Goal: Information Seeking & Learning: Learn about a topic

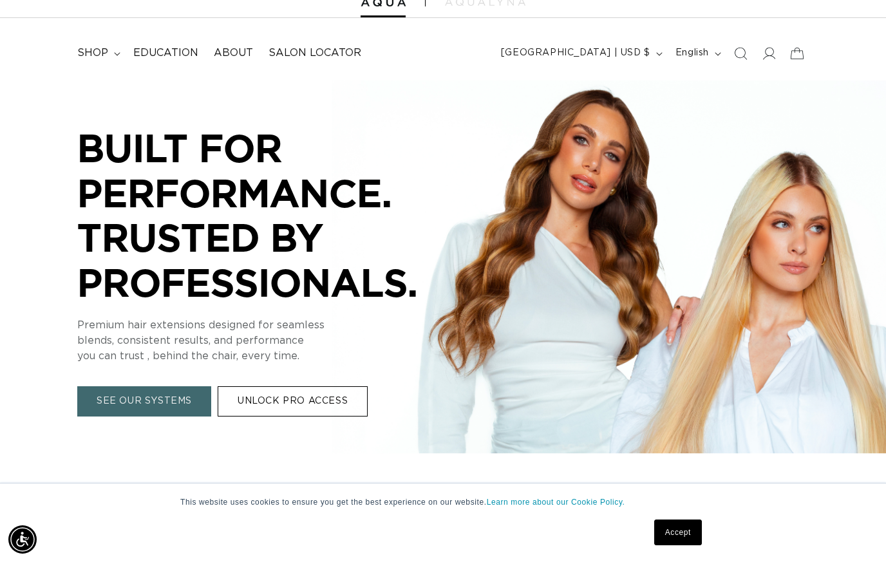
scroll to position [51, 0]
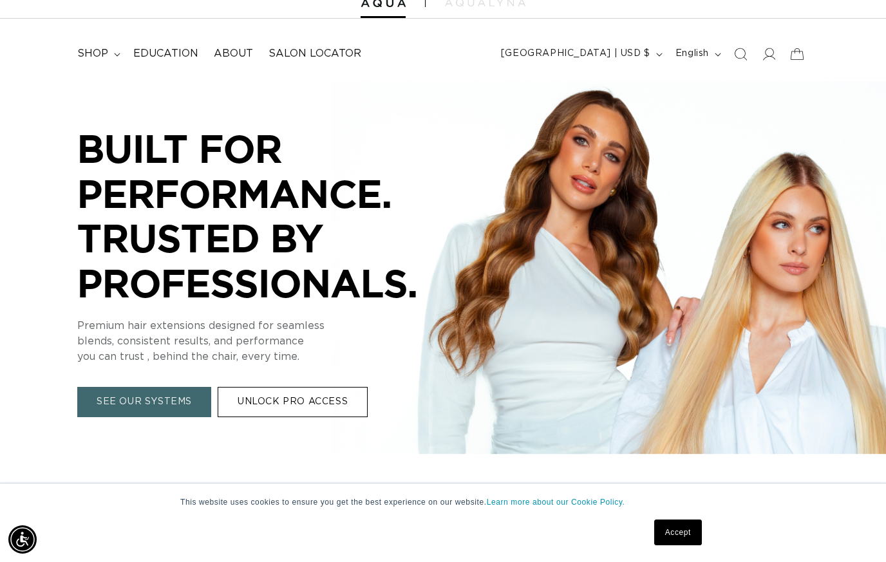
click at [103, 390] on link "SEE OUR SYSTEMS" at bounding box center [144, 402] width 134 height 30
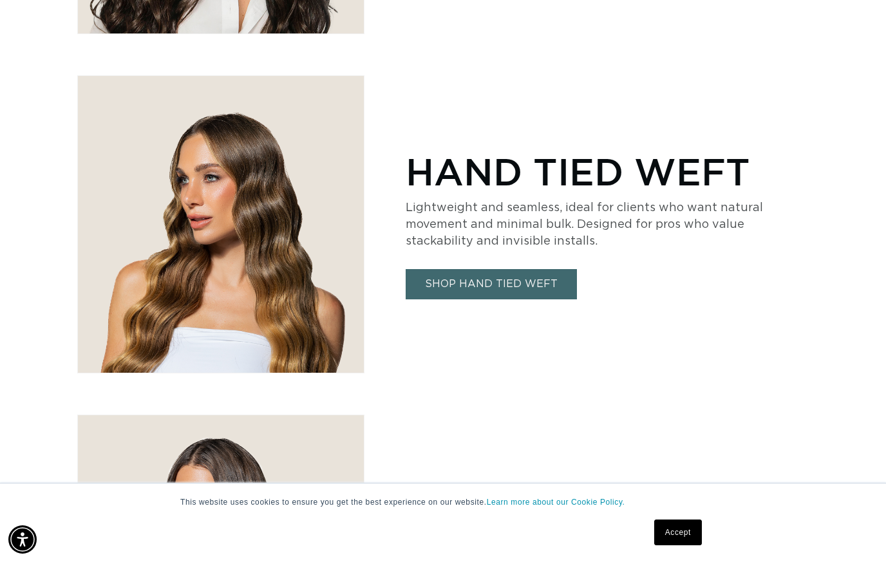
click at [452, 284] on link "SHOP HAND TIED WEFT" at bounding box center [490, 284] width 171 height 30
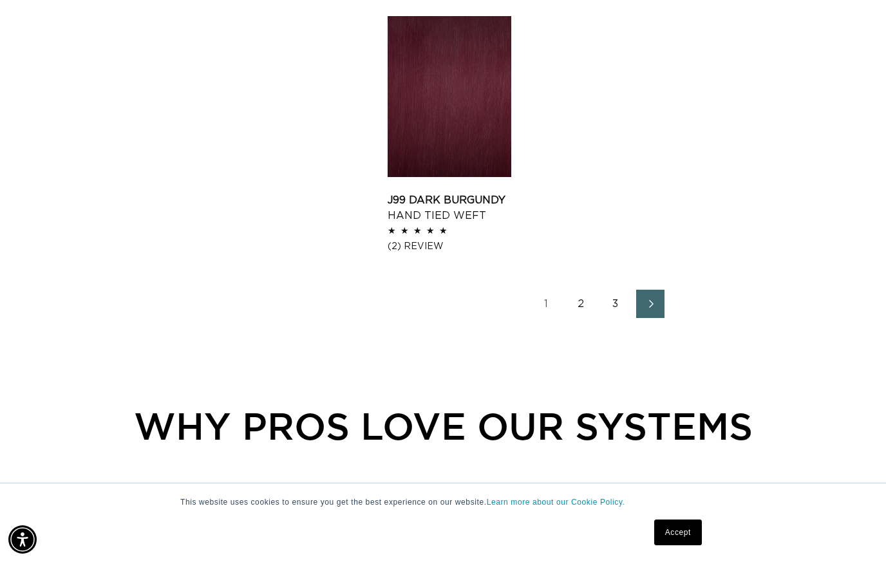
scroll to position [1772, 0]
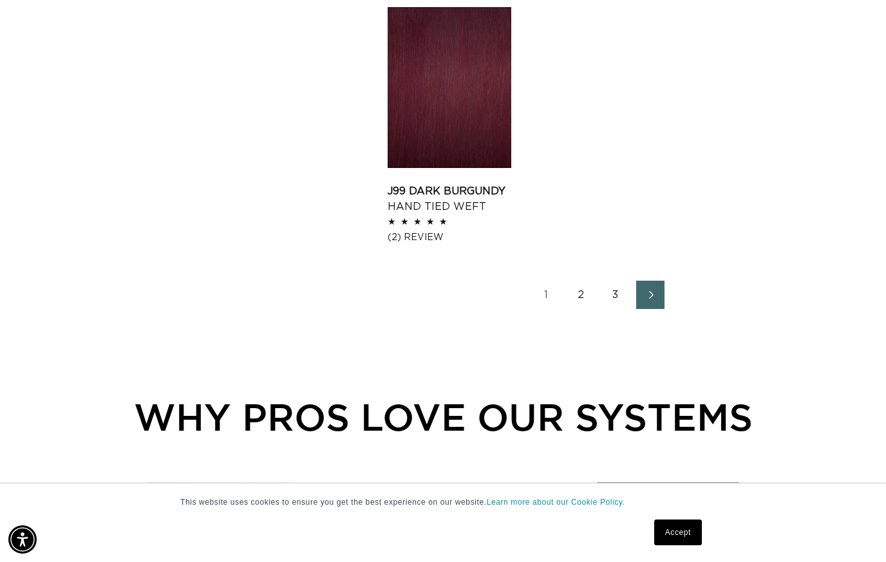
click at [587, 297] on link "2" at bounding box center [580, 295] width 28 height 28
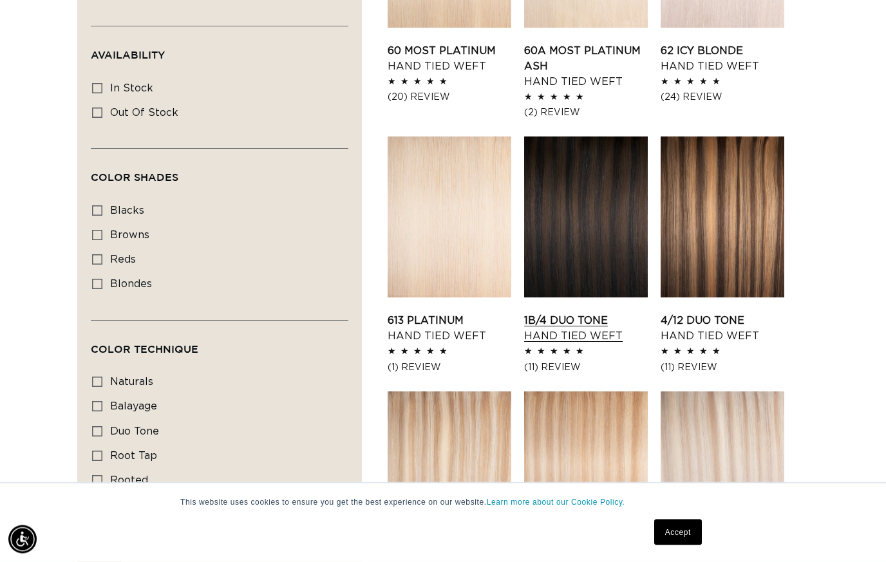
scroll to position [594, 0]
click at [590, 313] on link "1B/4 Duo Tone Hand Tied Weft" at bounding box center [586, 328] width 124 height 31
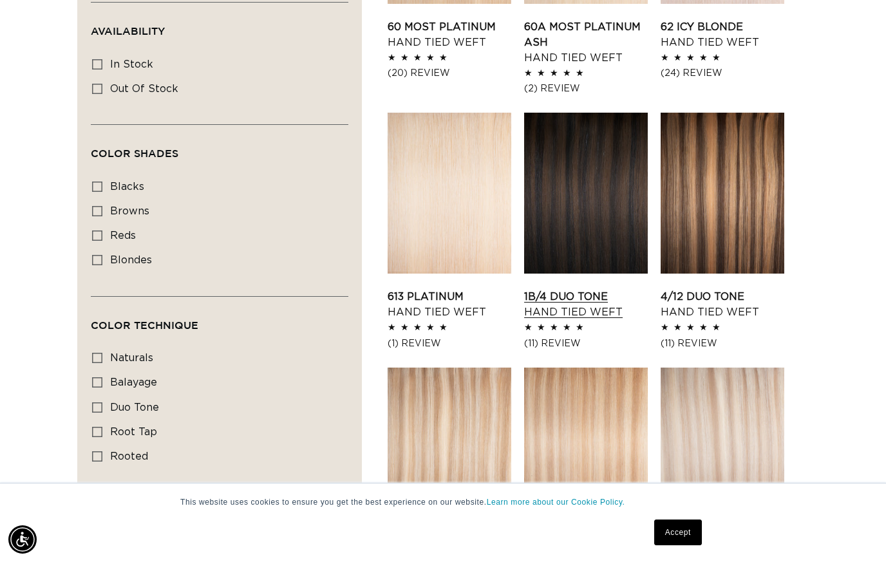
scroll to position [609, 0]
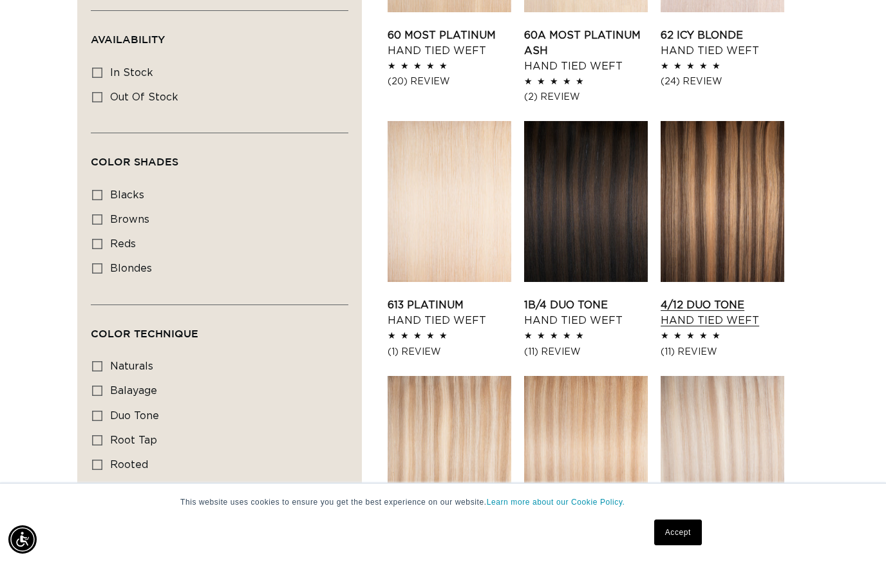
click at [718, 297] on link "4/12 Duo Tone Hand Tied Weft" at bounding box center [722, 312] width 124 height 31
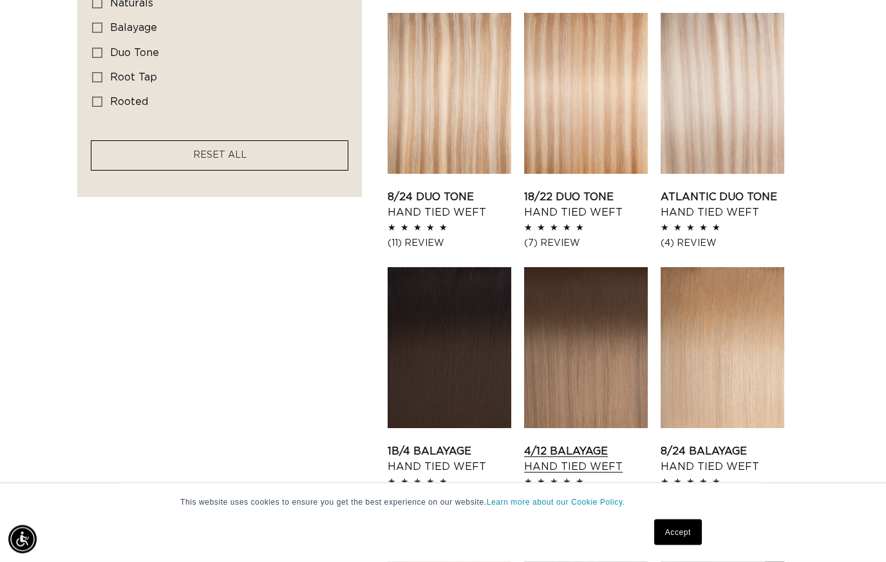
scroll to position [972, 0]
click at [568, 443] on link "4/12 Balayage Hand Tied Weft" at bounding box center [586, 458] width 124 height 31
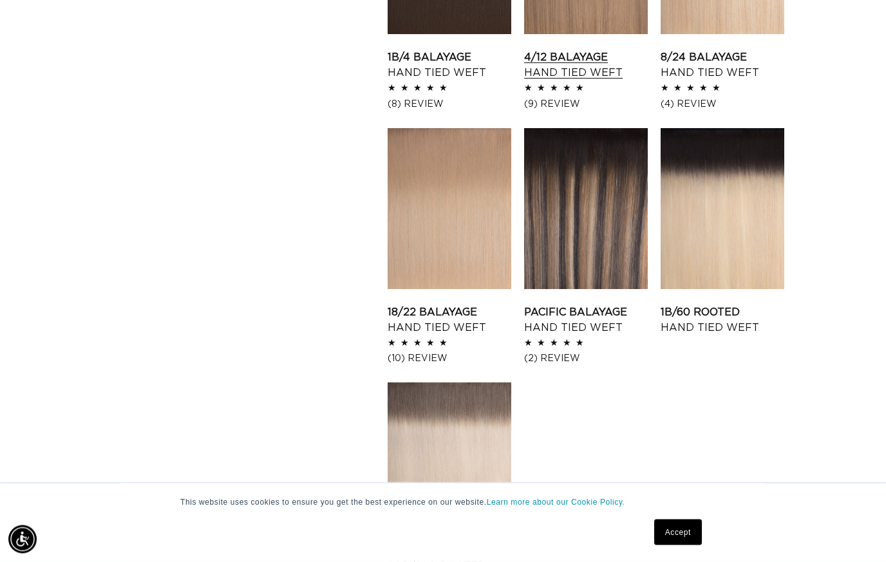
scroll to position [1366, 0]
click at [591, 304] on link "Pacific Balayage Hand Tied Weft" at bounding box center [586, 319] width 124 height 31
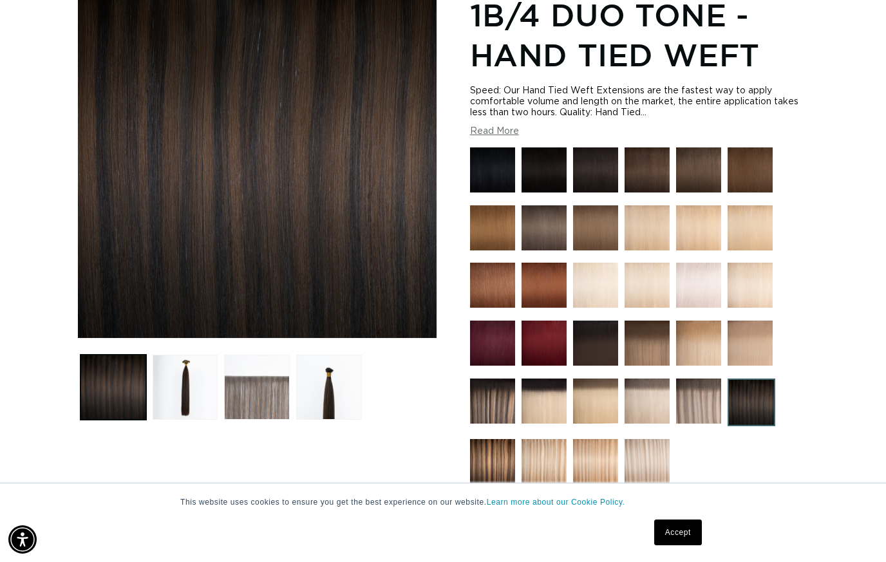
click at [236, 380] on button "Load image 3 in gallery view" at bounding box center [257, 388] width 66 height 66
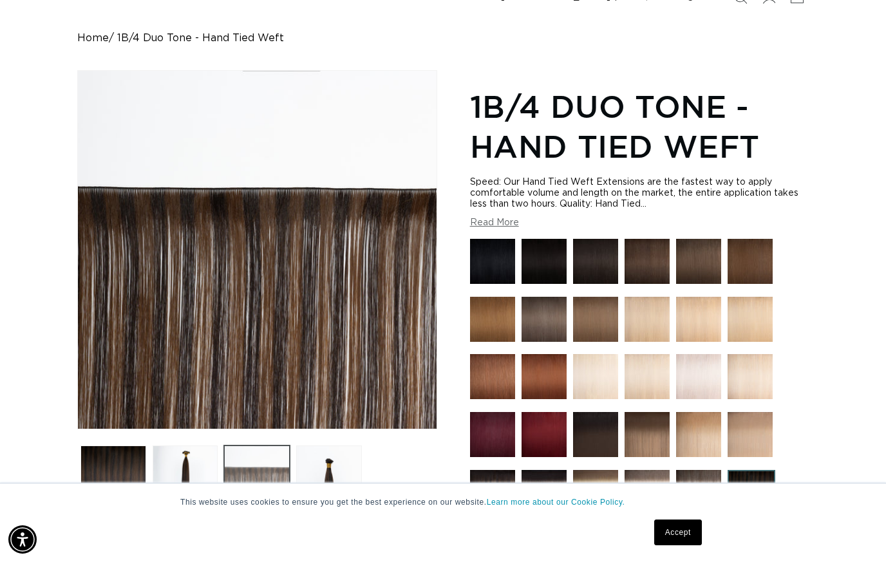
scroll to position [0, 794]
click at [161, 479] on button "Load image 2 in gallery view" at bounding box center [186, 478] width 66 height 66
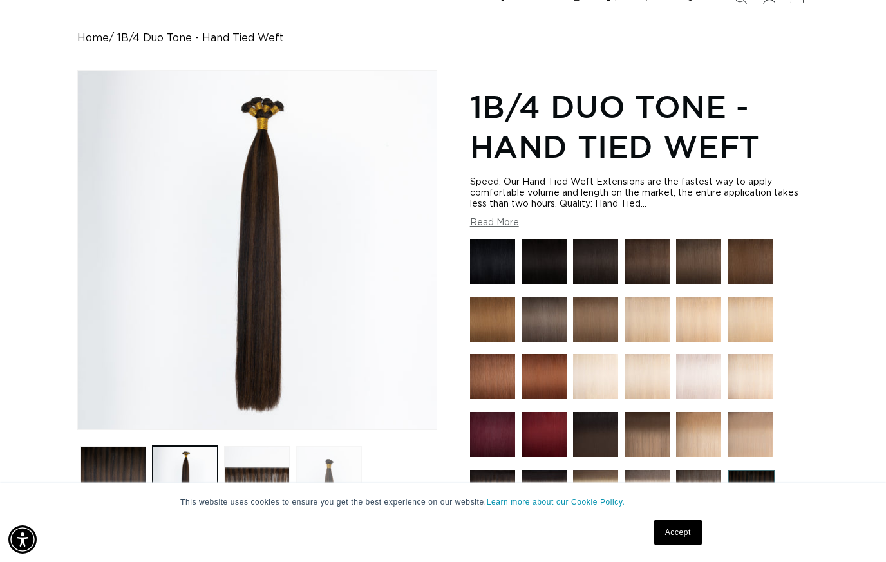
click at [312, 488] on button "Load image 4 in gallery view" at bounding box center [329, 479] width 66 height 66
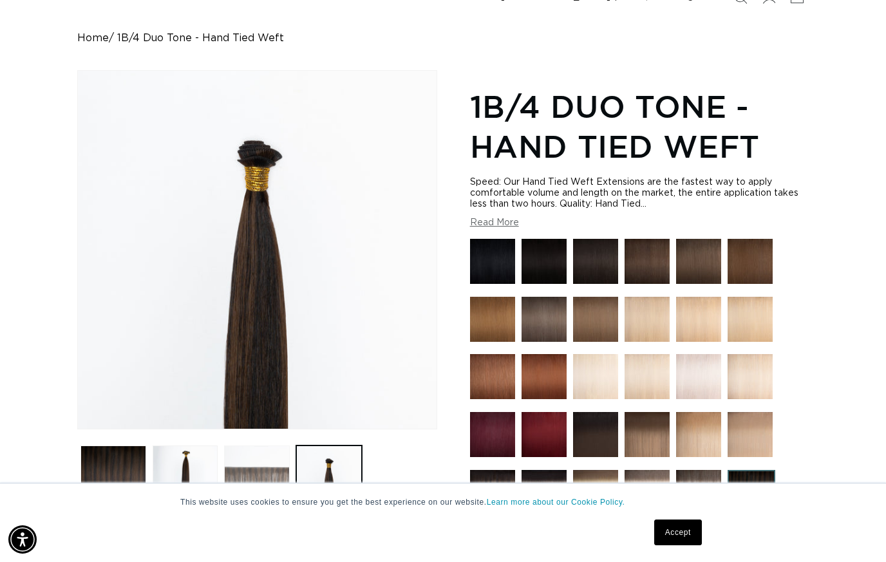
click at [234, 479] on button "Load image 3 in gallery view" at bounding box center [257, 478] width 66 height 66
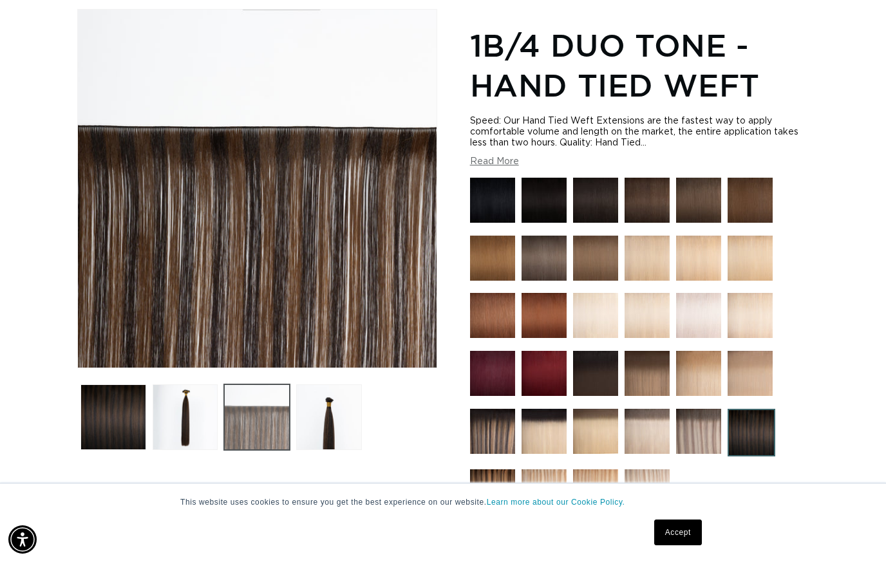
scroll to position [172, 0]
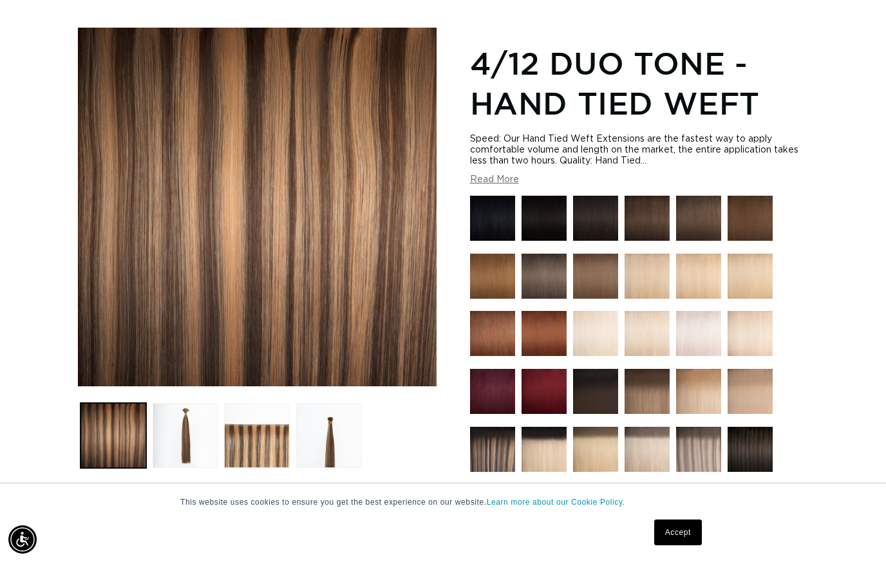
scroll to position [155, 0]
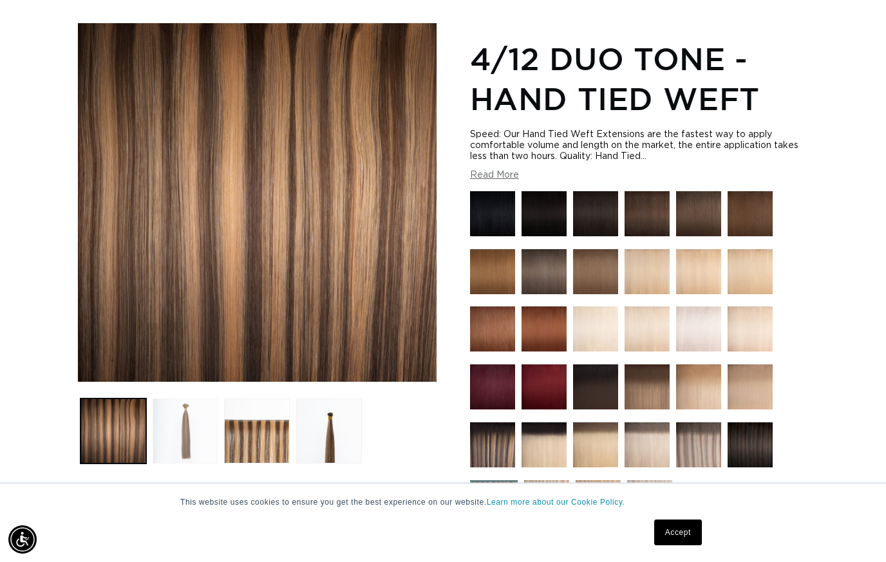
click at [171, 443] on button "Load image 2 in gallery view" at bounding box center [186, 431] width 66 height 66
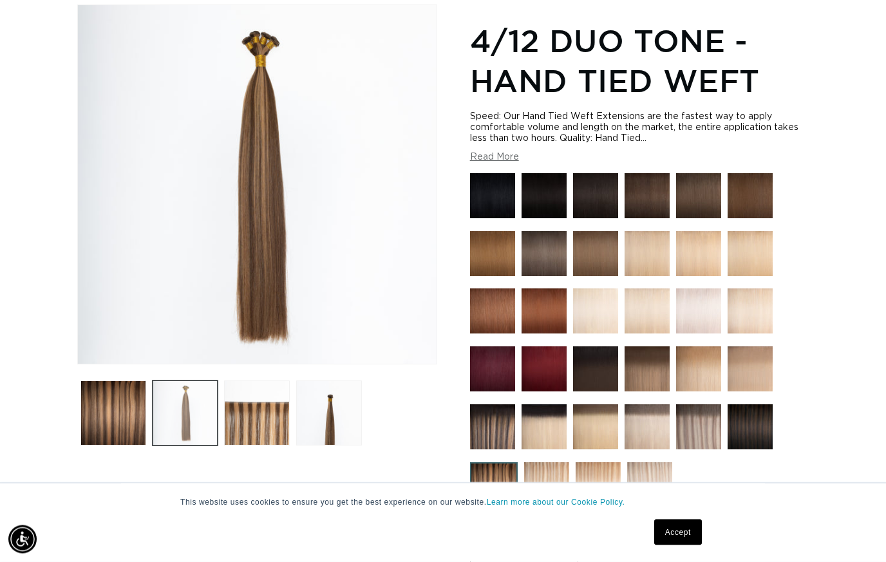
scroll to position [173, 0]
click at [232, 415] on button "Load image 3 in gallery view" at bounding box center [257, 413] width 66 height 66
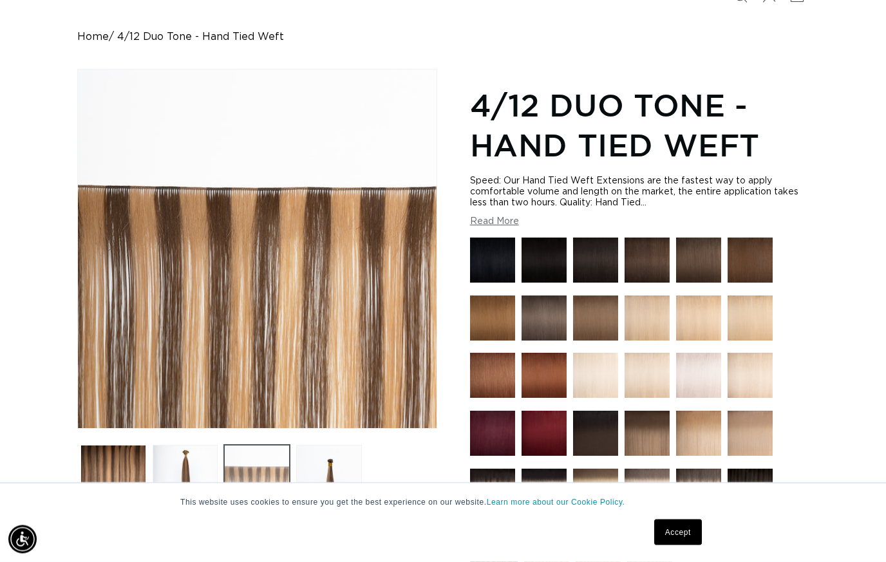
scroll to position [111, 0]
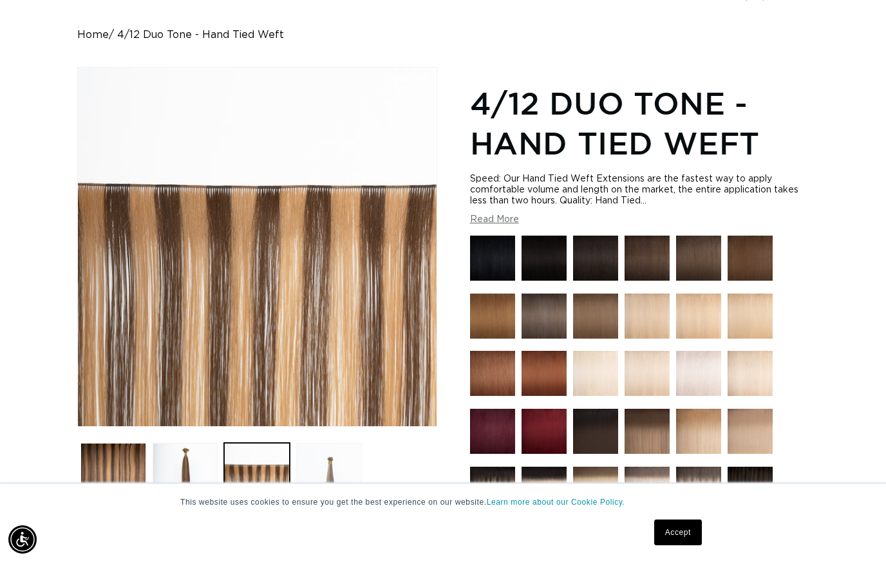
click at [326, 481] on button "Load image 4 in gallery view" at bounding box center [329, 476] width 66 height 66
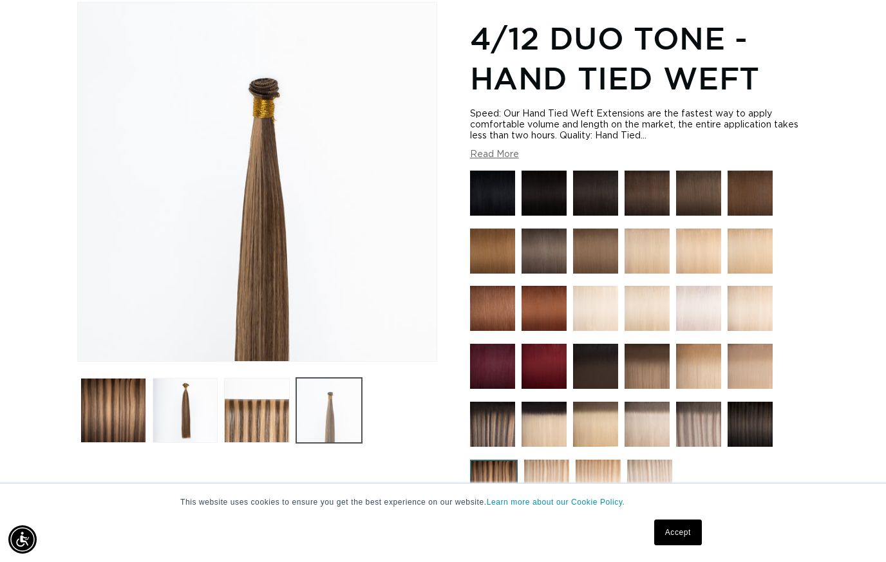
scroll to position [0, 794]
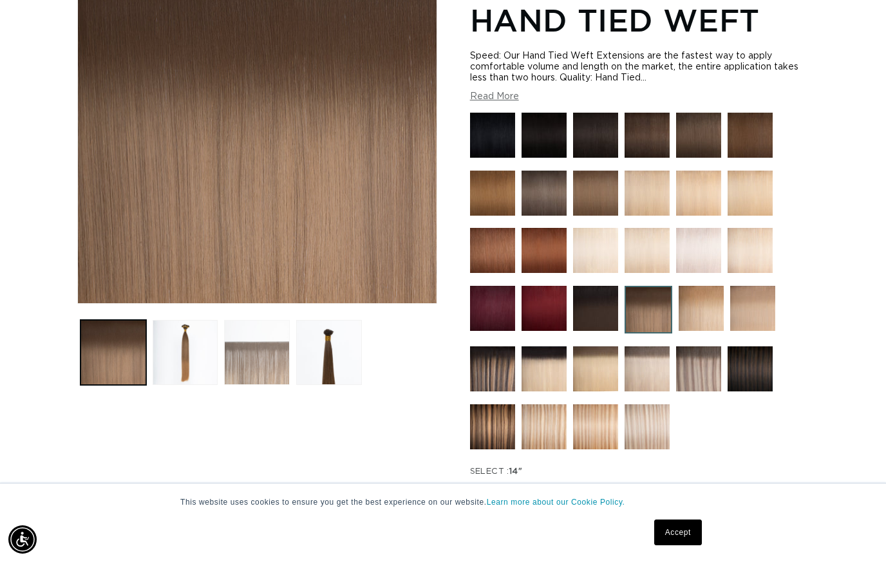
click at [232, 364] on button "Load image 3 in gallery view" at bounding box center [257, 353] width 66 height 66
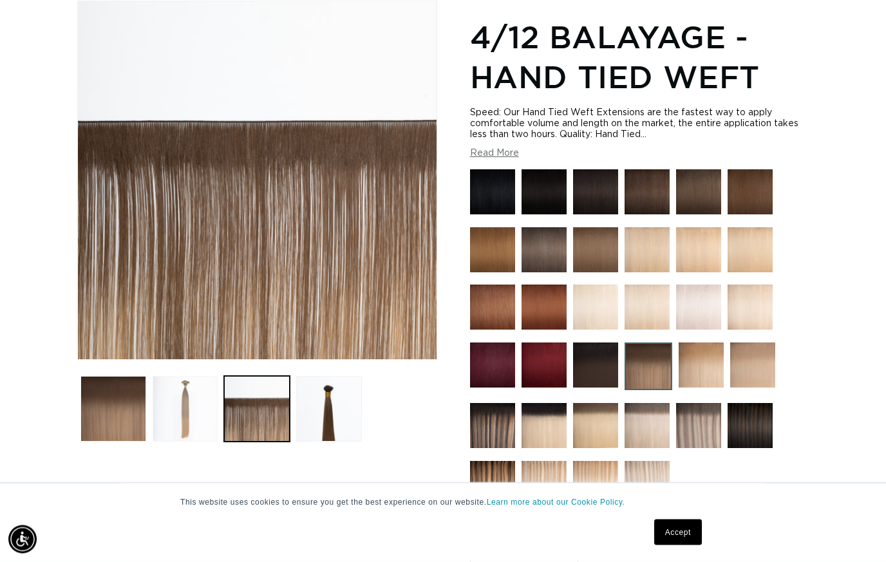
click at [163, 404] on button "Load image 2 in gallery view" at bounding box center [186, 410] width 66 height 66
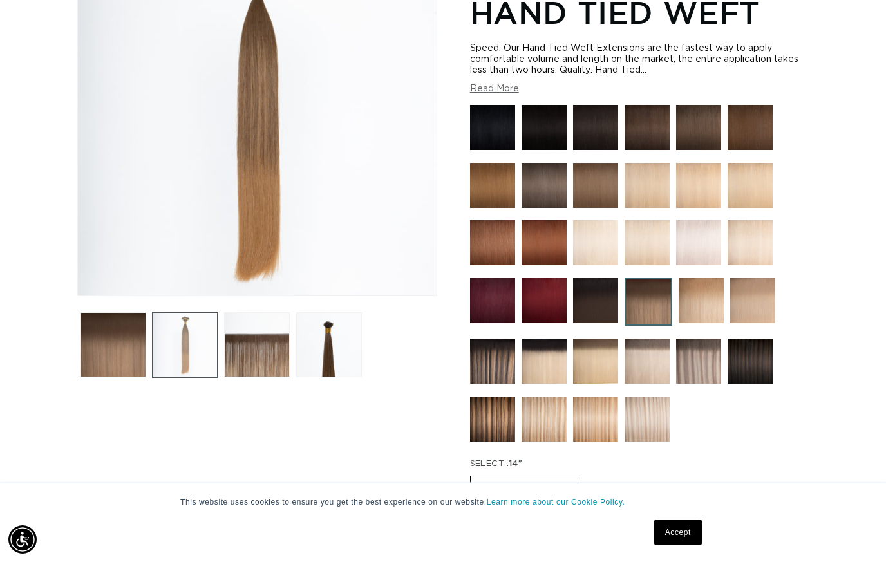
scroll to position [0, 1588]
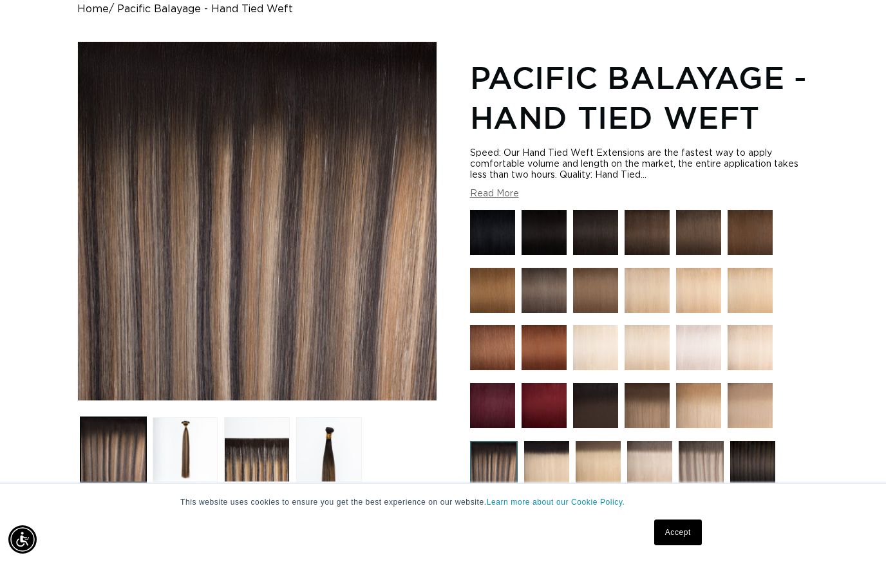
scroll to position [179, 0]
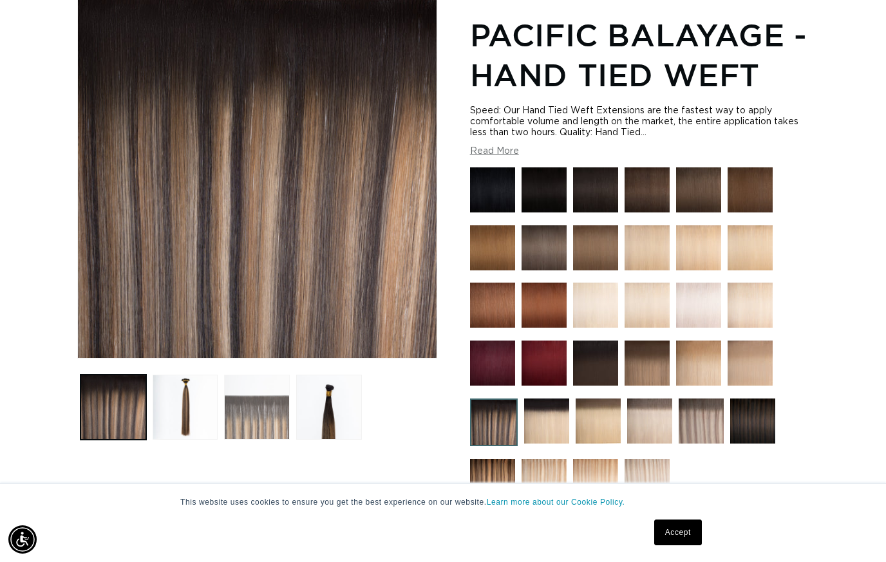
click at [231, 414] on button "Load image 3 in gallery view" at bounding box center [257, 408] width 66 height 66
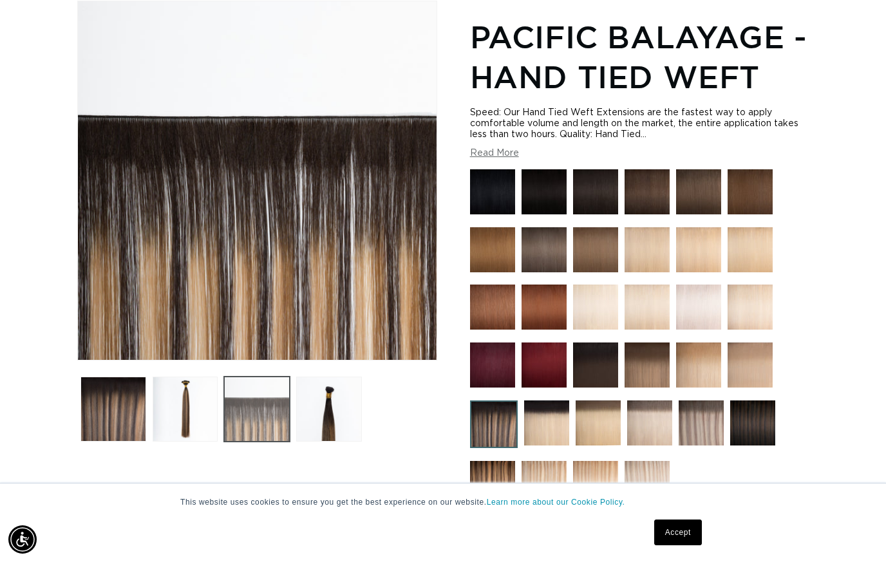
scroll to position [176, 0]
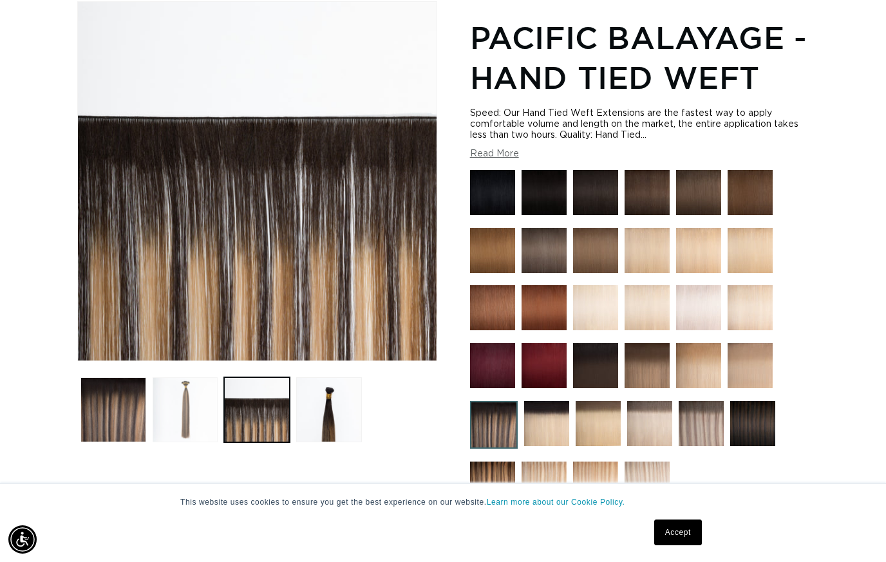
click at [174, 416] on button "Load image 2 in gallery view" at bounding box center [186, 410] width 66 height 66
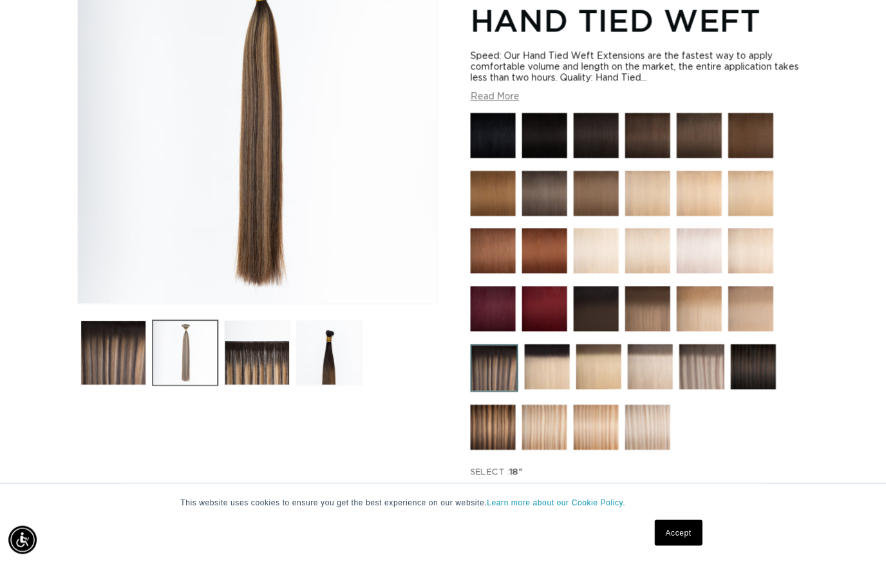
scroll to position [0, 0]
click at [93, 360] on button "Load image 1 in gallery view" at bounding box center [113, 353] width 66 height 66
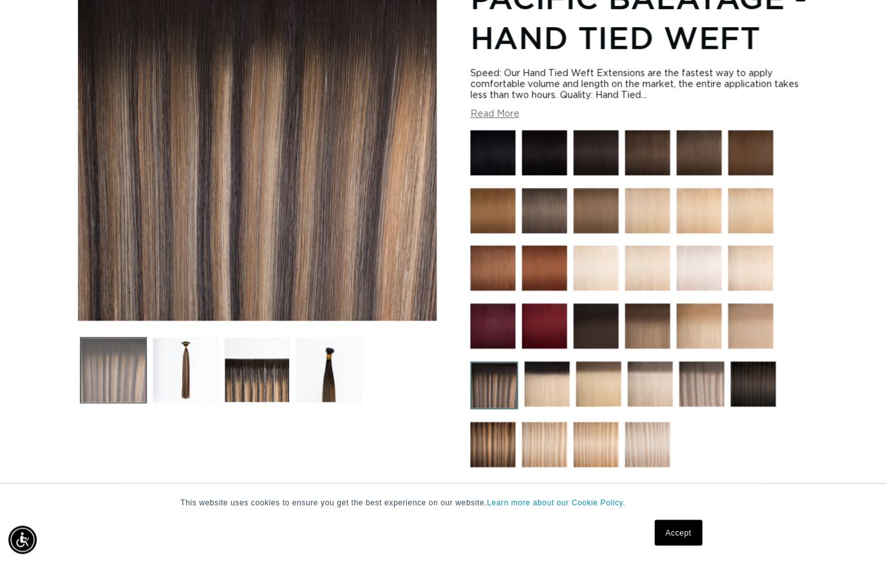
scroll to position [0, 1588]
click at [470, 389] on img at bounding box center [494, 385] width 48 height 48
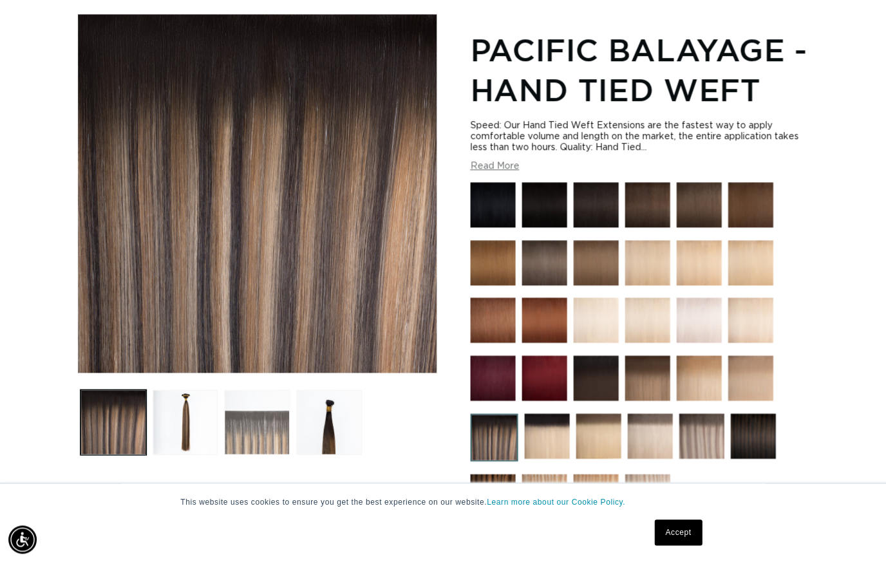
click at [250, 424] on button "Load image 3 in gallery view" at bounding box center [257, 422] width 66 height 66
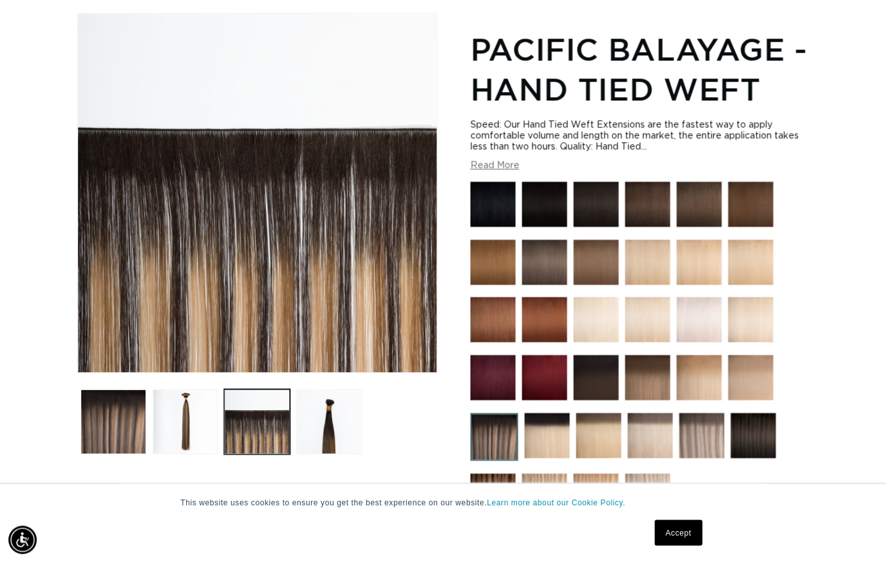
scroll to position [0, 1588]
click at [700, 440] on img at bounding box center [700, 435] width 45 height 45
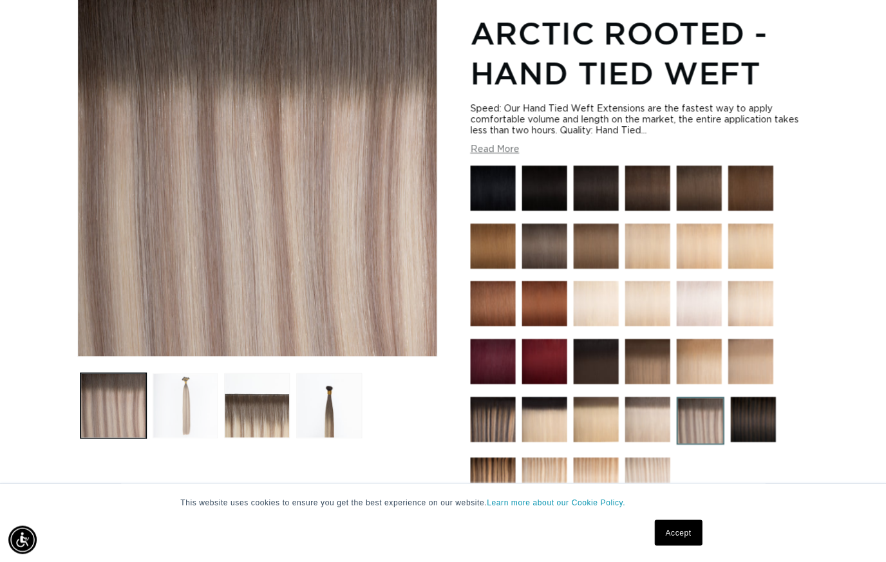
click at [172, 417] on button "Load image 2 in gallery view" at bounding box center [186, 406] width 66 height 66
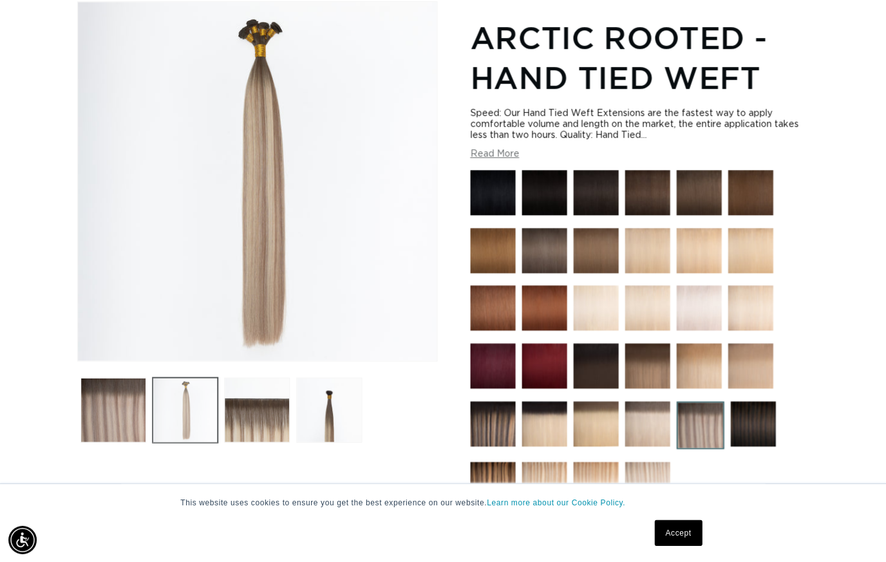
scroll to position [176, 0]
click at [263, 427] on button "Load image 3 in gallery view" at bounding box center [257, 410] width 66 height 66
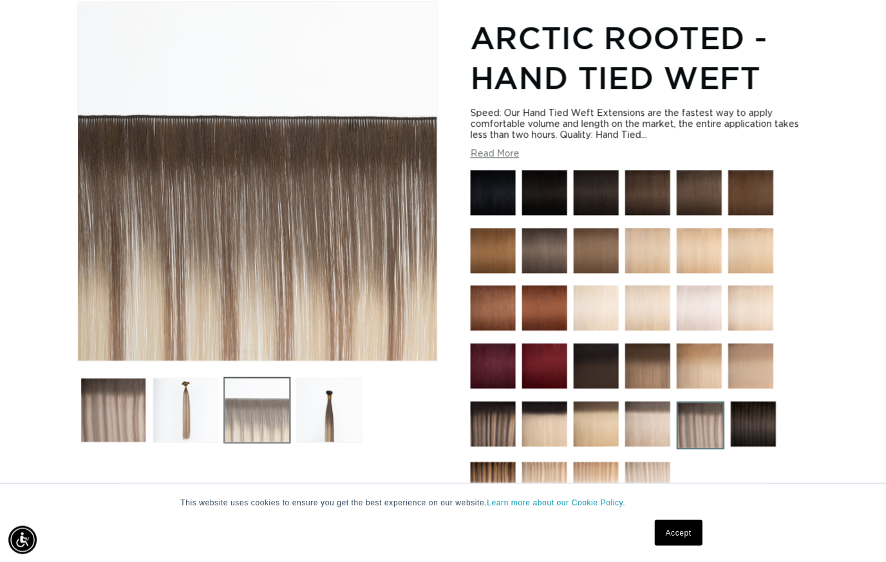
scroll to position [0, 794]
click at [474, 488] on img at bounding box center [492, 483] width 45 height 45
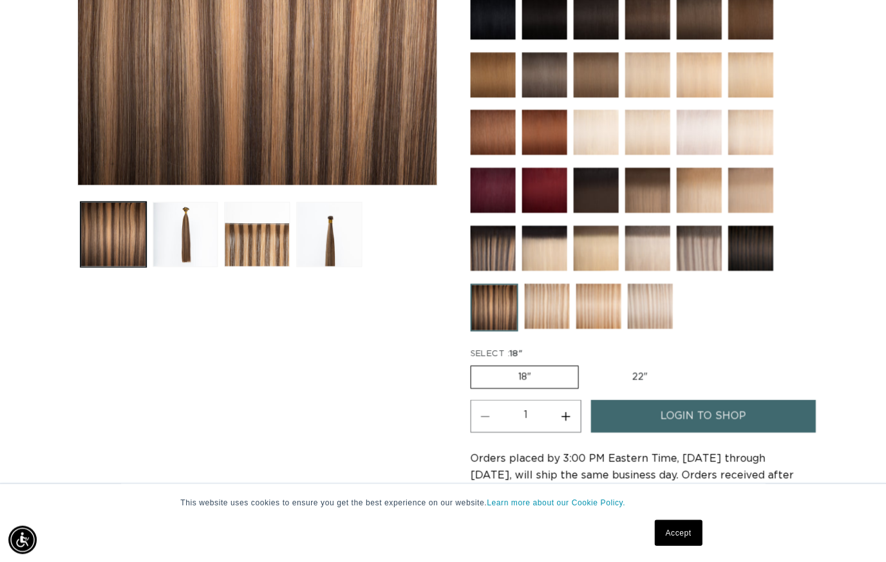
scroll to position [360, 0]
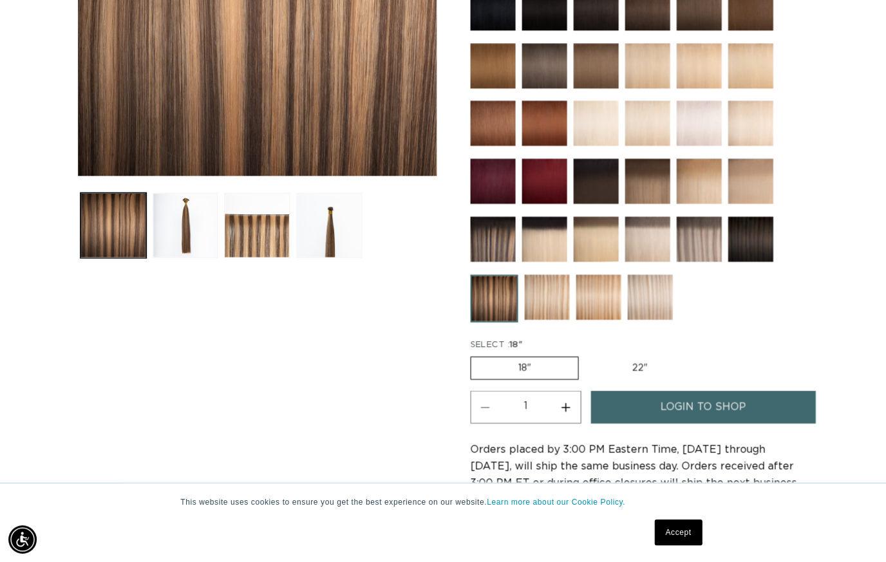
click at [554, 310] on img at bounding box center [546, 297] width 45 height 45
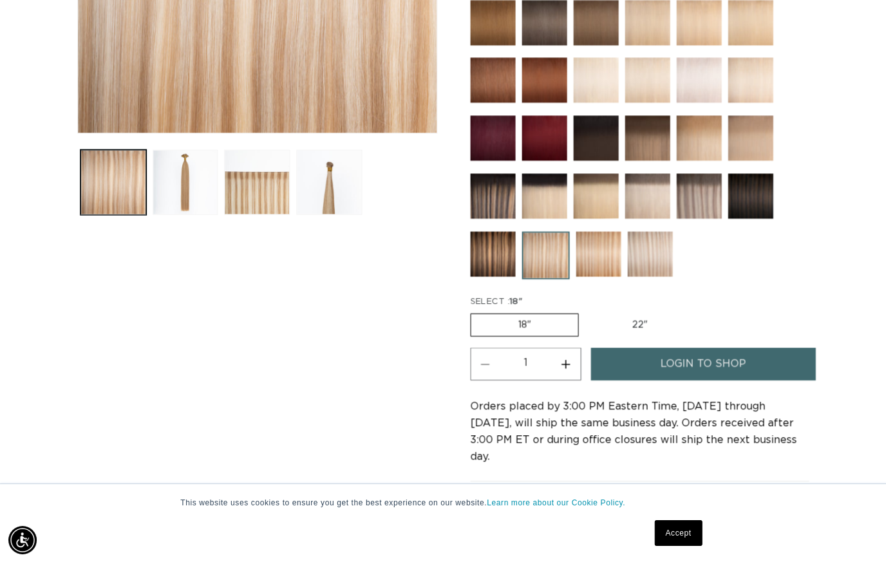
scroll to position [404, 0]
click at [616, 268] on img at bounding box center [597, 253] width 45 height 45
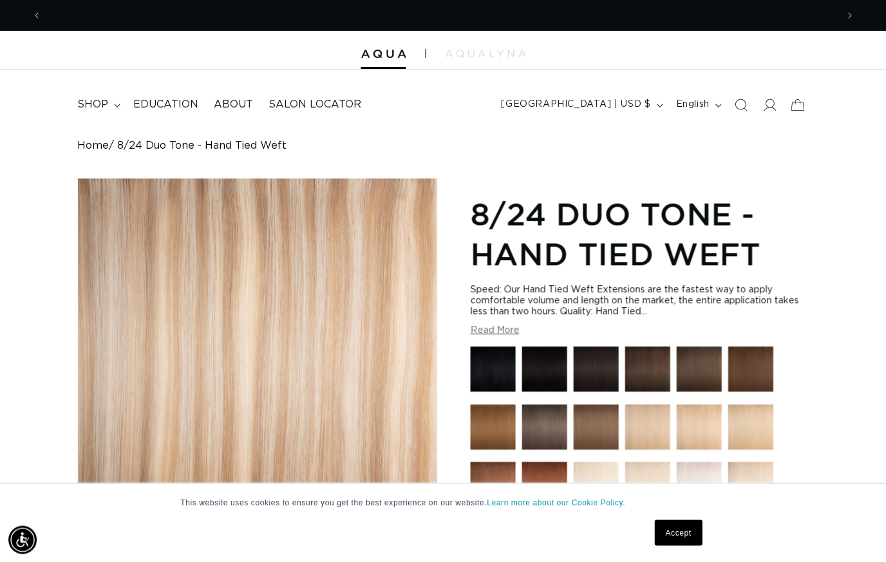
scroll to position [0, 1588]
click at [107, 102] on summary "shop" at bounding box center [98, 104] width 56 height 29
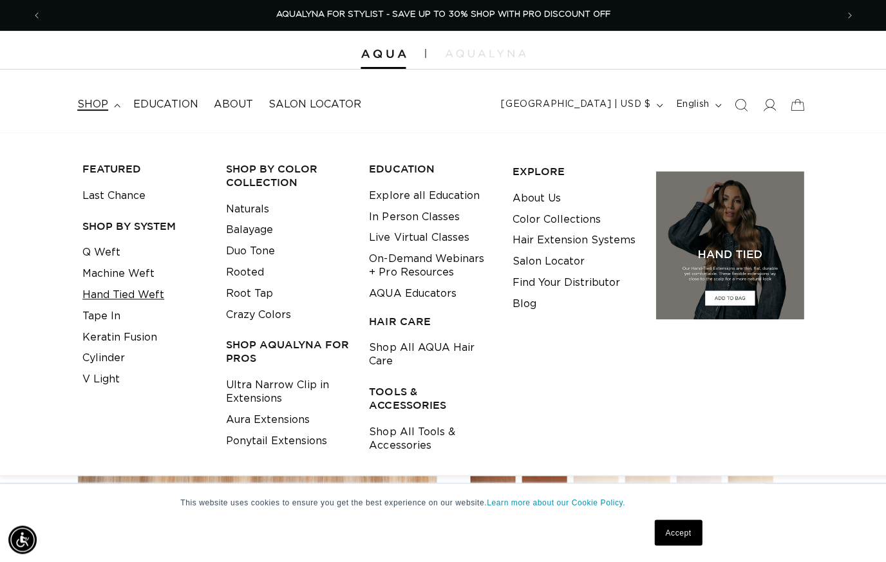
click at [93, 290] on link "Hand Tied Weft" at bounding box center [123, 294] width 82 height 21
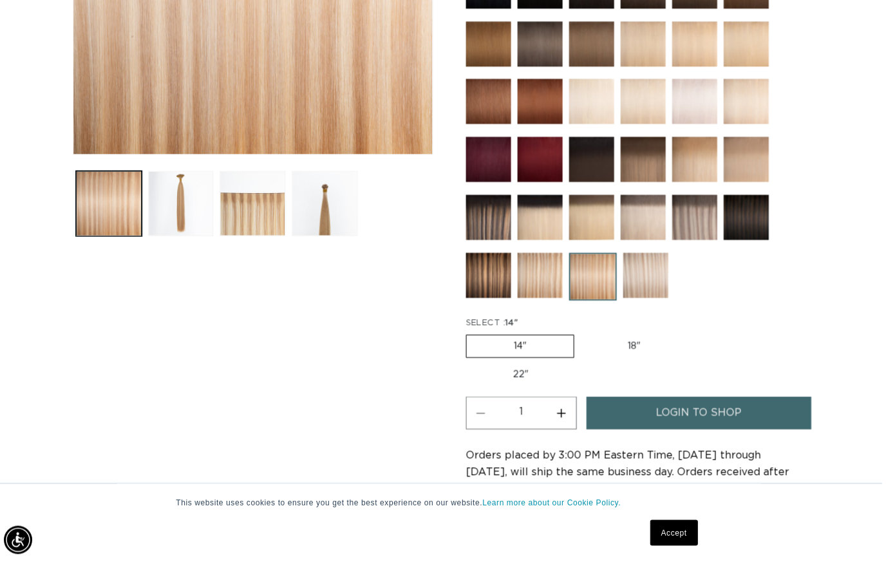
scroll to position [384, 1]
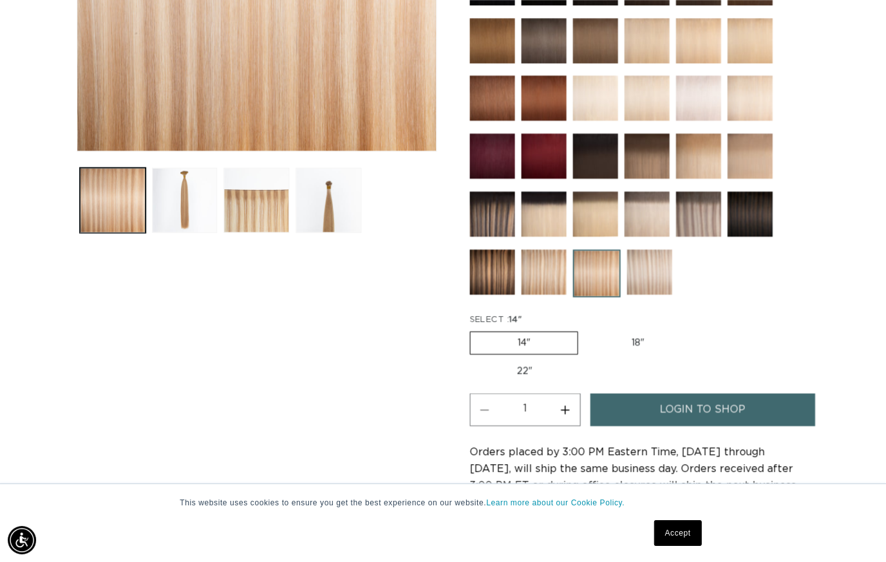
click at [637, 353] on label "18" Variant sold out or unavailable" at bounding box center [637, 342] width 107 height 22
click at [585, 329] on input "18" Variant sold out or unavailable" at bounding box center [584, 328] width 1 height 1
radio input "true"
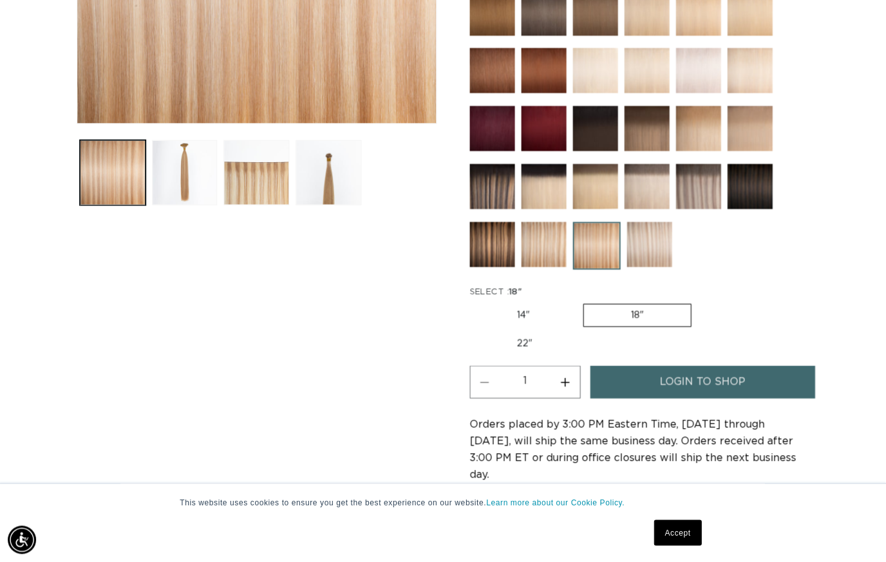
scroll to position [414, 0]
click at [579, 332] on label "22" Variant sold out or unavailable" at bounding box center [524, 343] width 109 height 22
click at [698, 301] on input "22" Variant sold out or unavailable" at bounding box center [698, 301] width 1 height 1
radio input "true"
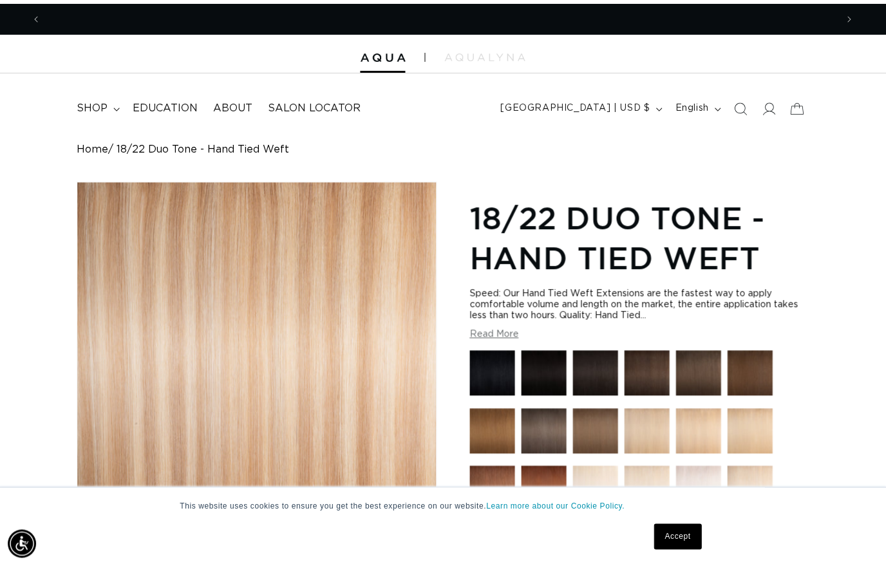
scroll to position [0, 0]
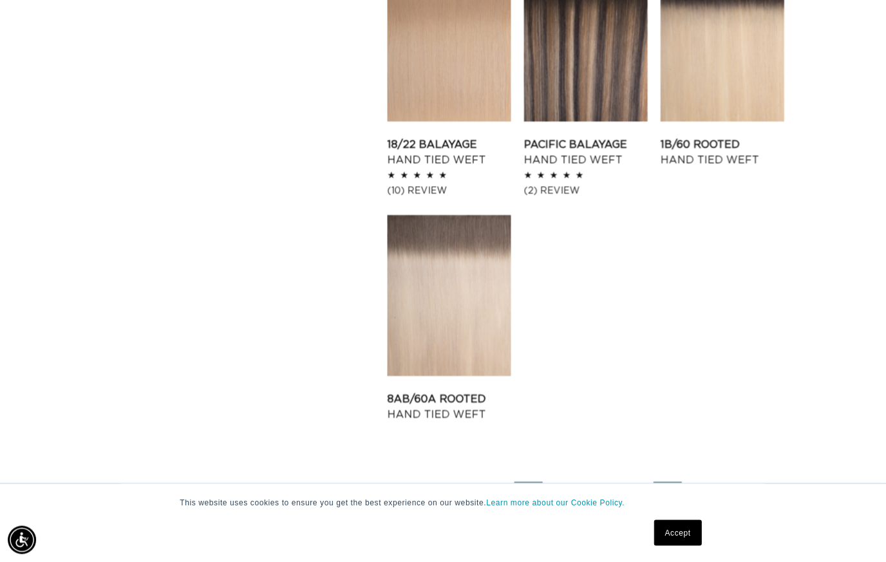
scroll to position [0, 794]
click at [630, 490] on link "3" at bounding box center [633, 495] width 28 height 28
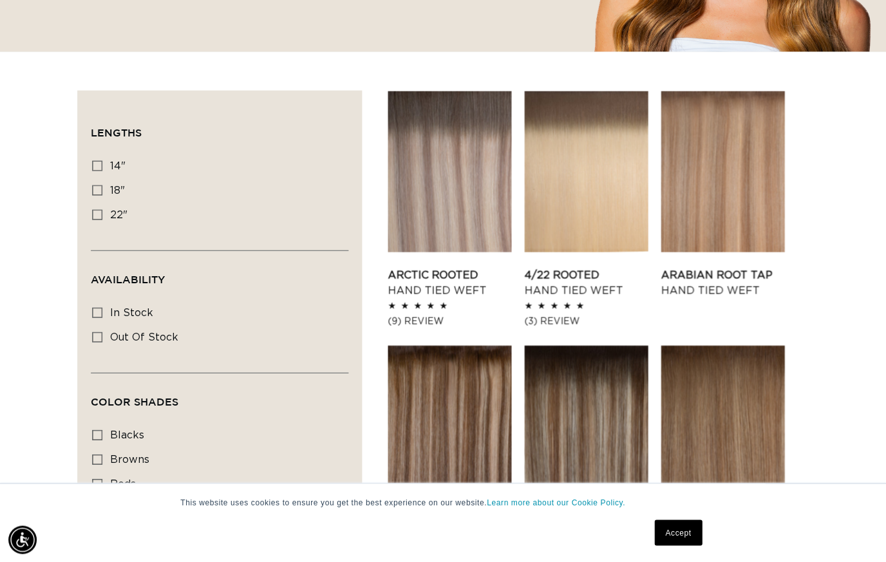
scroll to position [0, 794]
click at [462, 267] on link "Arctic Rooted Hand Tied Weft" at bounding box center [449, 282] width 124 height 31
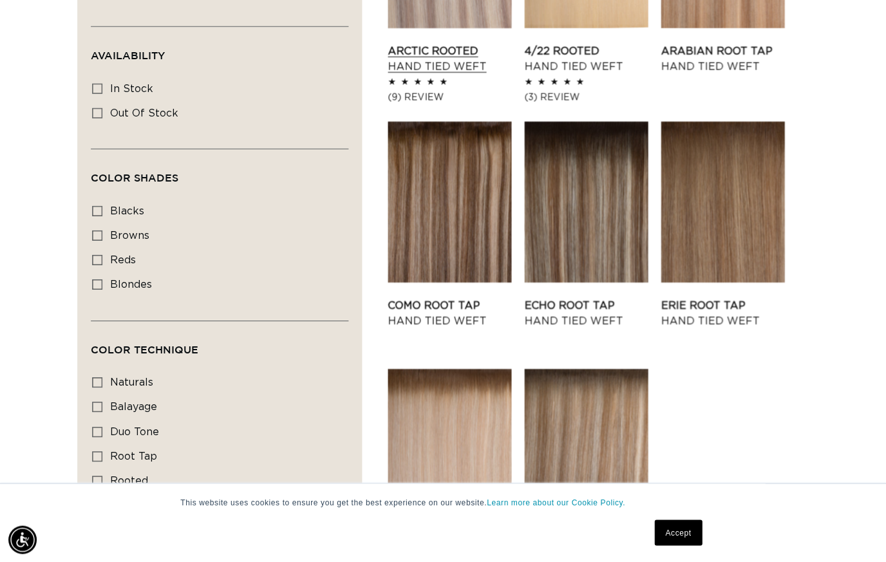
scroll to position [0, 0]
click at [429, 298] on link "Como Root Tap Hand Tied Weft" at bounding box center [449, 313] width 124 height 31
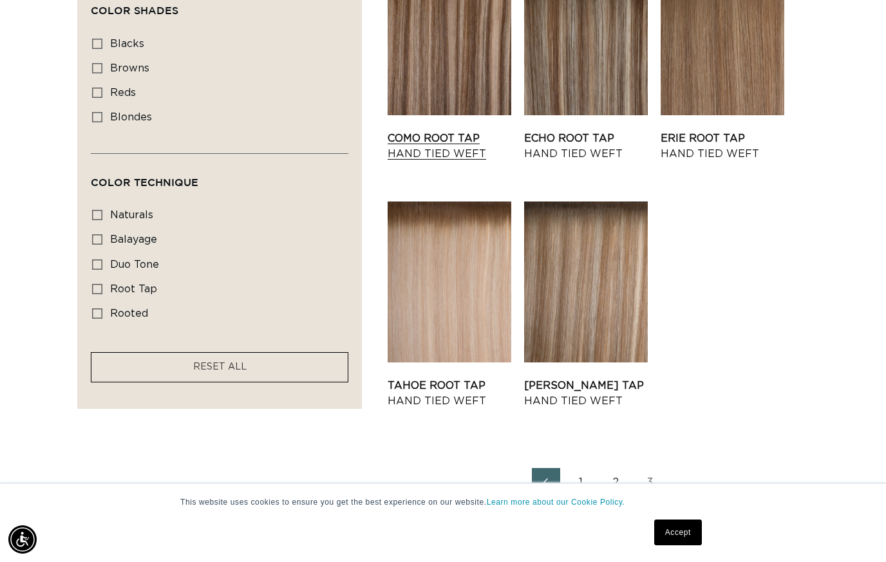
scroll to position [0, 1588]
click at [591, 378] on link "Victoria Root Tap Hand Tied Weft" at bounding box center [586, 393] width 124 height 31
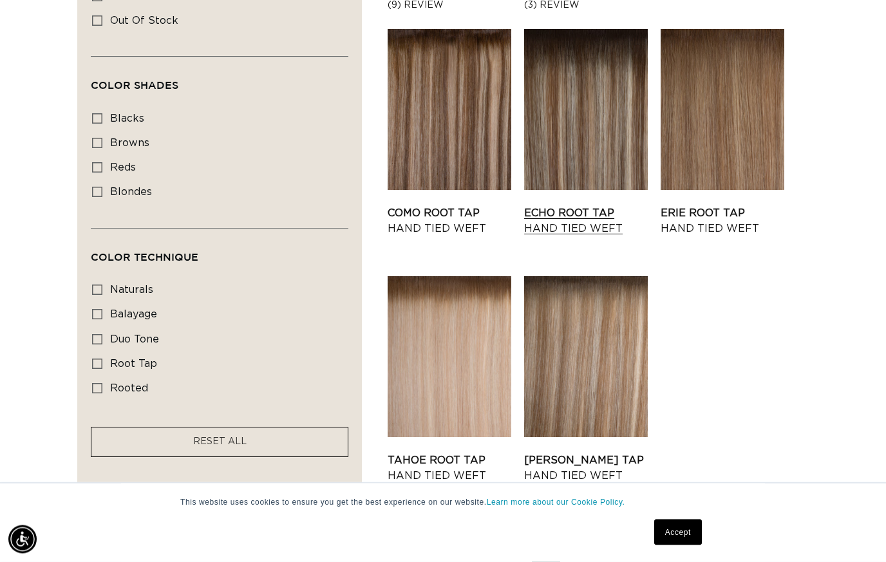
scroll to position [686, 0]
click at [587, 205] on link "Echo Root Tap Hand Tied Weft" at bounding box center [586, 220] width 124 height 31
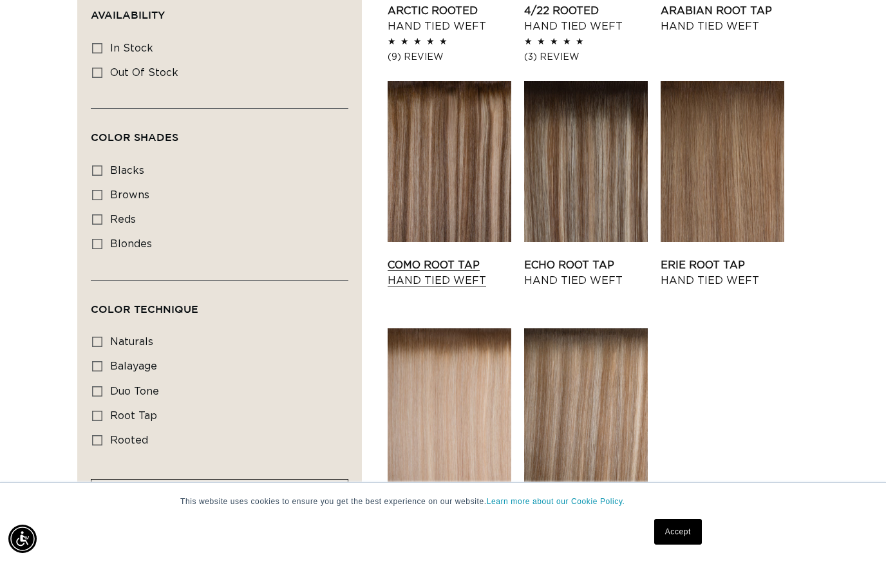
scroll to position [634, 0]
click at [427, 257] on link "Como Root Tap Hand Tied Weft" at bounding box center [449, 272] width 124 height 31
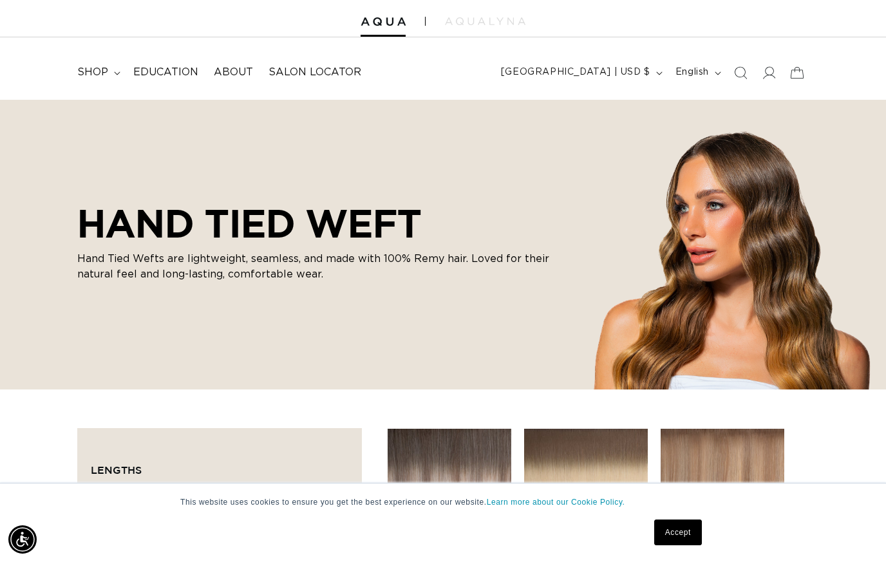
scroll to position [0, 0]
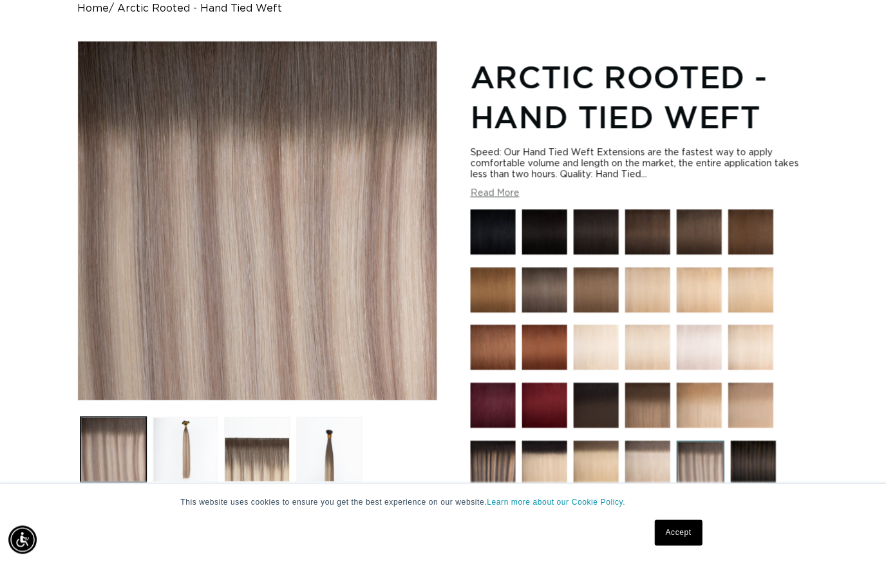
scroll to position [148, 0]
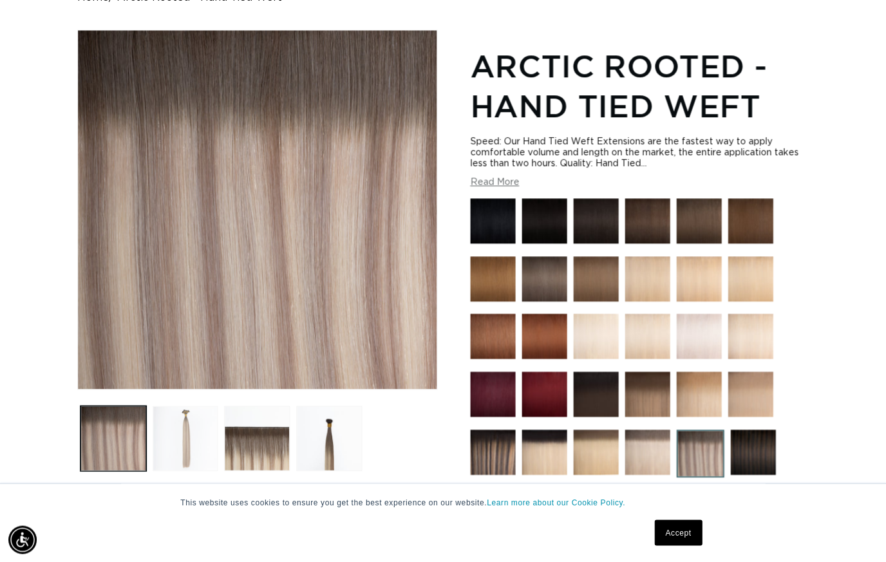
click at [173, 440] on button "Load image 2 in gallery view" at bounding box center [186, 438] width 66 height 66
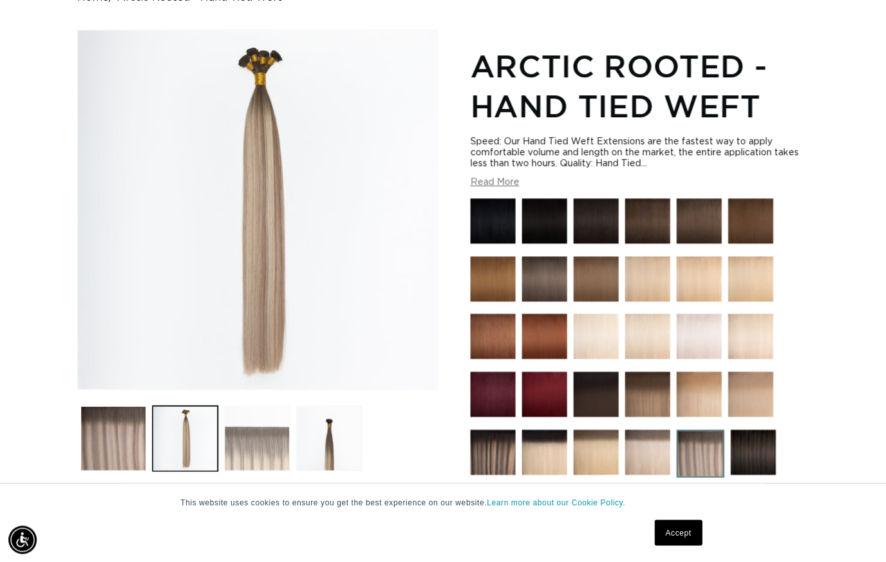
click at [247, 452] on button "Load image 3 in gallery view" at bounding box center [257, 438] width 66 height 66
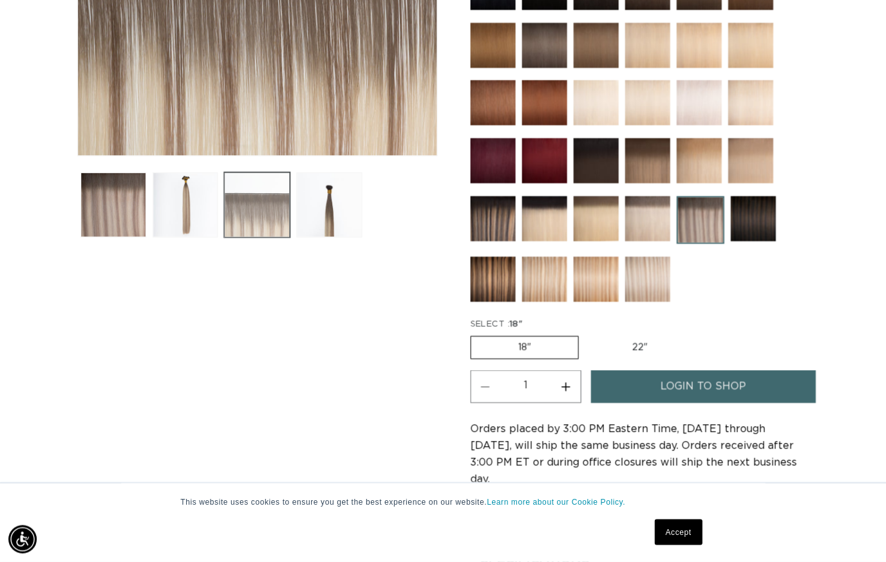
scroll to position [0, 0]
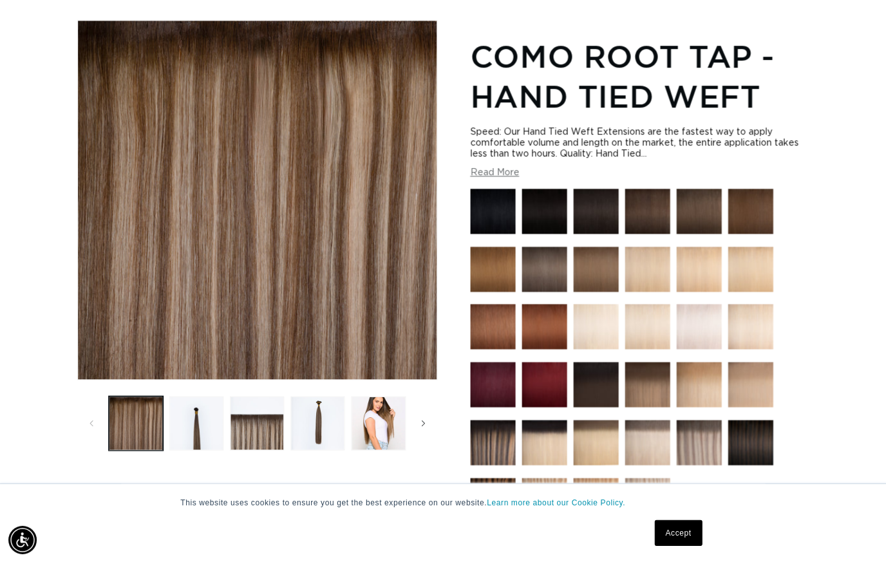
scroll to position [158, 0]
click at [351, 411] on button "Load image 5 in gallery view" at bounding box center [378, 423] width 54 height 54
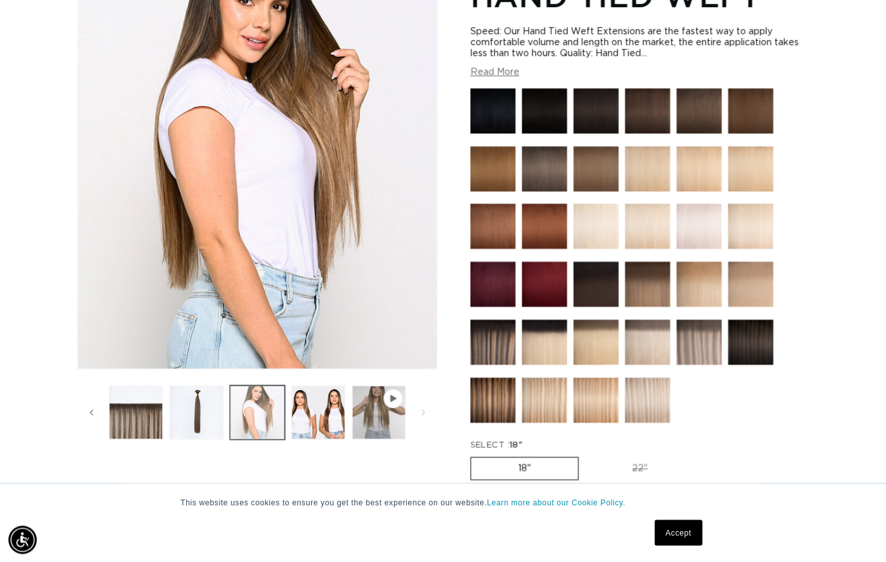
scroll to position [0, 1588]
click at [248, 420] on button "Load image 5 in gallery view" at bounding box center [257, 412] width 54 height 54
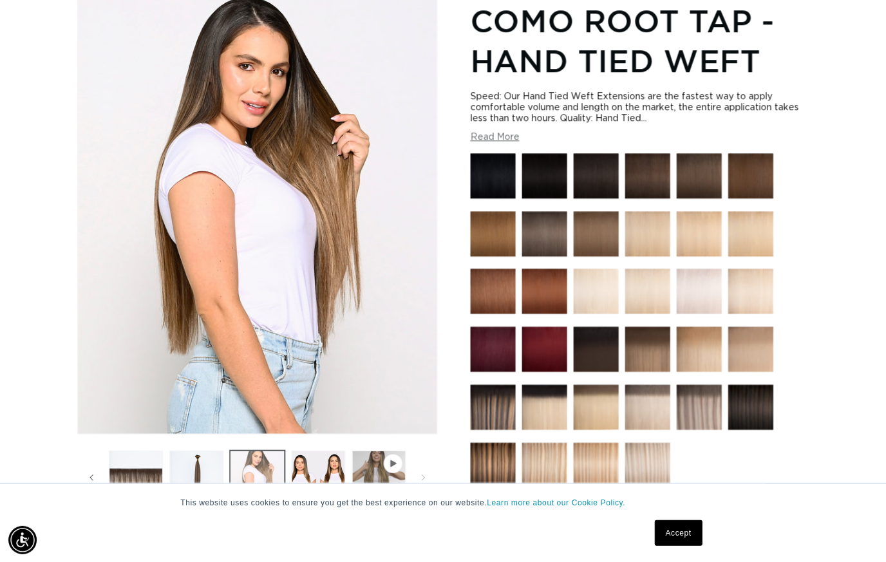
scroll to position [176, 0]
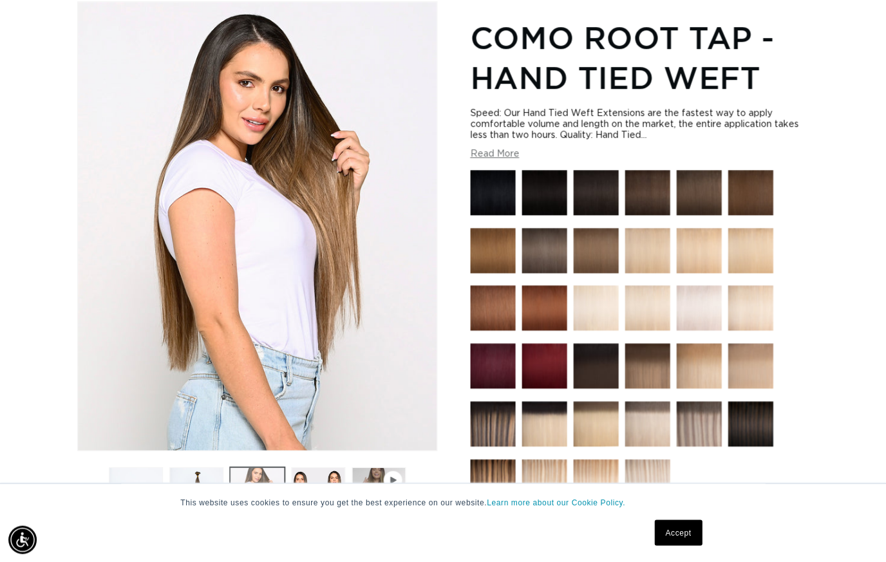
click at [305, 482] on button "Load image 6 in gallery view" at bounding box center [318, 494] width 54 height 54
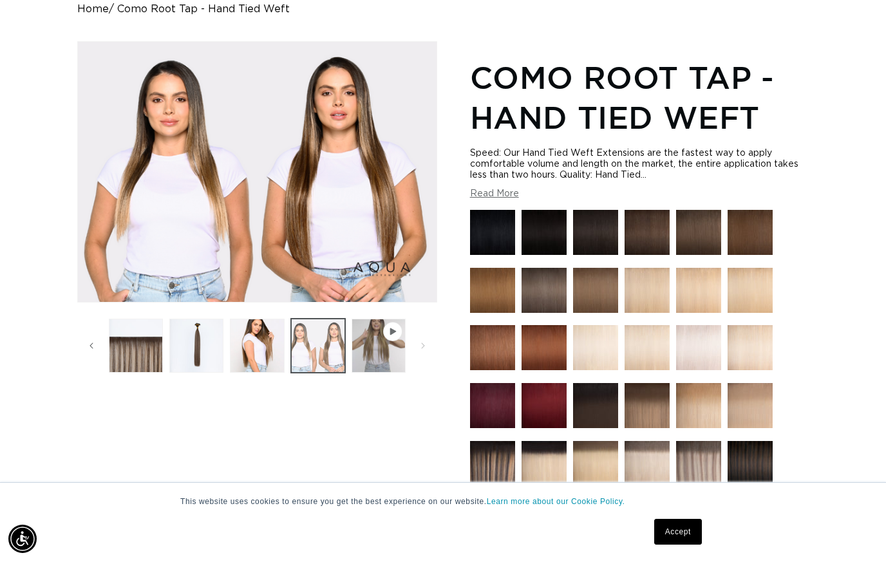
scroll to position [136, 0]
click at [367, 347] on button "Play video 1 in gallery view" at bounding box center [378, 346] width 54 height 54
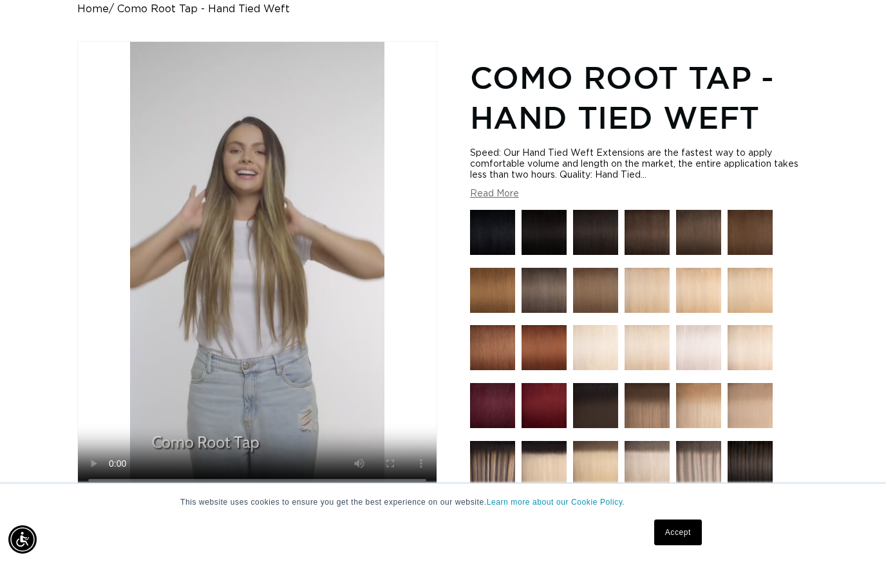
click at [44, 282] on div "Home Como Root Tap - Hand Tied Weft Image 6 is now available in gallery view Sk…" at bounding box center [443, 429] width 886 height 853
click at [146, 350] on video "Como Root Tap - Hand Tied Weft" at bounding box center [257, 268] width 358 height 452
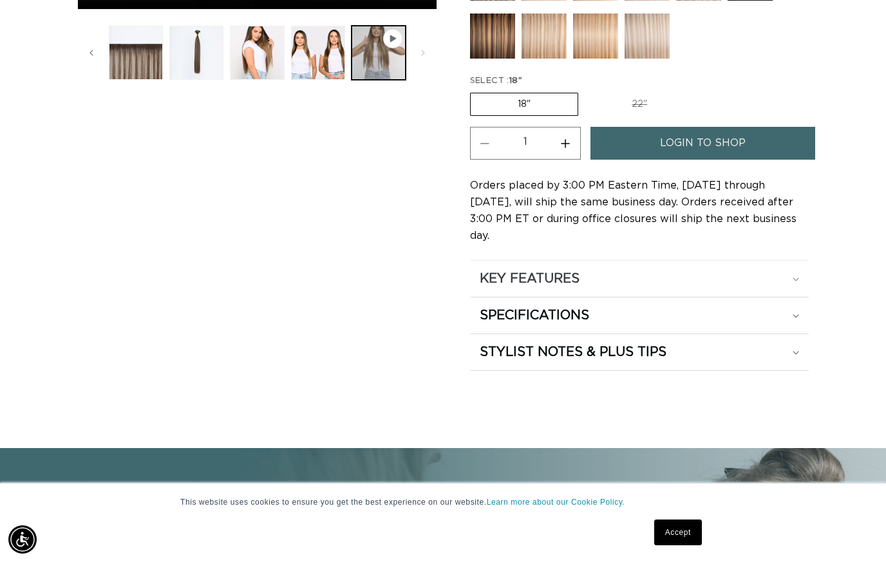
click at [522, 261] on summary "KEY FEATURES" at bounding box center [639, 279] width 339 height 36
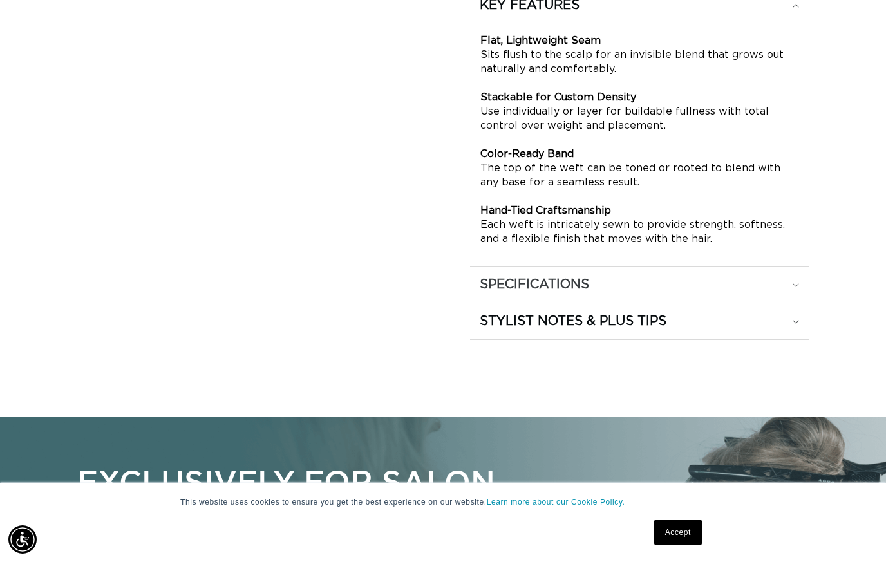
click at [516, 276] on h2 "SPECIFICATIONS" at bounding box center [533, 284] width 109 height 17
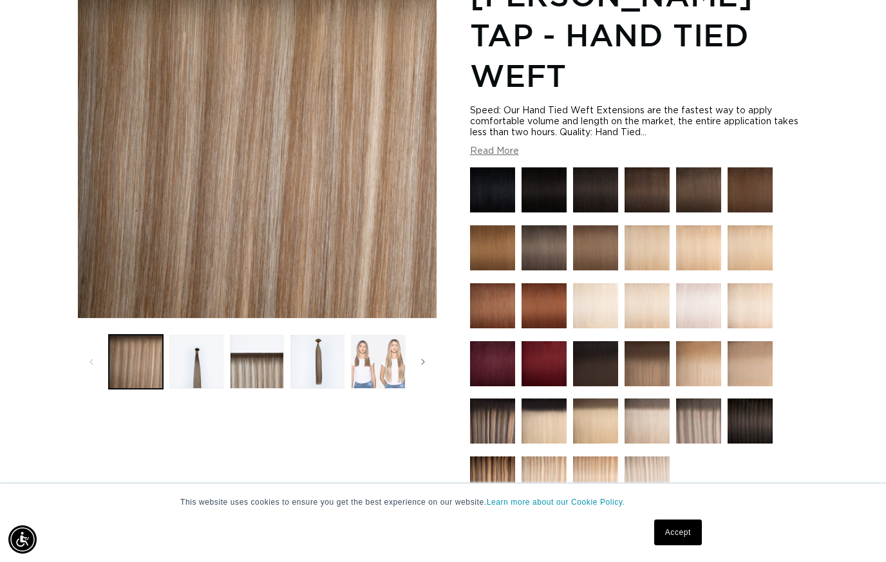
click at [366, 369] on button "Load image 5 in gallery view" at bounding box center [378, 362] width 54 height 54
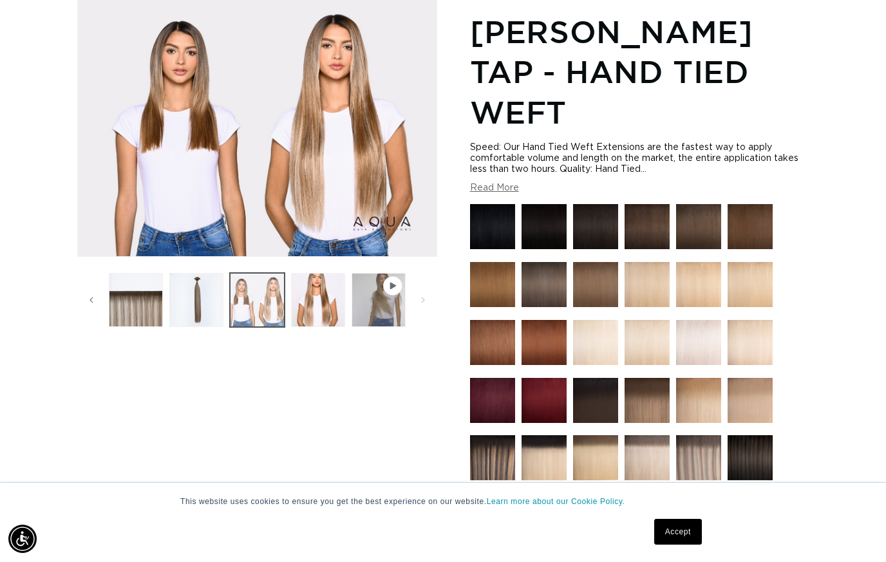
scroll to position [182, 0]
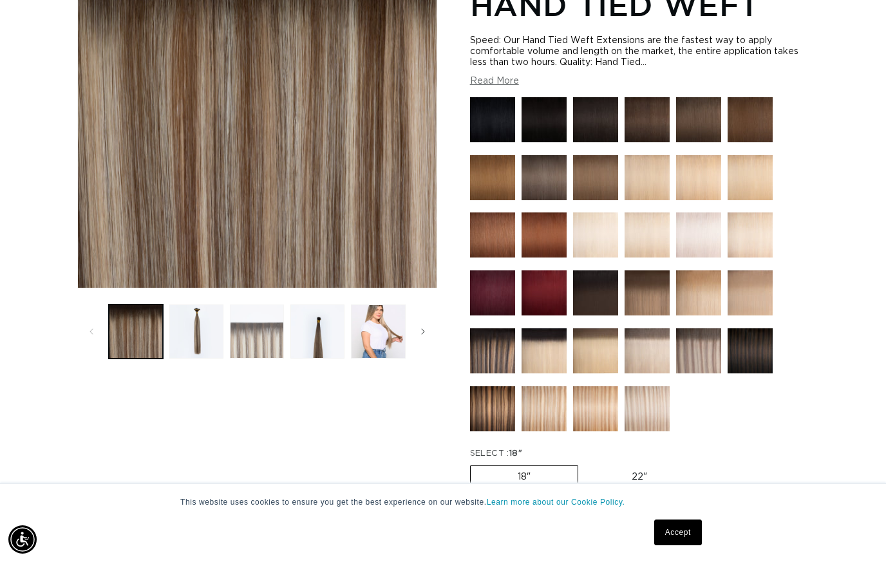
click at [259, 329] on button "Load image 3 in gallery view" at bounding box center [257, 331] width 54 height 54
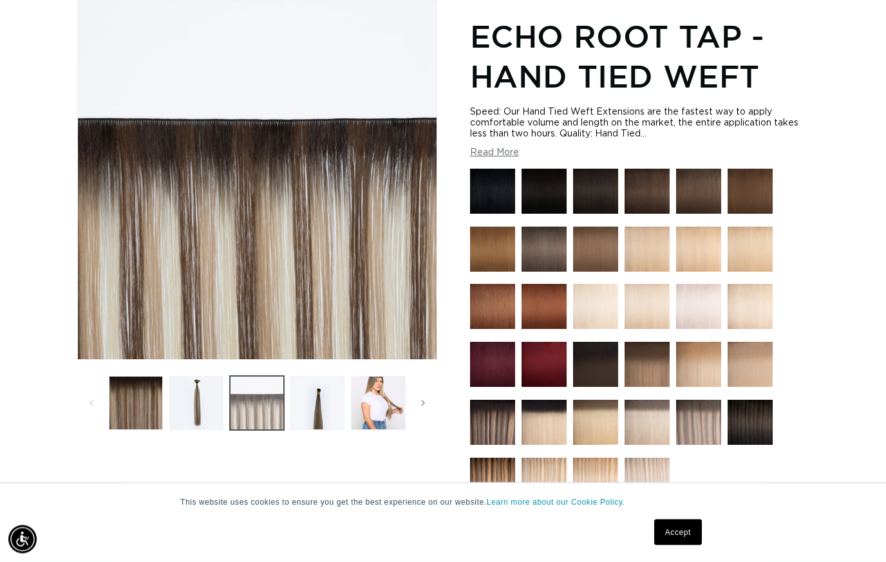
scroll to position [176, 0]
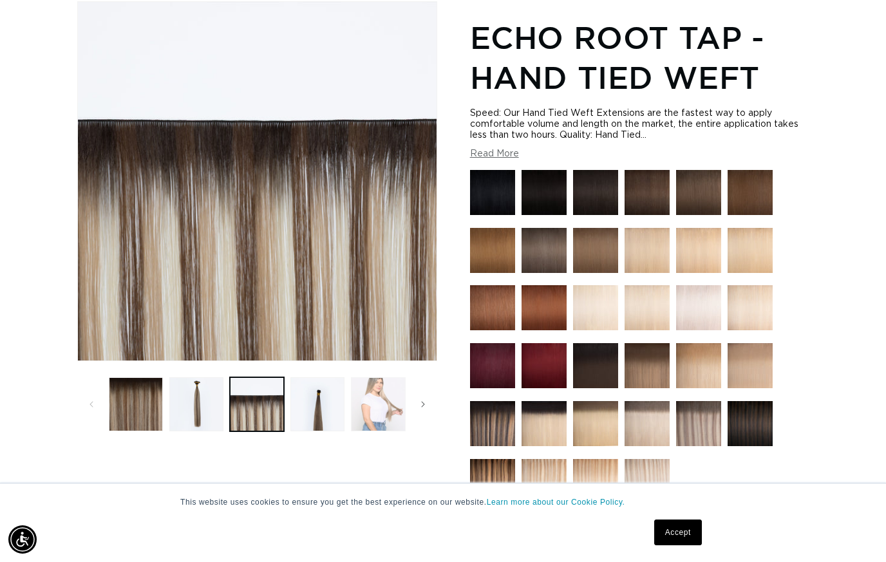
click at [380, 408] on button "Load image 5 in gallery view" at bounding box center [378, 404] width 54 height 54
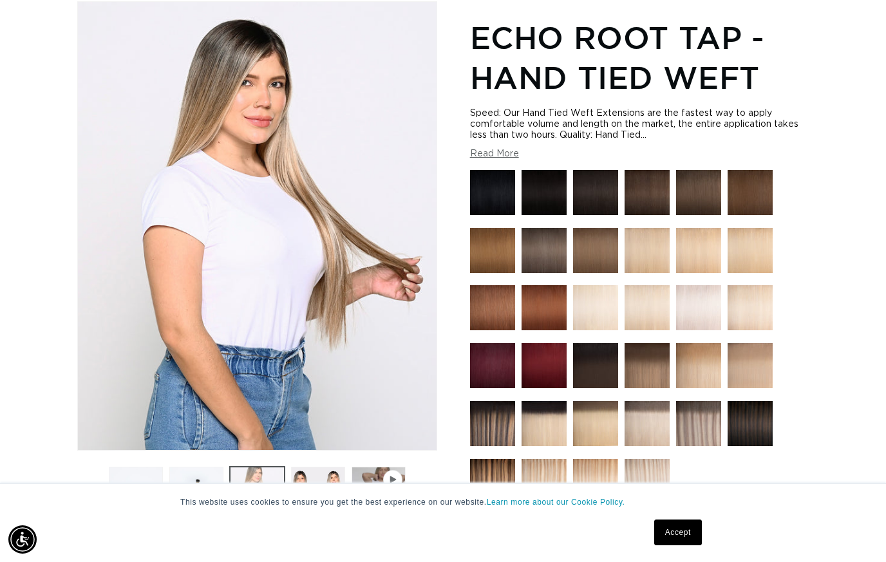
scroll to position [0, 1588]
click at [490, 432] on img at bounding box center [492, 423] width 45 height 45
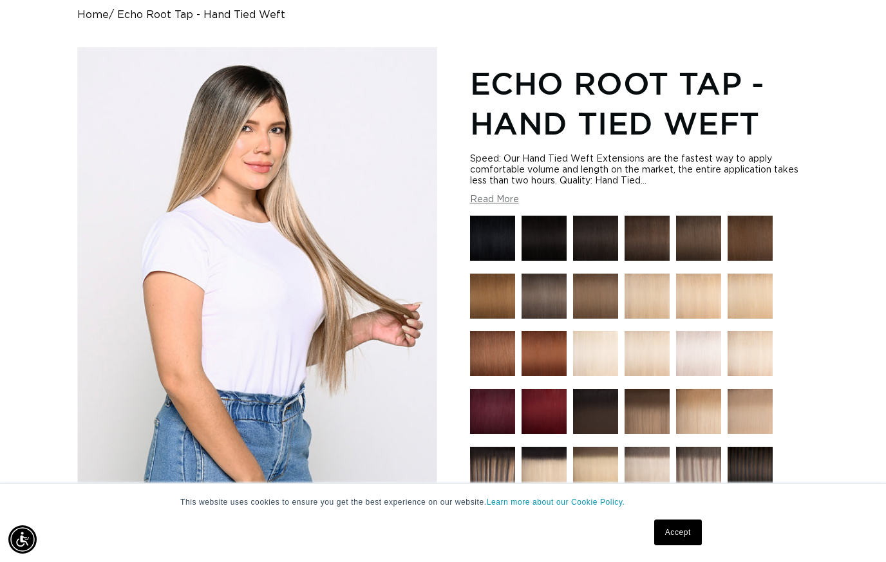
scroll to position [242, 0]
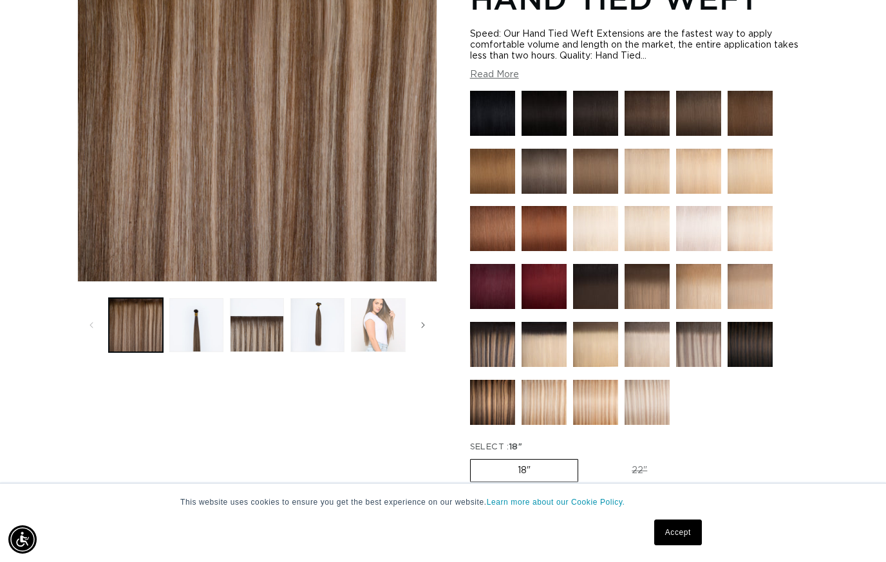
click at [371, 339] on button "Load image 5 in gallery view" at bounding box center [378, 325] width 54 height 54
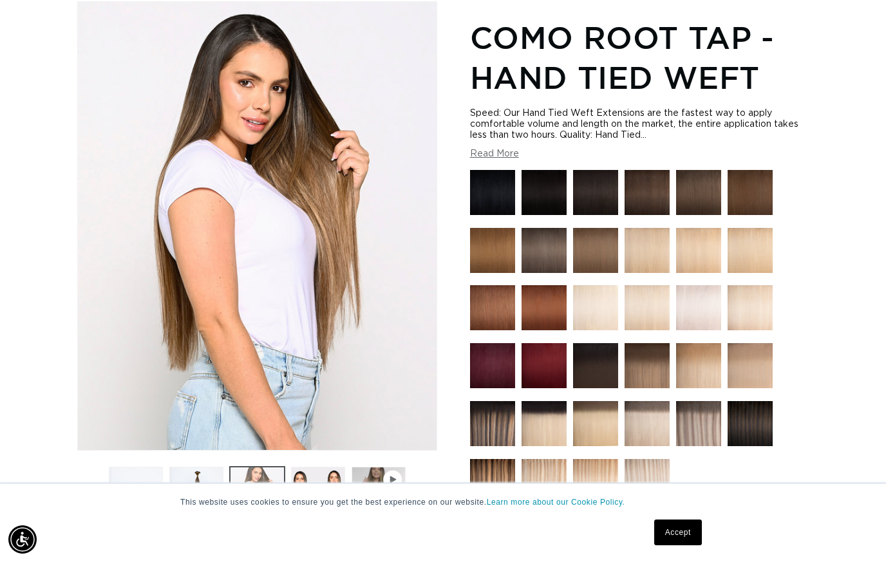
scroll to position [0, 794]
click at [390, 479] on icon "Gallery Viewer" at bounding box center [392, 479] width 6 height 7
click at [331, 500] on button "Load image 6 in gallery view" at bounding box center [318, 494] width 54 height 54
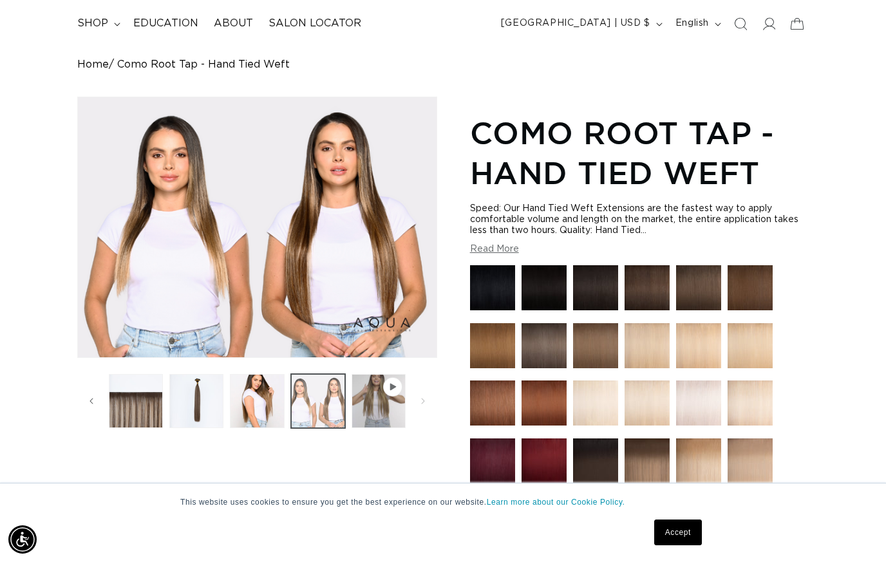
scroll to position [79, 0]
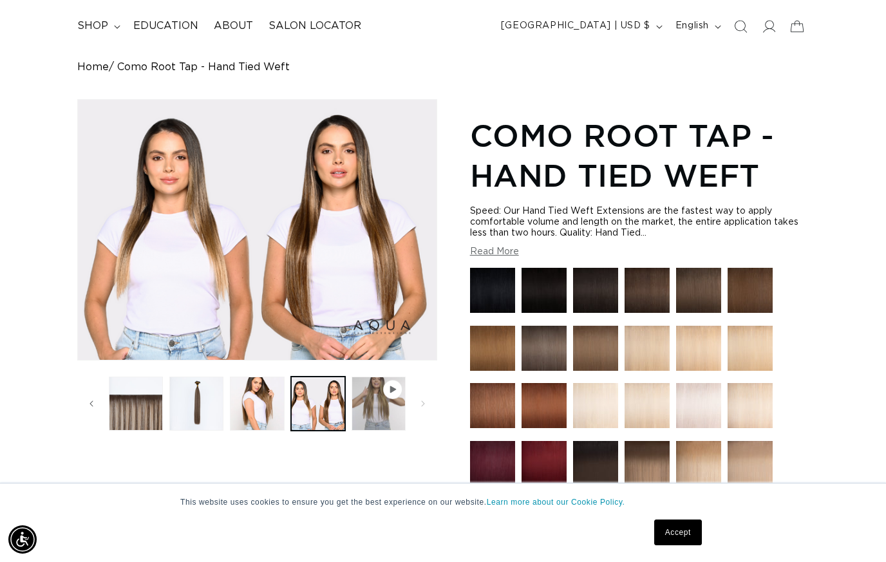
click at [496, 257] on button "Read More" at bounding box center [494, 251] width 49 height 11
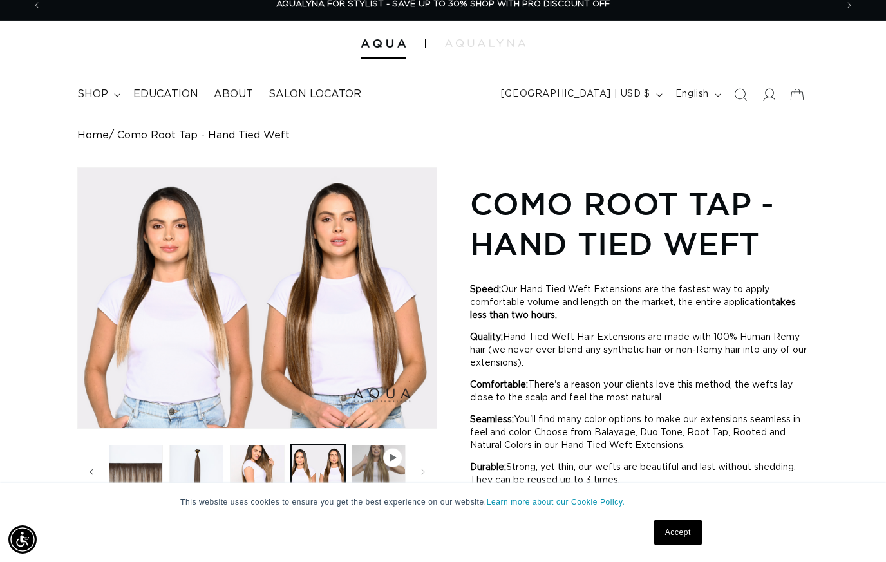
scroll to position [0, 0]
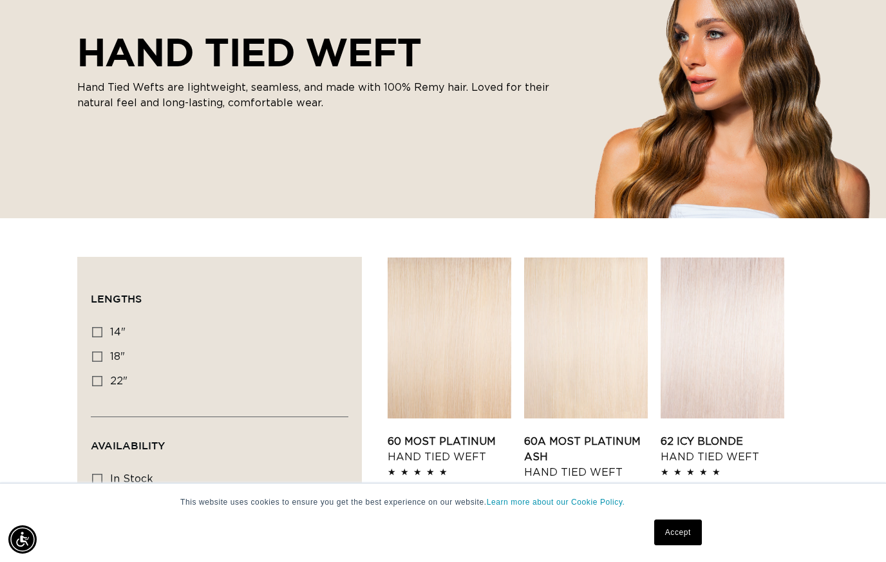
scroll to position [166, 0]
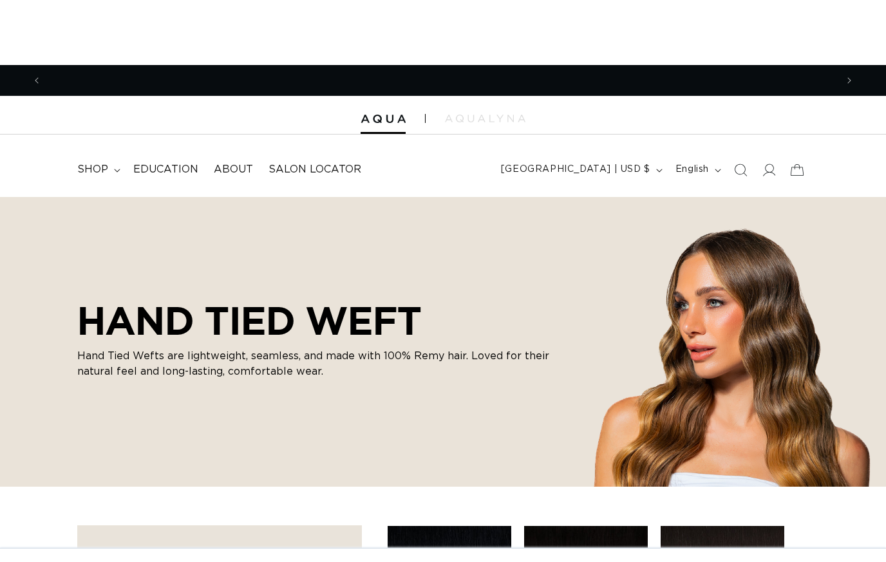
scroll to position [0, 794]
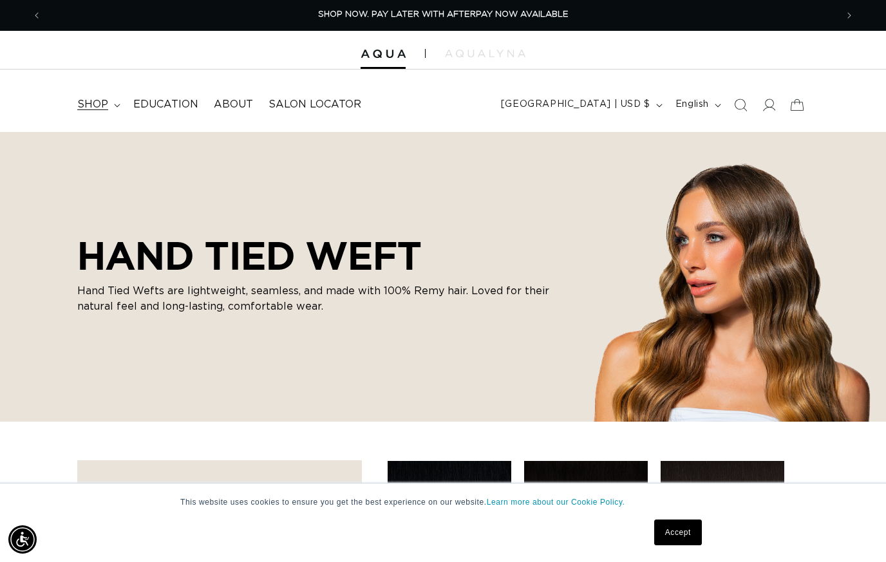
click at [101, 95] on summary "shop" at bounding box center [98, 104] width 56 height 29
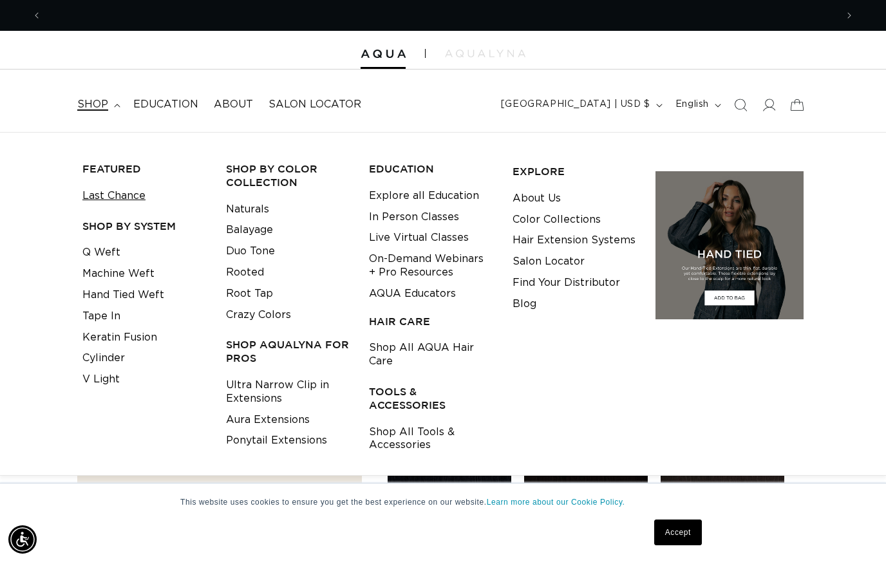
scroll to position [0, 1588]
click at [89, 197] on link "Last Chance" at bounding box center [113, 195] width 63 height 21
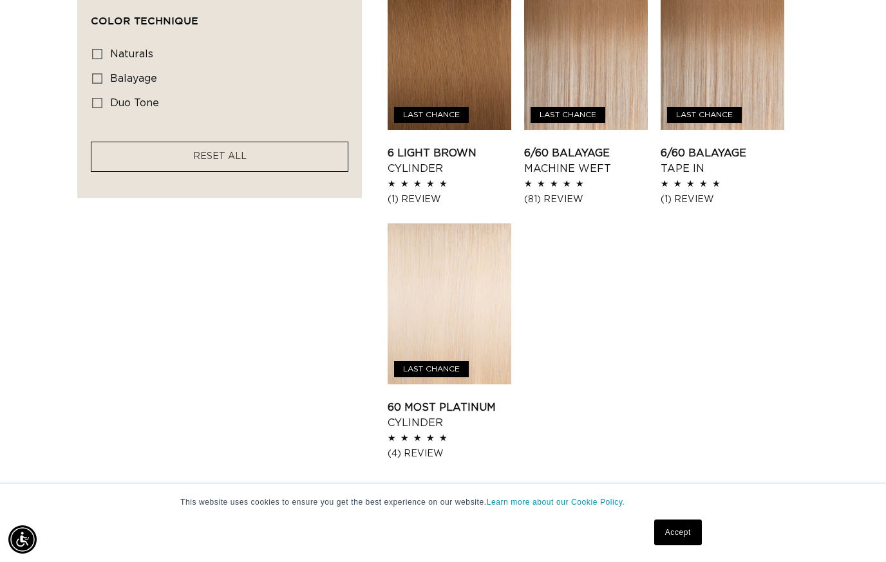
click at [597, 508] on link "2" at bounding box center [598, 511] width 28 height 28
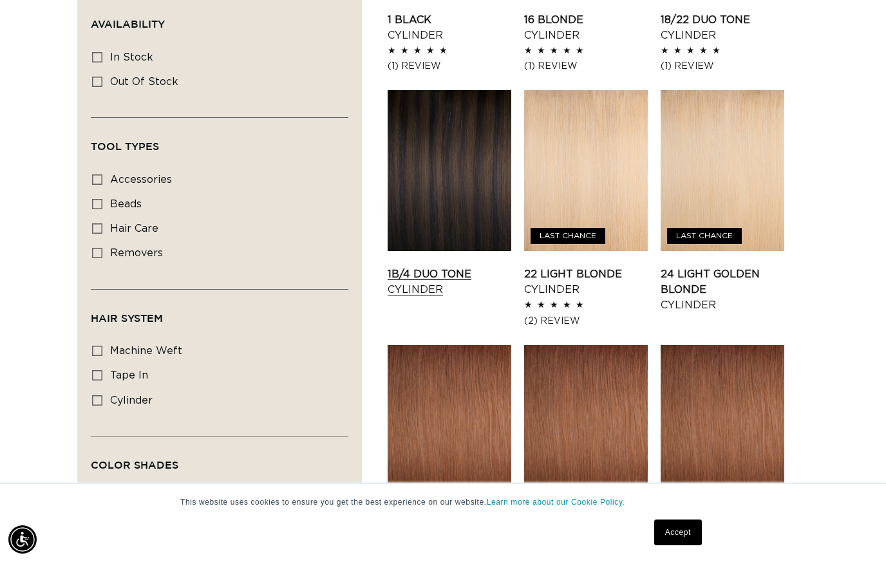
click at [432, 275] on link "1B/4 Duo Tone Cylinder" at bounding box center [449, 281] width 124 height 31
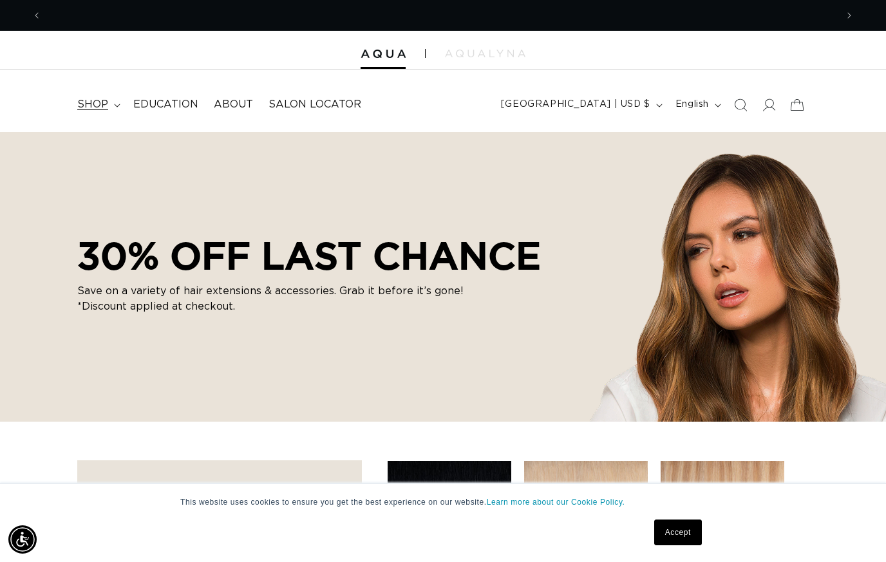
click at [118, 104] on icon at bounding box center [117, 106] width 6 height 4
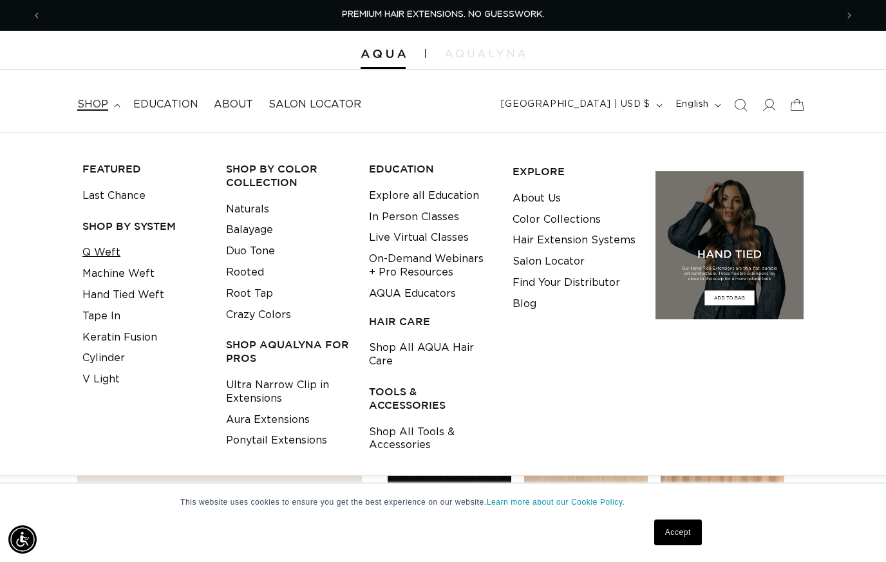
click at [96, 247] on link "Q Weft" at bounding box center [101, 252] width 38 height 21
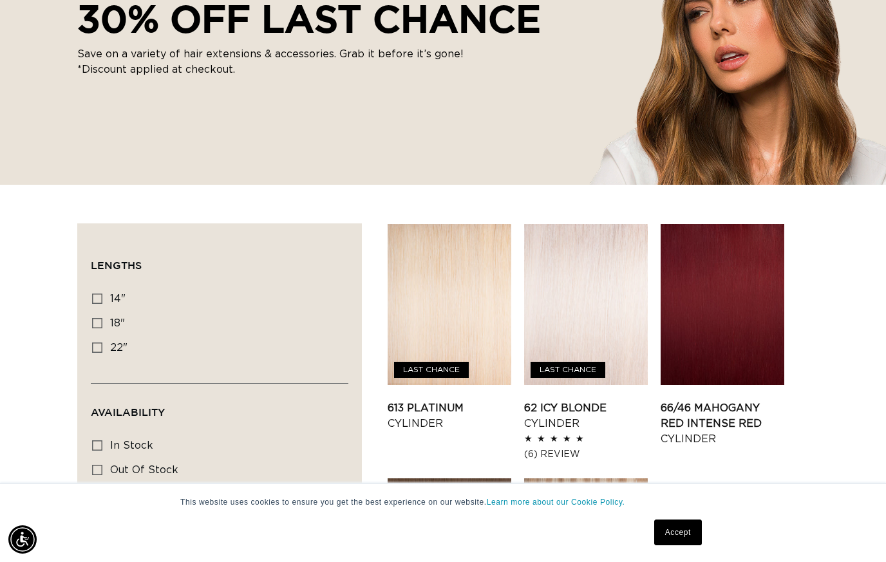
scroll to position [302, 0]
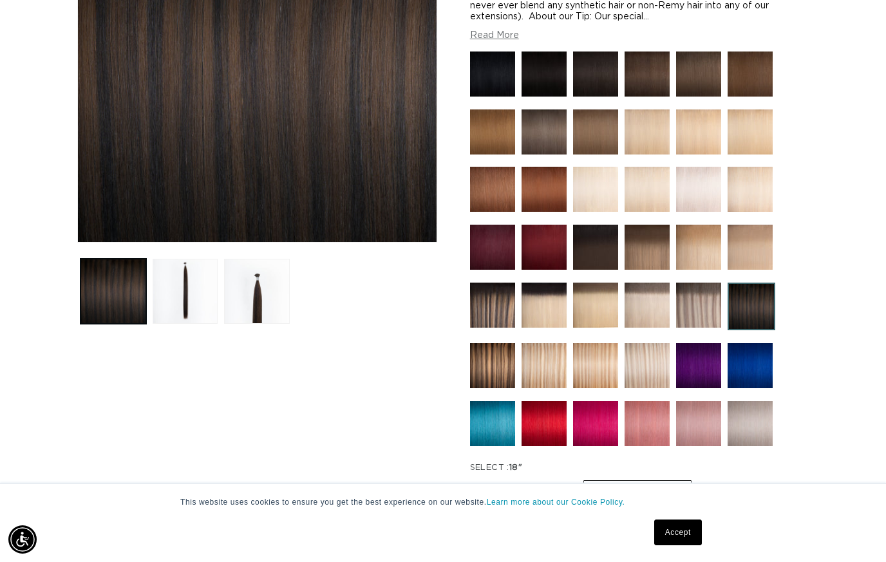
scroll to position [296, 0]
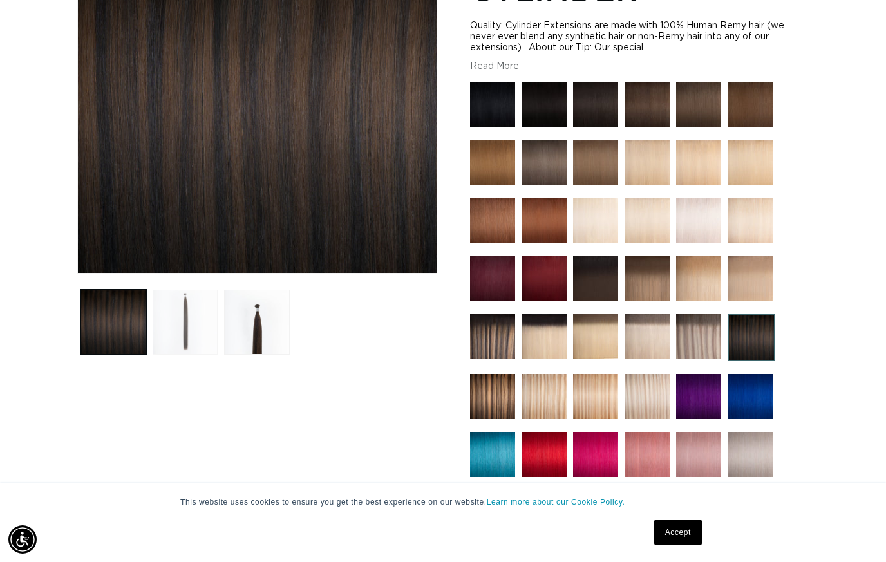
click at [181, 334] on button "Load image 2 in gallery view" at bounding box center [186, 323] width 66 height 66
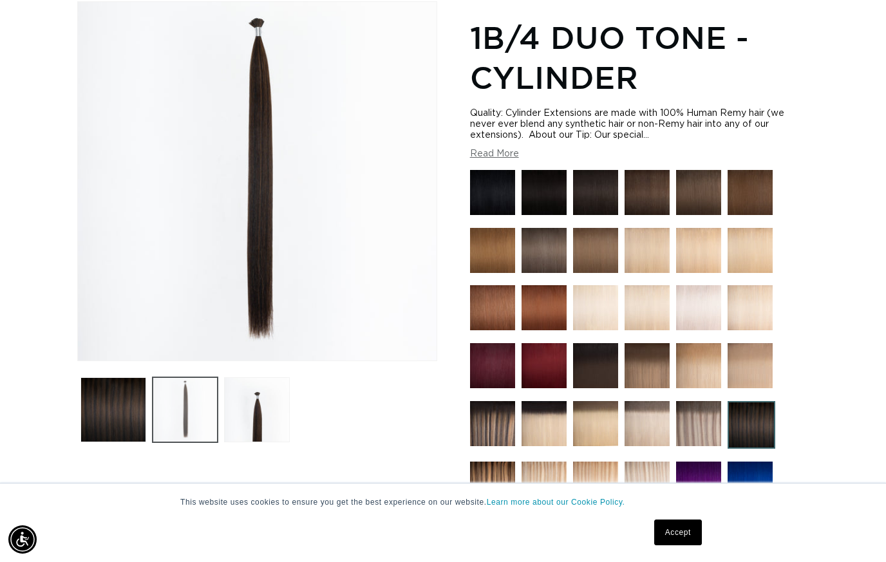
scroll to position [241, 0]
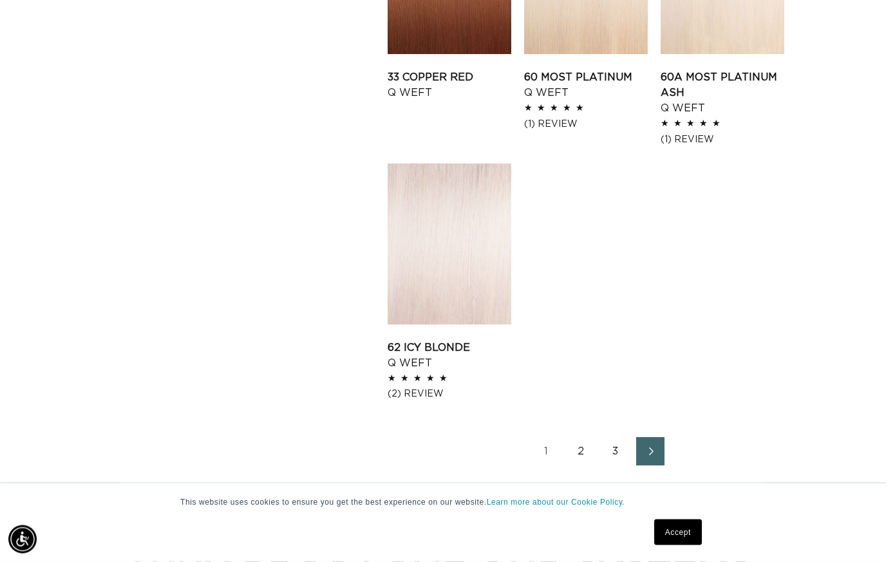
scroll to position [1578, 0]
click at [577, 451] on link "2" at bounding box center [580, 451] width 28 height 28
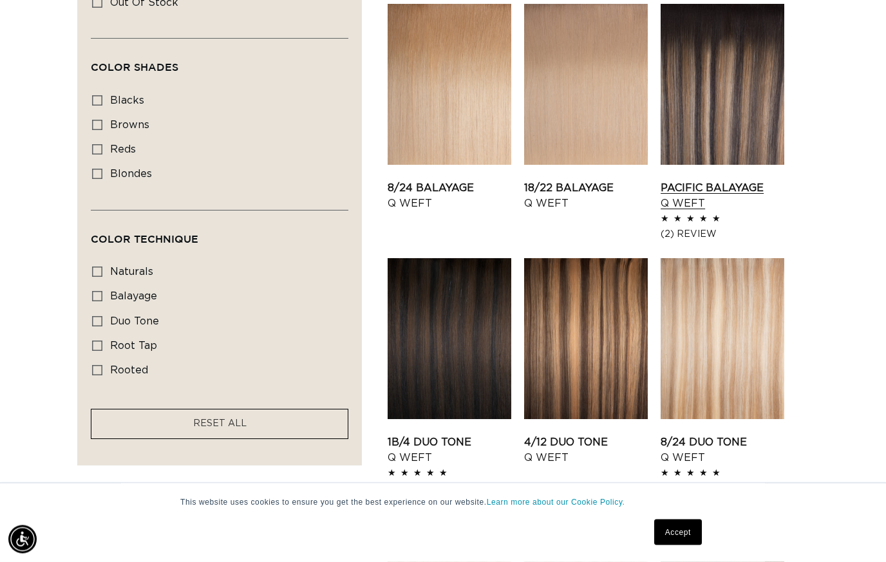
scroll to position [704, 0]
click at [717, 180] on link "Pacific Balayage Q Weft" at bounding box center [722, 195] width 124 height 31
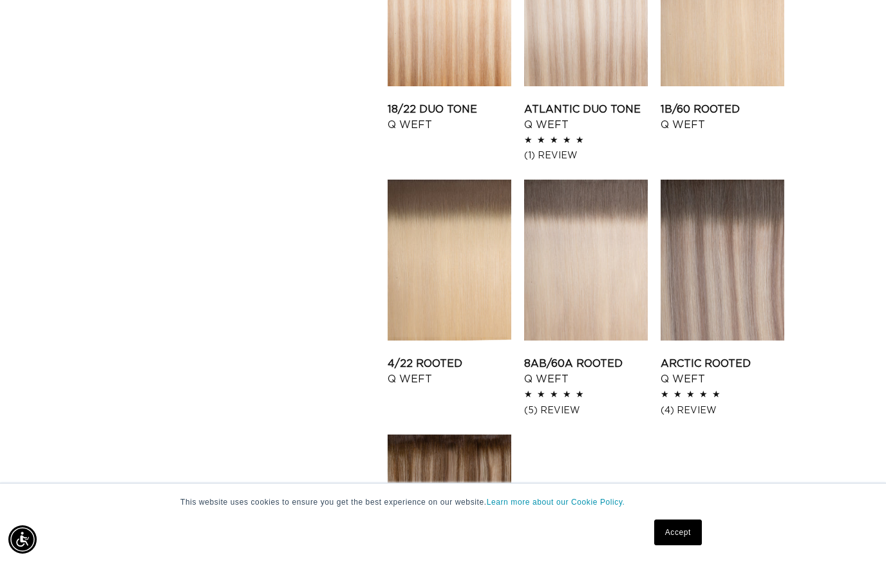
scroll to position [0, 1588]
click at [716, 356] on link "Arctic Rooted Q Weft" at bounding box center [722, 371] width 124 height 31
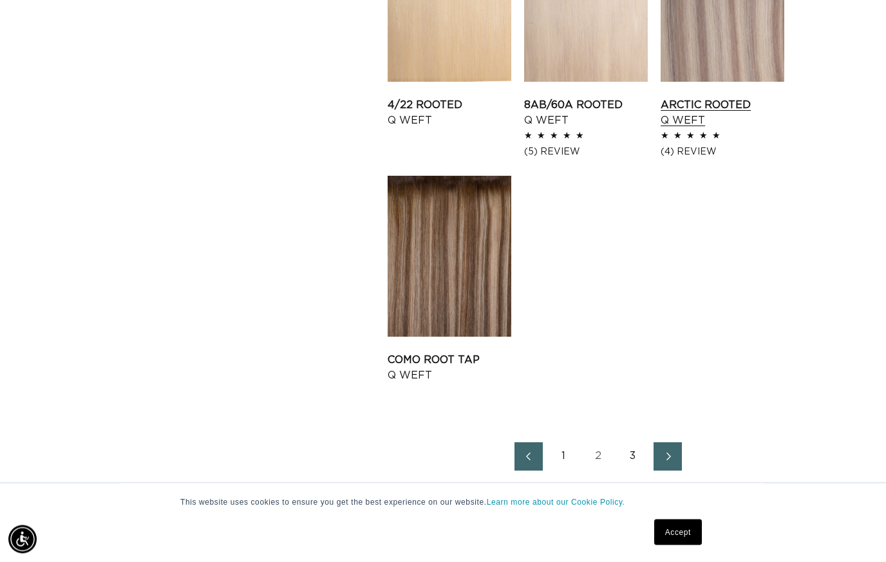
scroll to position [1550, 0]
click at [446, 352] on link "Como Root Tap Q Weft" at bounding box center [449, 367] width 124 height 31
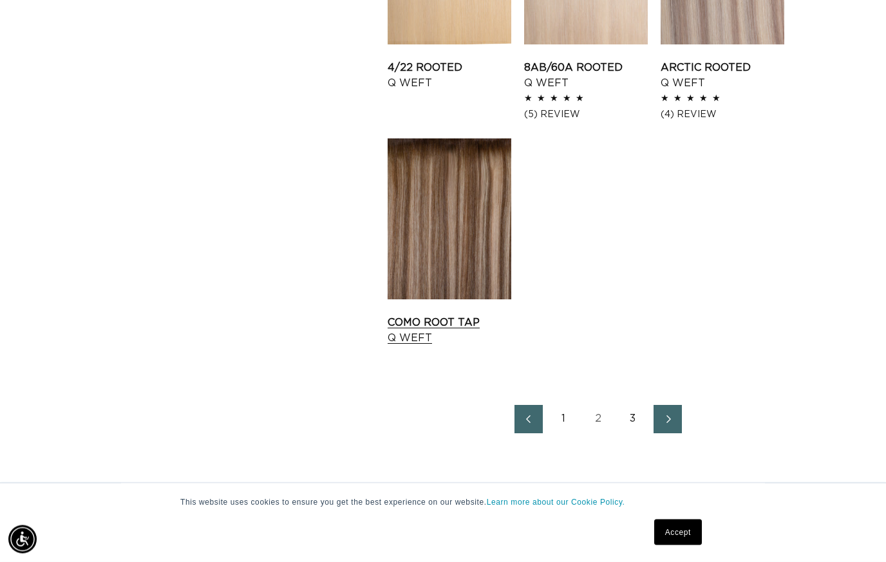
scroll to position [1670, 0]
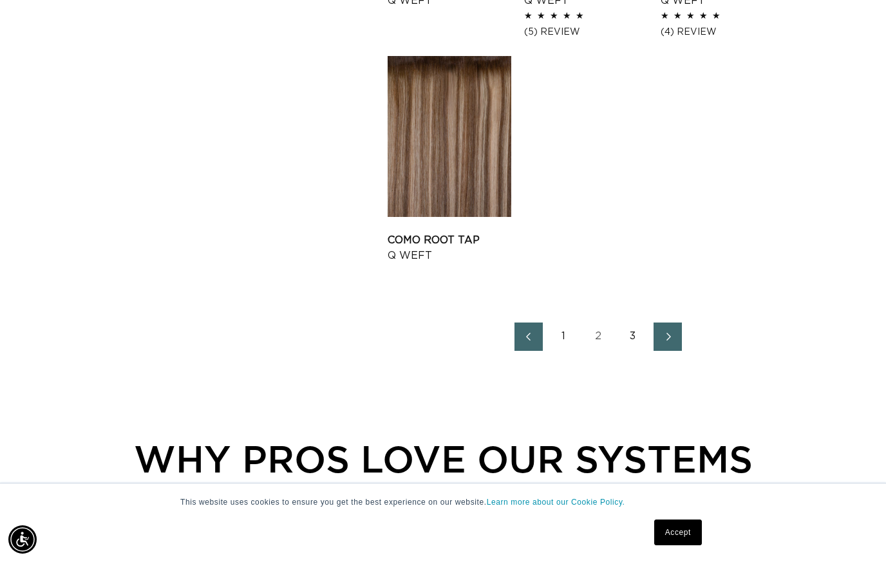
click at [595, 339] on link "2" at bounding box center [598, 336] width 28 height 28
click at [607, 335] on link "2" at bounding box center [598, 336] width 28 height 28
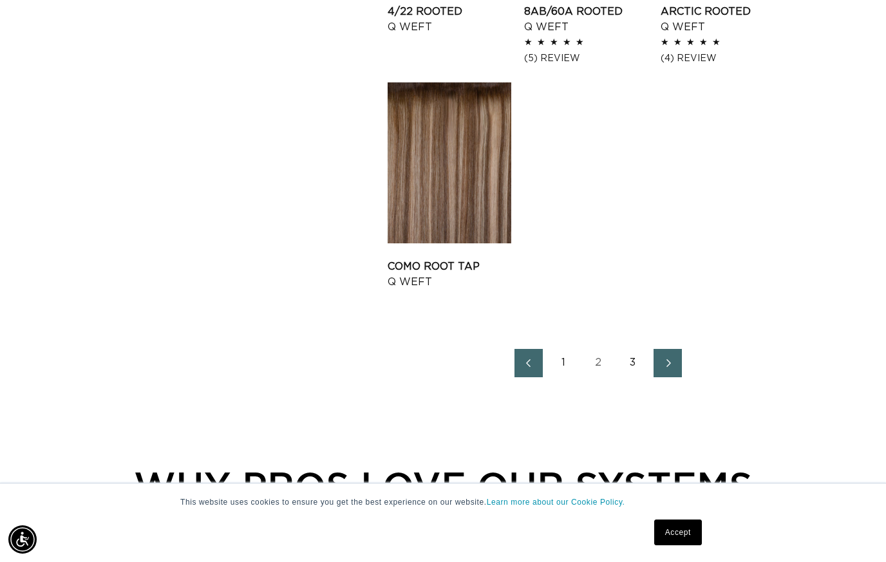
click at [591, 364] on link "2" at bounding box center [598, 363] width 28 height 28
click at [602, 364] on link "2" at bounding box center [598, 363] width 28 height 28
click at [596, 363] on link "2" at bounding box center [598, 363] width 28 height 28
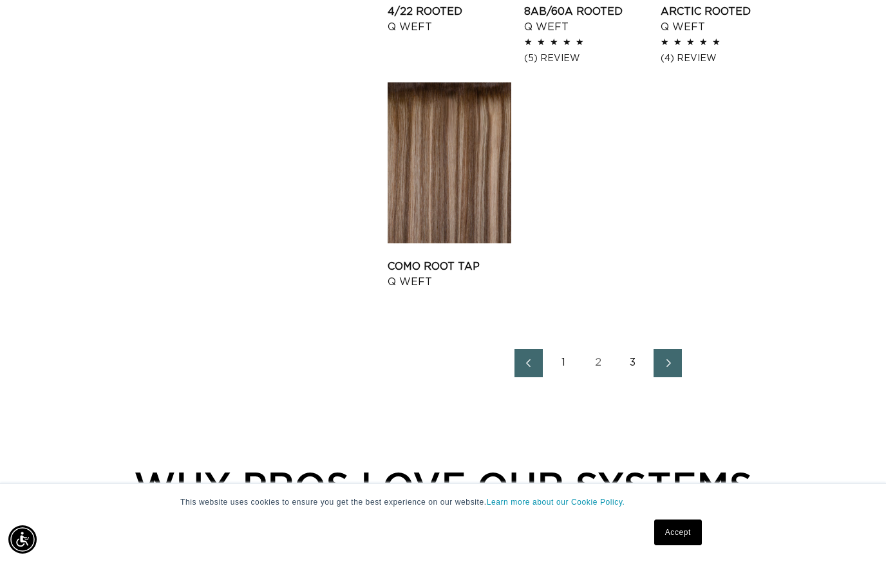
click at [596, 370] on link "2" at bounding box center [598, 363] width 28 height 28
click at [591, 366] on link "2" at bounding box center [598, 363] width 28 height 28
click at [595, 369] on link "2" at bounding box center [598, 363] width 28 height 28
click at [640, 363] on link "3" at bounding box center [633, 363] width 28 height 28
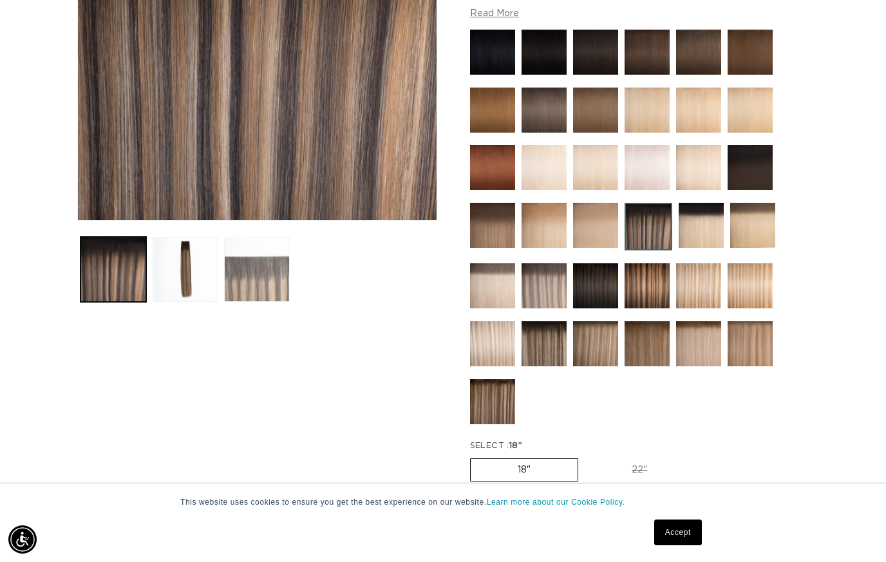
click at [237, 275] on button "Load image 3 in gallery view" at bounding box center [257, 270] width 66 height 66
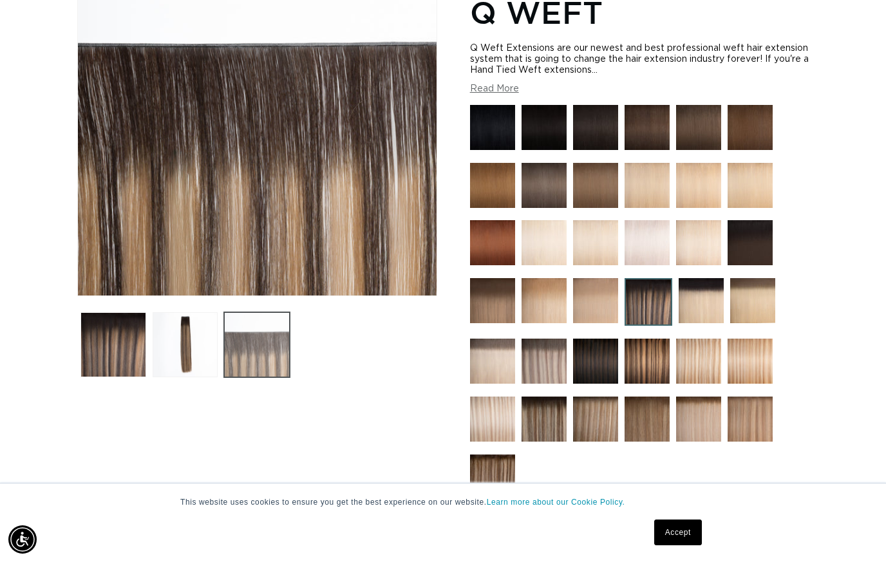
scroll to position [0, 794]
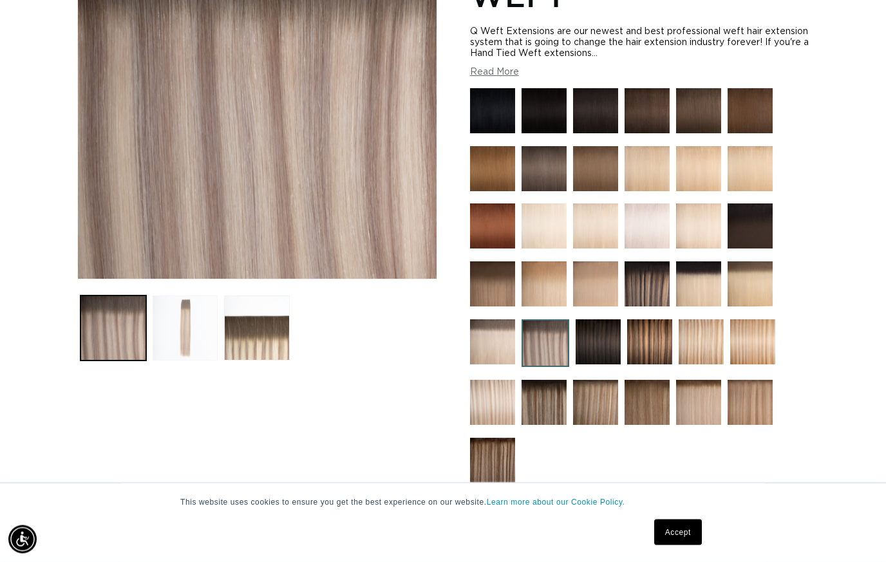
click at [181, 323] on button "Load image 2 in gallery view" at bounding box center [186, 329] width 66 height 66
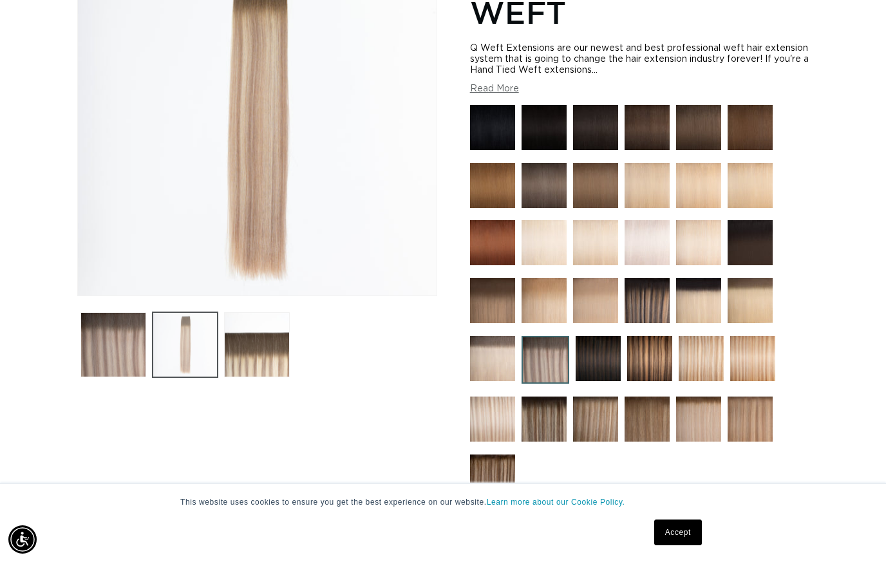
scroll to position [0, 794]
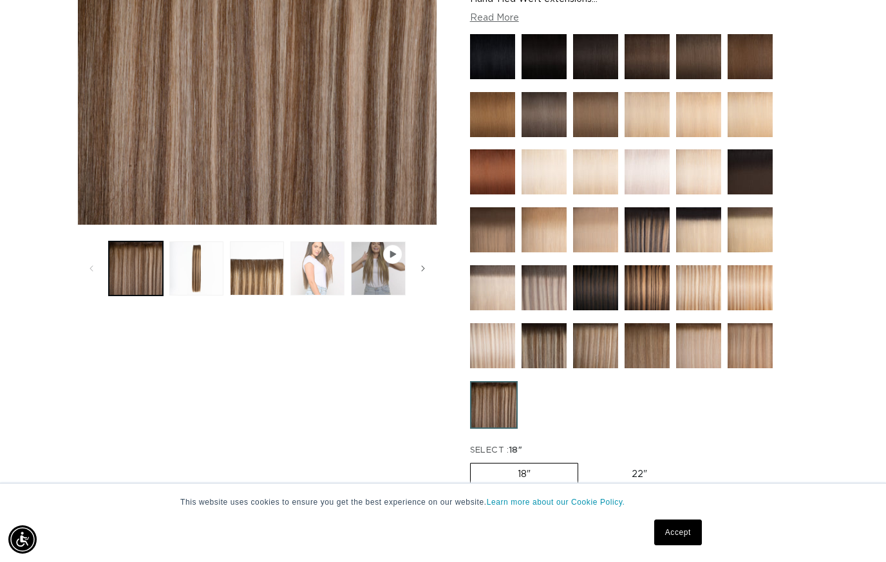
click at [313, 263] on button "Load image 4 in gallery view" at bounding box center [317, 268] width 54 height 54
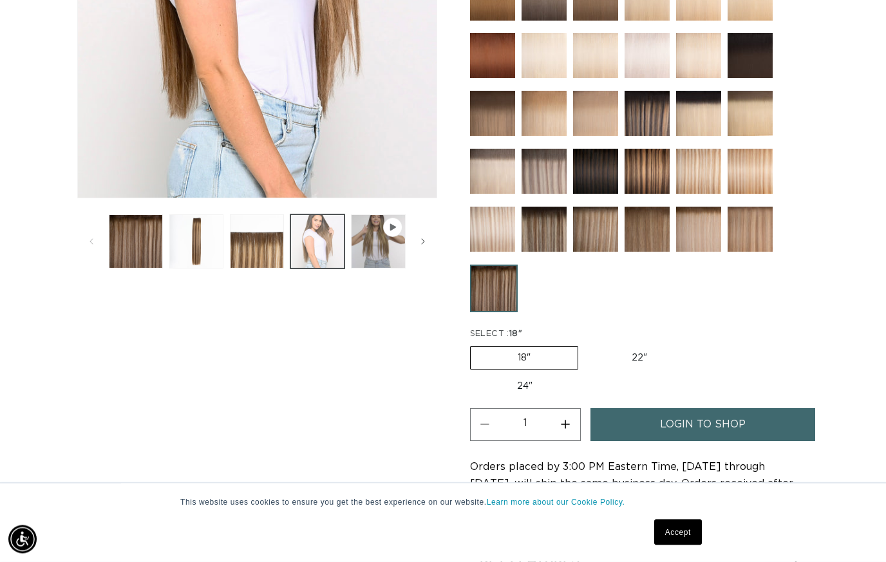
scroll to position [429, 0]
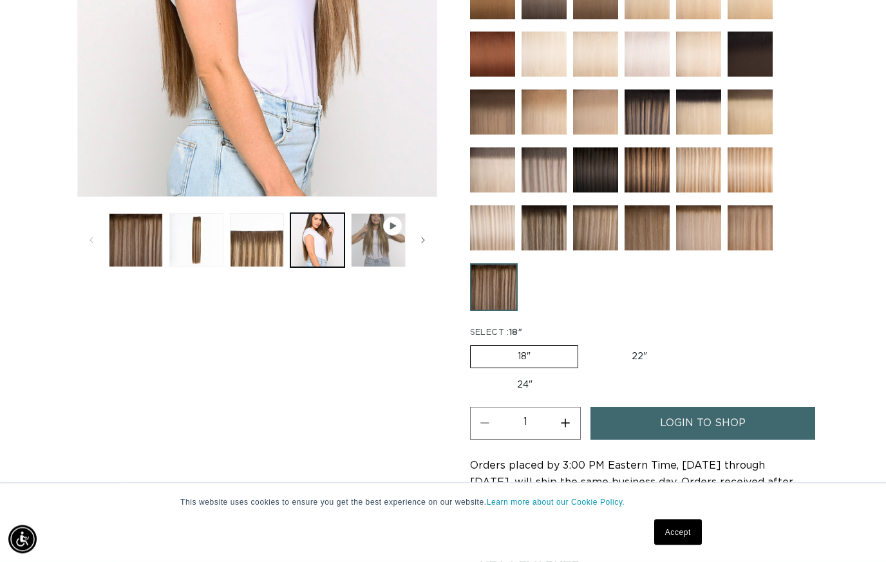
click at [634, 355] on label "22" Variant sold out or unavailable" at bounding box center [638, 357] width 109 height 22
click at [585, 344] on input "22" Variant sold out or unavailable" at bounding box center [584, 343] width 1 height 1
radio input "true"
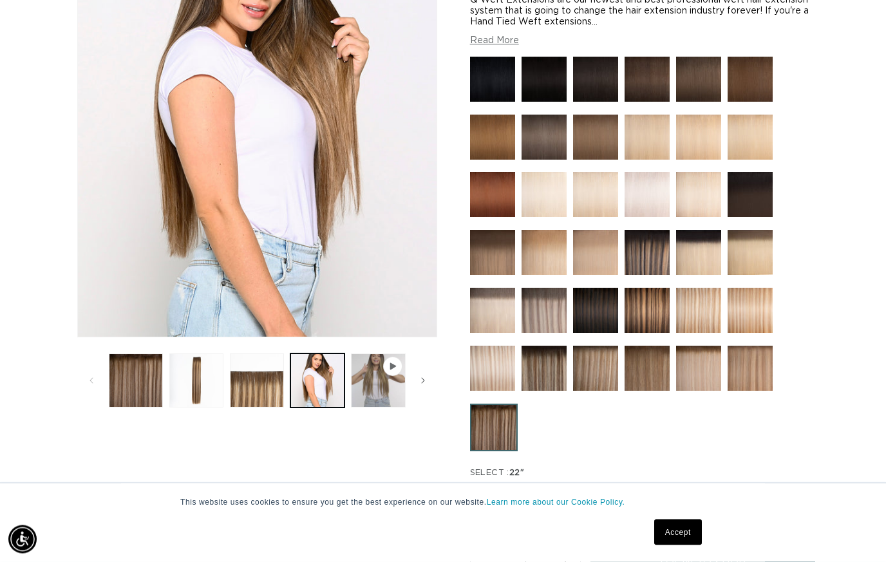
scroll to position [0, 1588]
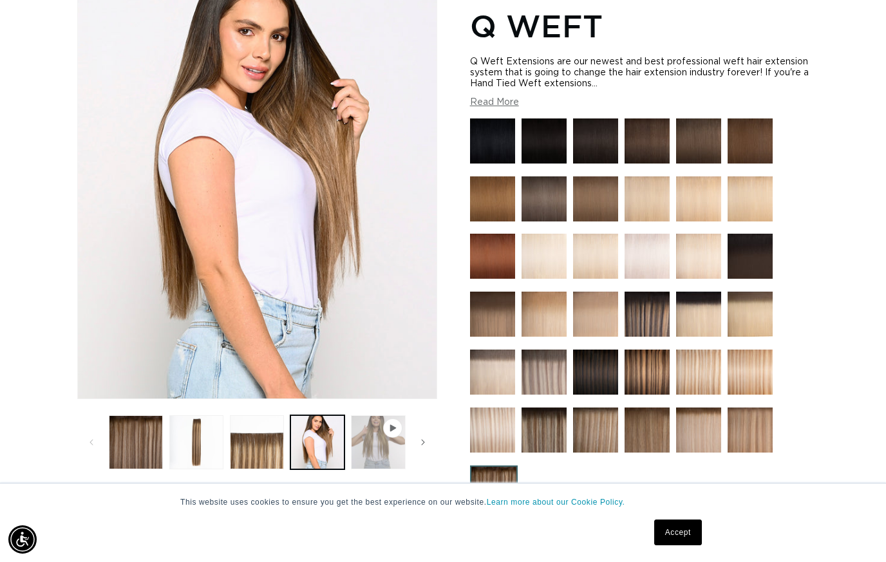
click at [355, 439] on button "Play video 1 in gallery view" at bounding box center [378, 442] width 54 height 54
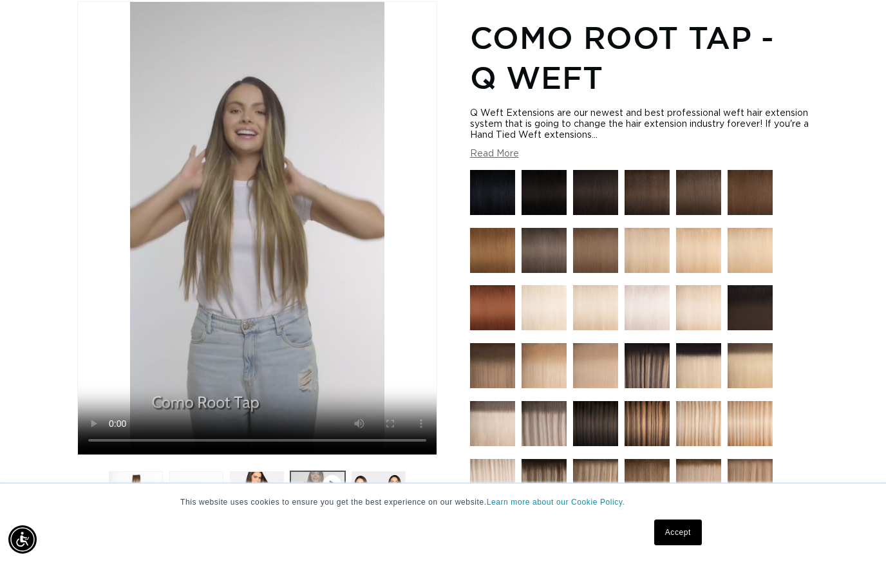
scroll to position [0, 0]
click at [59, 276] on div "Home Como Root Tap - Q Weft Image 4 is now available in gallery view Skip to pr…" at bounding box center [443, 433] width 886 height 941
click at [149, 328] on video "Como Root Tap - Q Weft" at bounding box center [257, 228] width 358 height 452
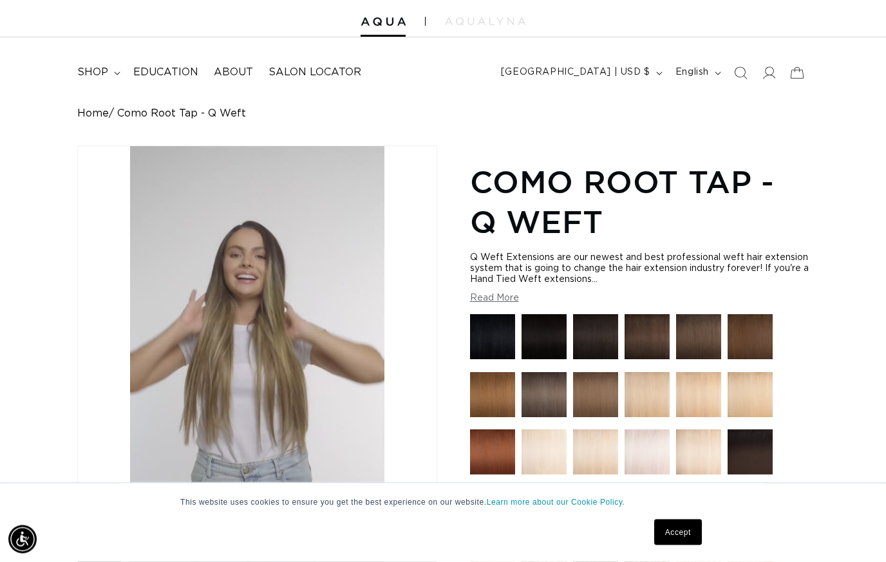
scroll to position [32, 0]
click at [252, 406] on video "Como Root Tap - Q Weft" at bounding box center [257, 372] width 358 height 452
click at [118, 407] on video "Como Root Tap - Q Weft" at bounding box center [257, 372] width 358 height 452
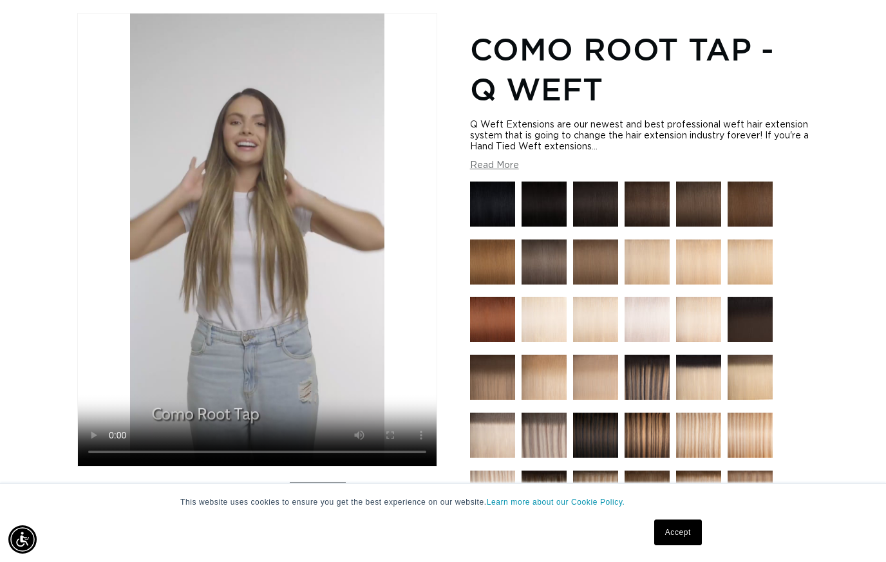
scroll to position [0, 0]
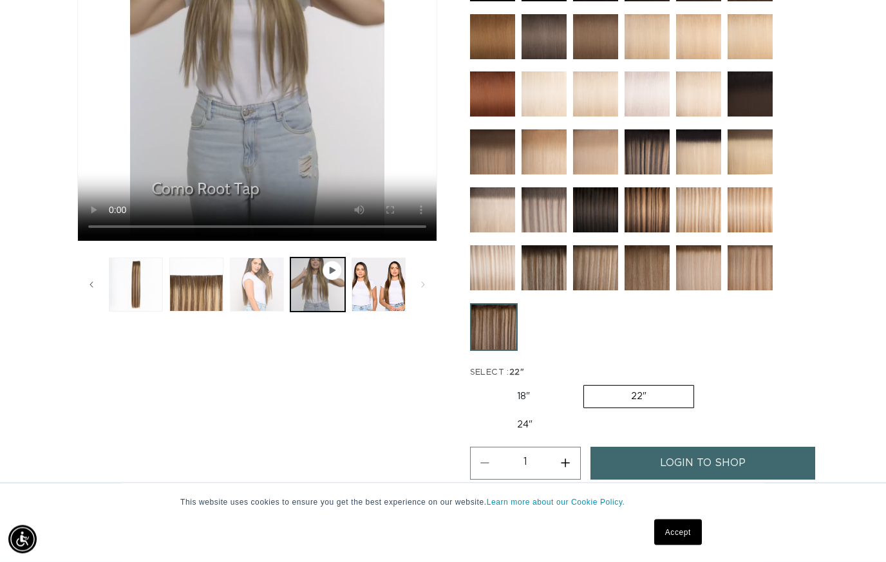
click at [250, 312] on button "Load image 4 in gallery view" at bounding box center [257, 285] width 54 height 54
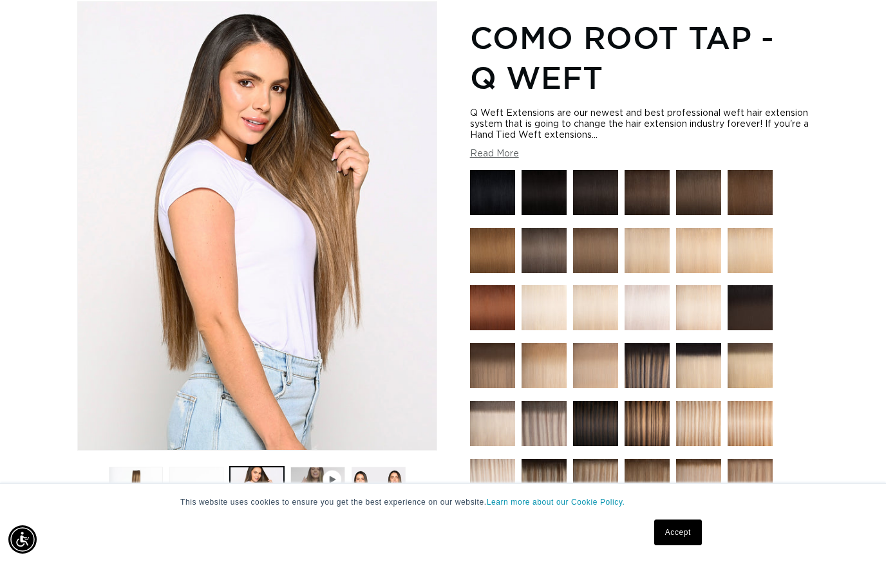
click at [195, 496] on button "Load image 3 in gallery view" at bounding box center [196, 494] width 54 height 54
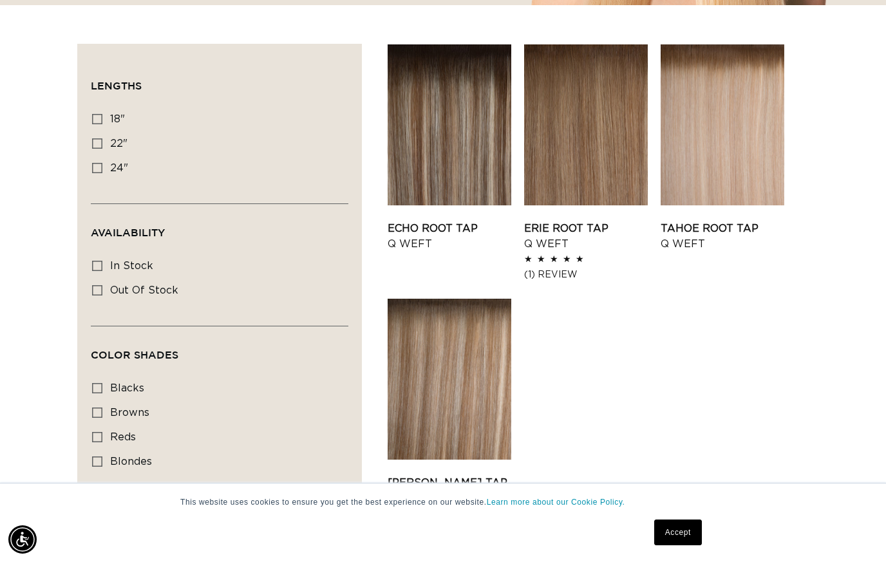
scroll to position [0, 794]
click at [449, 221] on link "Echo Root Tap Q Weft" at bounding box center [449, 236] width 124 height 31
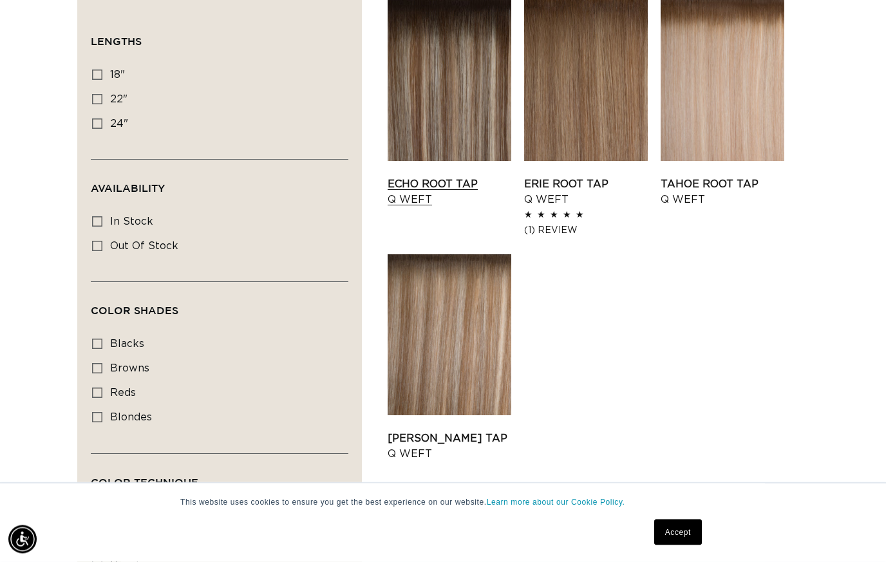
scroll to position [461, 0]
click at [422, 431] on link "[PERSON_NAME] Tap Q Weft" at bounding box center [449, 446] width 124 height 31
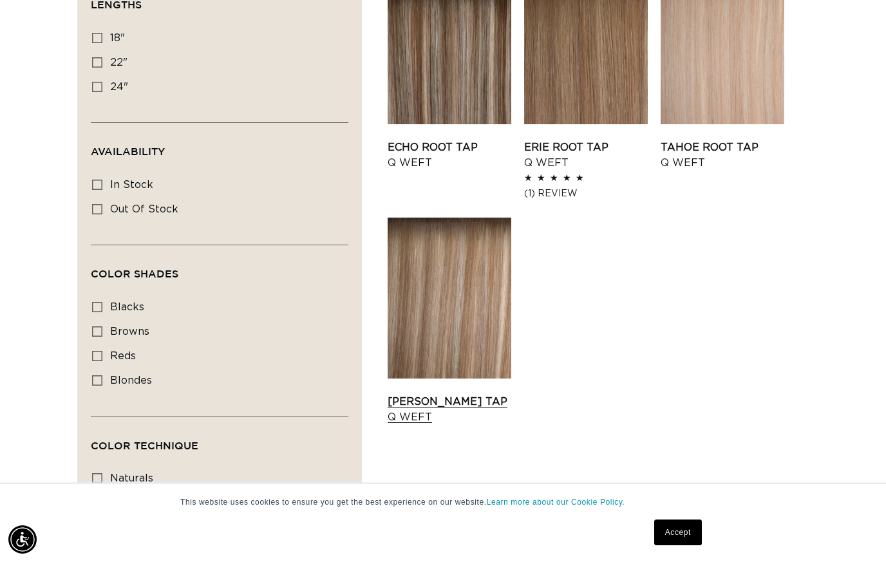
scroll to position [0, 1588]
click at [653, 488] on link "3" at bounding box center [650, 498] width 28 height 28
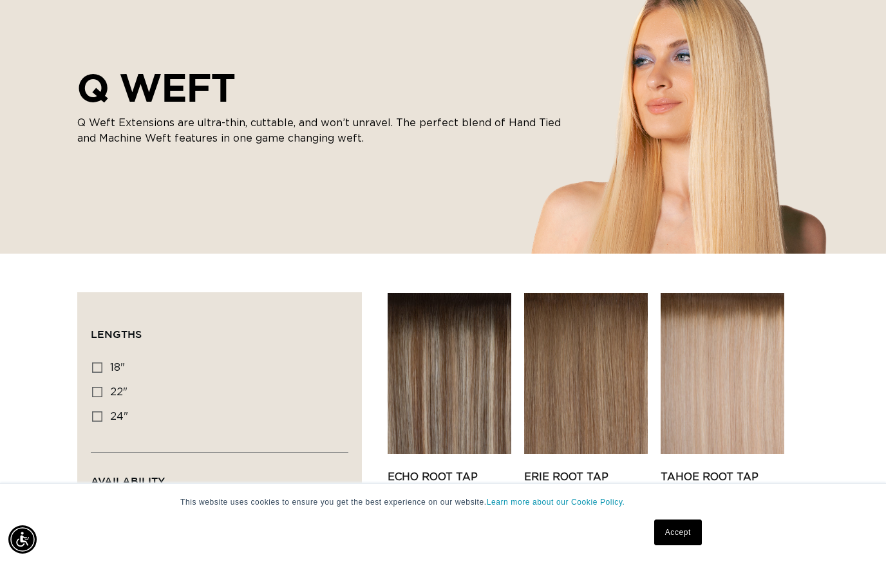
scroll to position [0, 0]
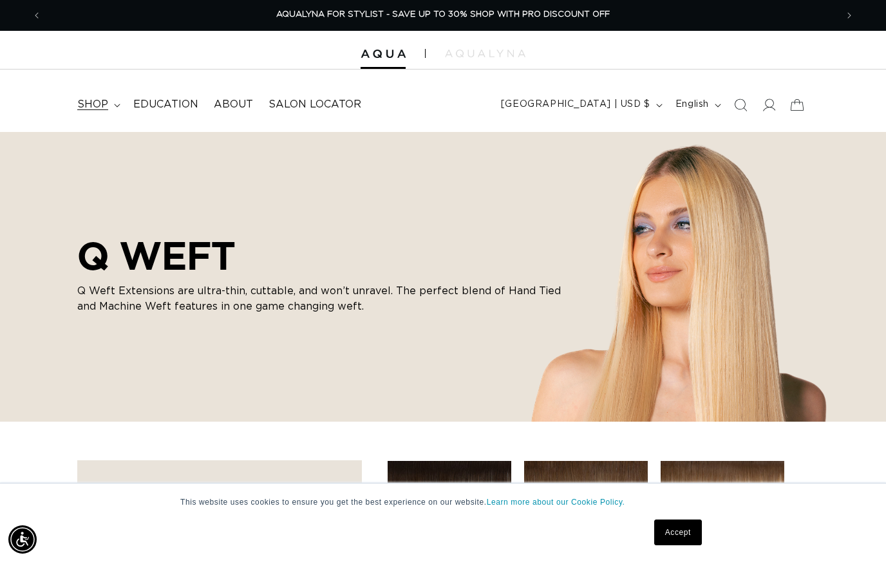
click at [110, 102] on summary "shop" at bounding box center [98, 104] width 56 height 29
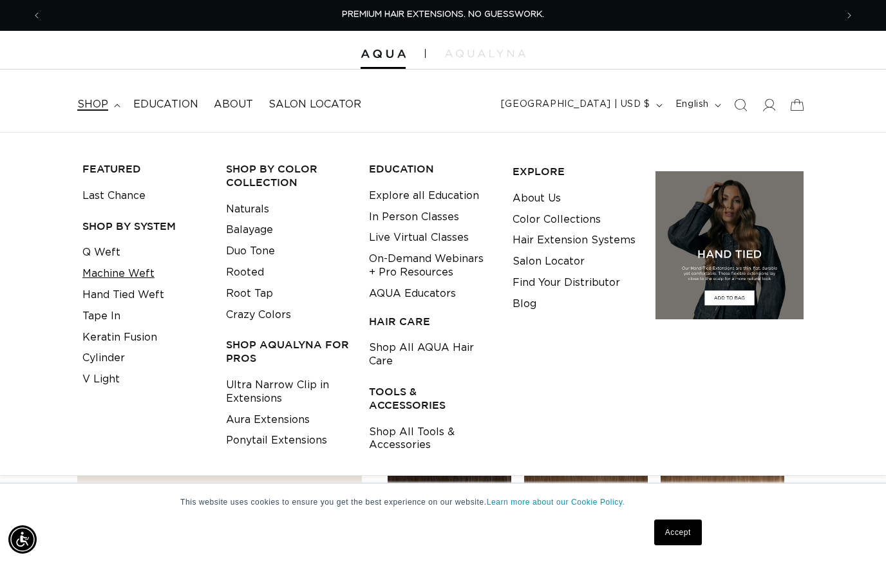
click at [105, 265] on link "Machine Weft" at bounding box center [118, 273] width 72 height 21
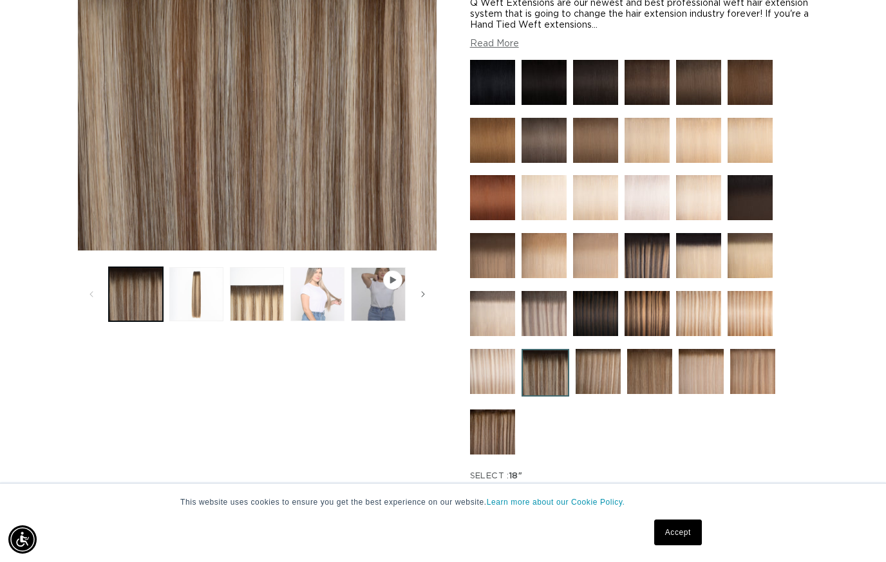
click at [322, 292] on button "Load image 4 in gallery view" at bounding box center [317, 294] width 54 height 54
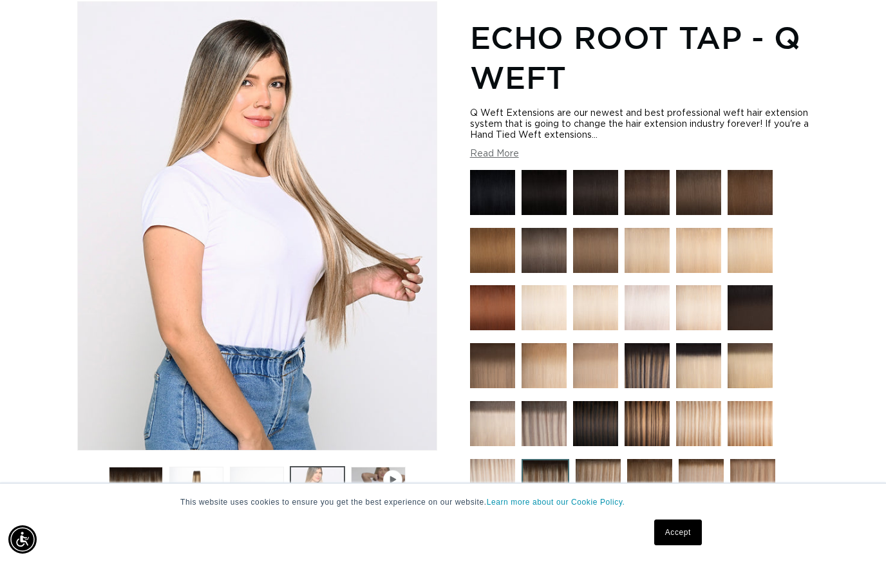
scroll to position [0, 794]
click at [373, 499] on button "Play video 1 in gallery view" at bounding box center [378, 494] width 54 height 54
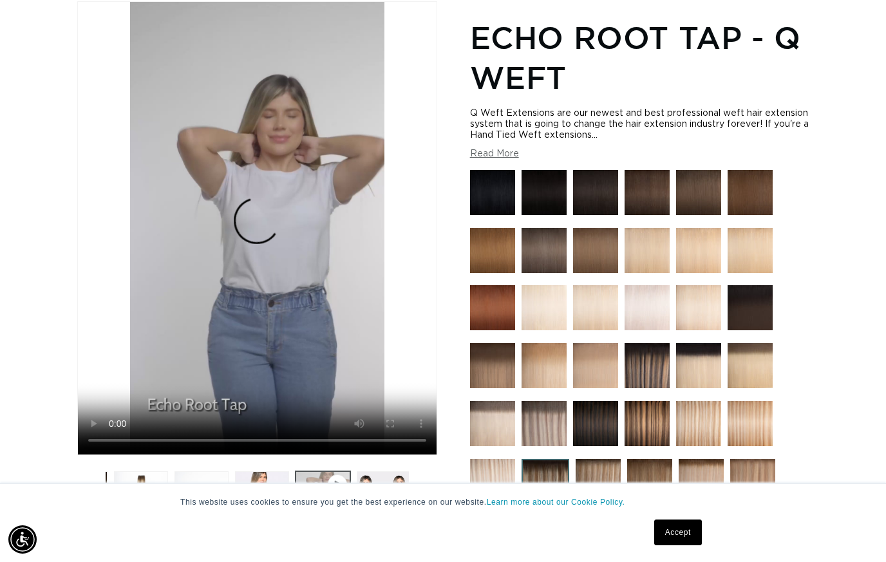
scroll to position [0, 60]
click at [187, 252] on video "Echo Root Tap - Q Weft" at bounding box center [257, 228] width 358 height 452
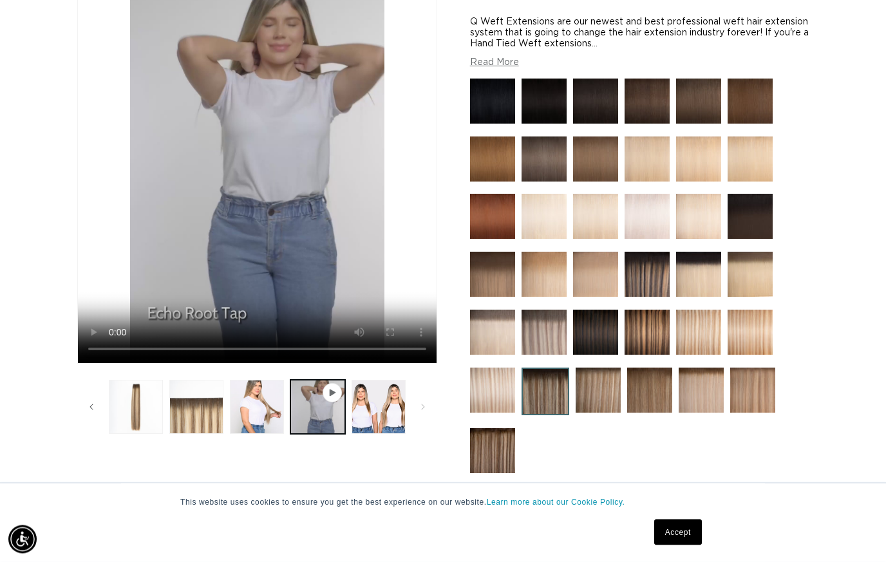
scroll to position [268, 0]
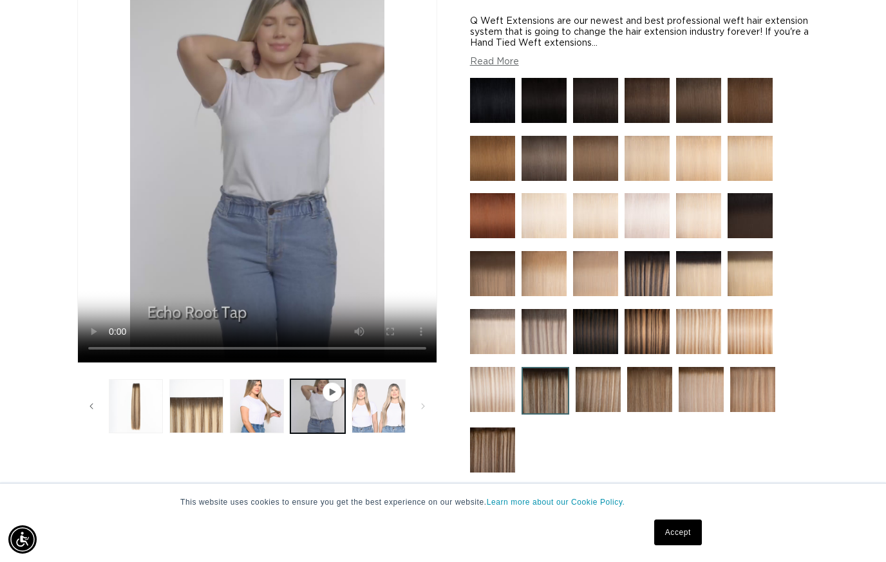
click at [351, 433] on button "Load image 5 in gallery view" at bounding box center [378, 406] width 54 height 54
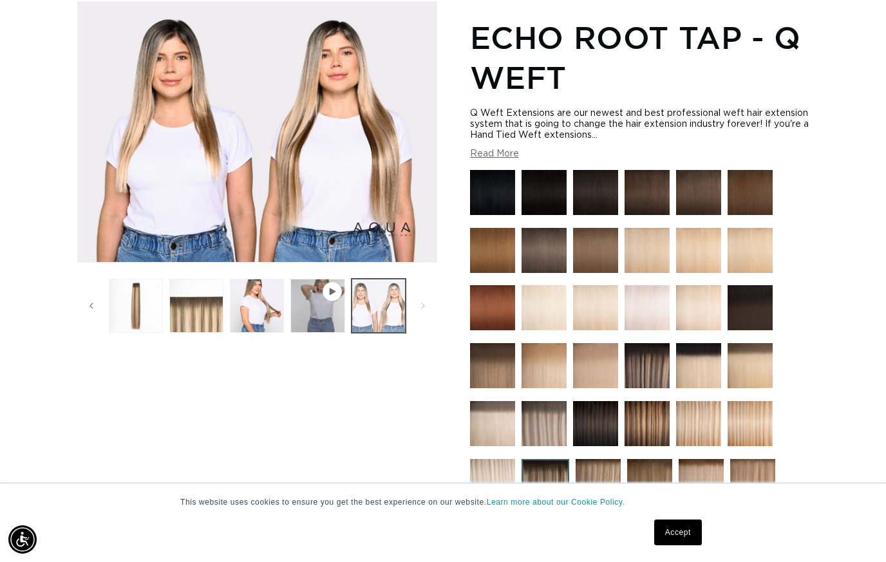
scroll to position [0, 1588]
click at [326, 302] on button "Play video 1 in gallery view" at bounding box center [317, 306] width 54 height 54
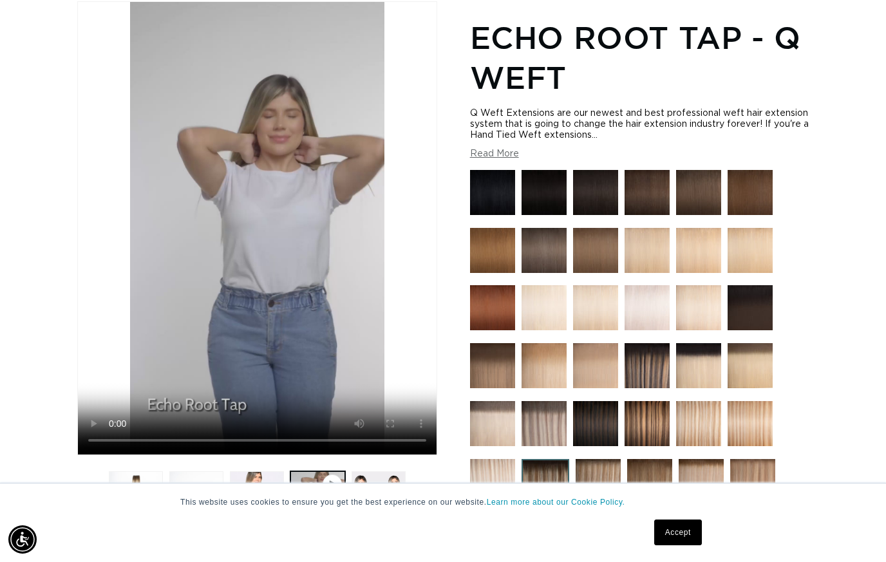
click at [254, 260] on video "Echo Root Tap - Q Weft" at bounding box center [257, 228] width 358 height 452
click at [139, 223] on video "Echo Root Tap - Q Weft" at bounding box center [257, 228] width 358 height 452
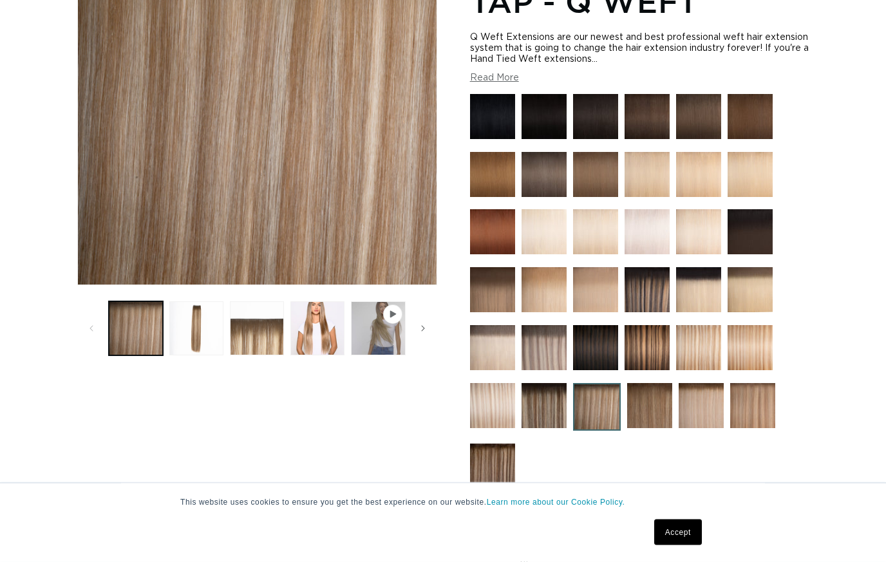
scroll to position [303, 0]
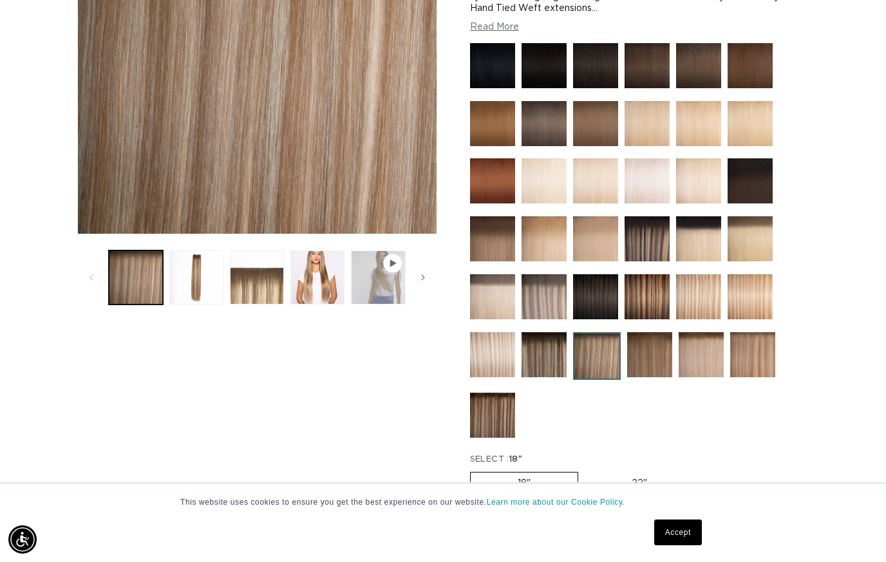
click at [378, 284] on button "Play video 1 in gallery view" at bounding box center [378, 277] width 54 height 54
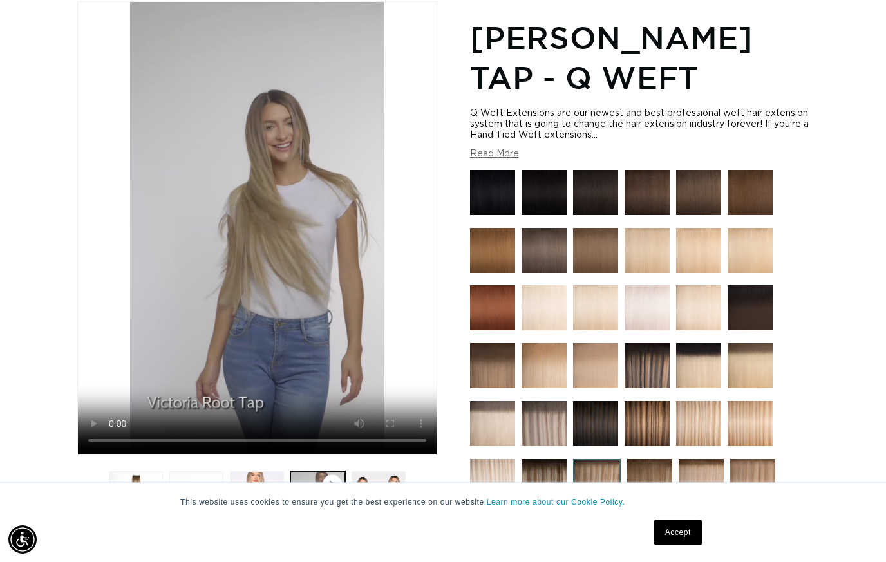
scroll to position [0, 794]
click at [136, 223] on video "Victoria Root Tap - Q Weft" at bounding box center [257, 228] width 358 height 452
click at [243, 256] on video "Victoria Root Tap - Q Weft" at bounding box center [257, 228] width 358 height 452
click at [172, 401] on video "Victoria Root Tap - Q Weft" at bounding box center [257, 228] width 358 height 452
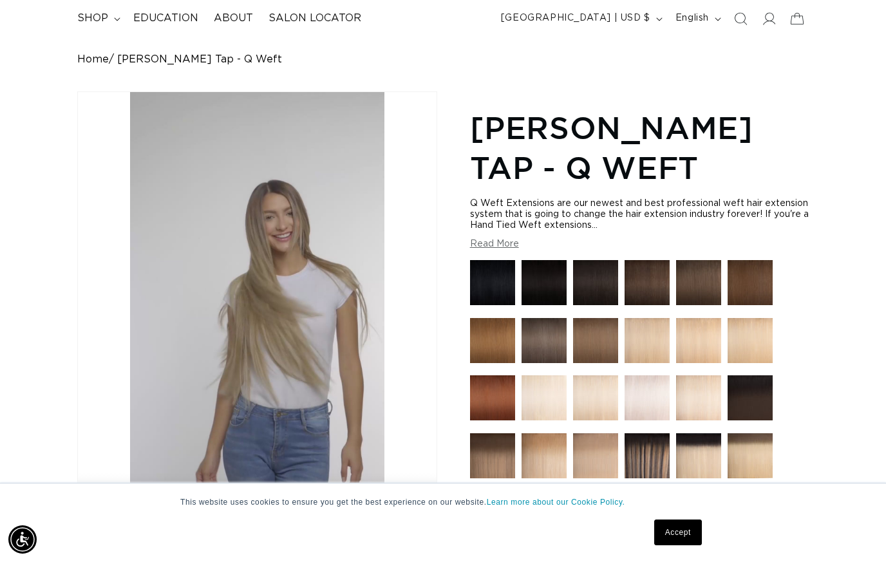
scroll to position [0, 0]
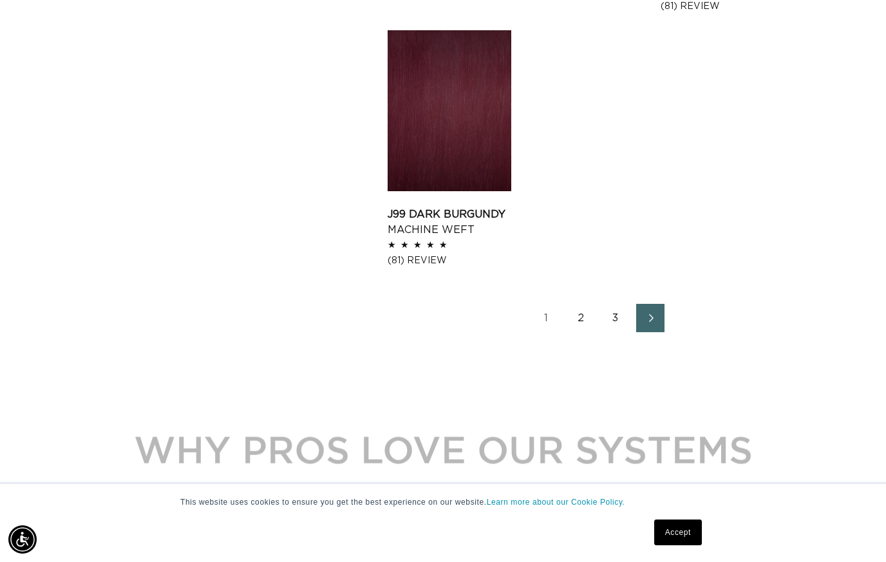
scroll to position [1748, 0]
click at [575, 314] on link "2" at bounding box center [580, 319] width 28 height 28
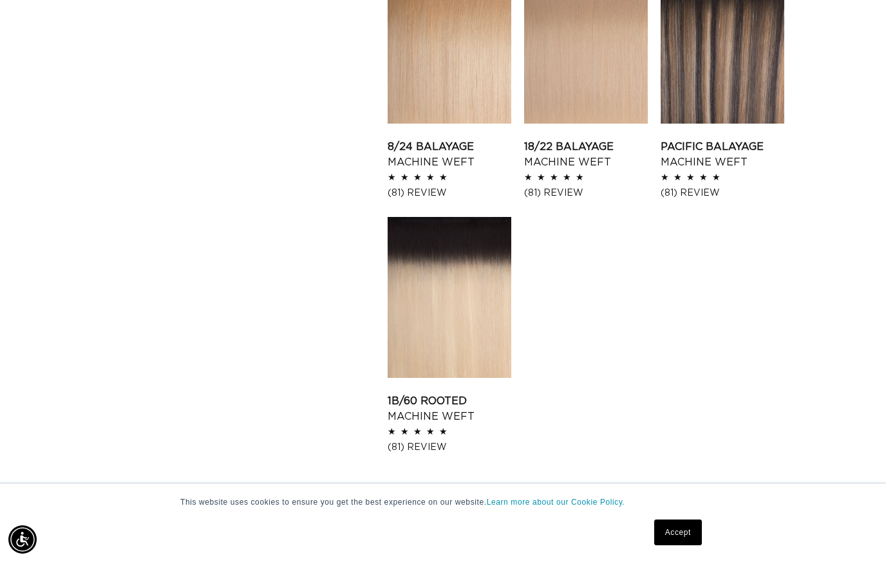
scroll to position [1536, 0]
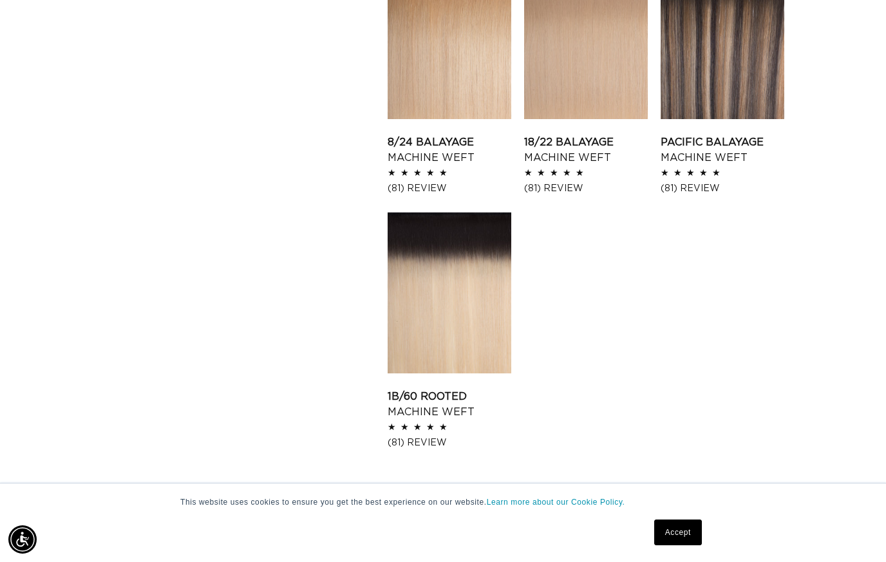
click at [586, 500] on link "2" at bounding box center [598, 500] width 28 height 28
click at [594, 503] on link "2" at bounding box center [598, 500] width 28 height 28
click at [595, 498] on link "2" at bounding box center [598, 500] width 28 height 28
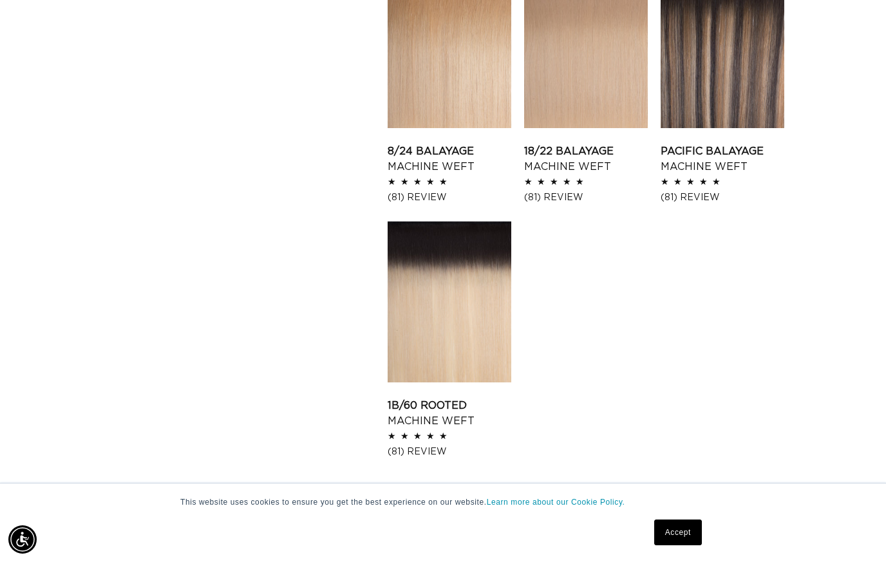
scroll to position [0, 1588]
click at [630, 503] on link "3" at bounding box center [633, 509] width 28 height 28
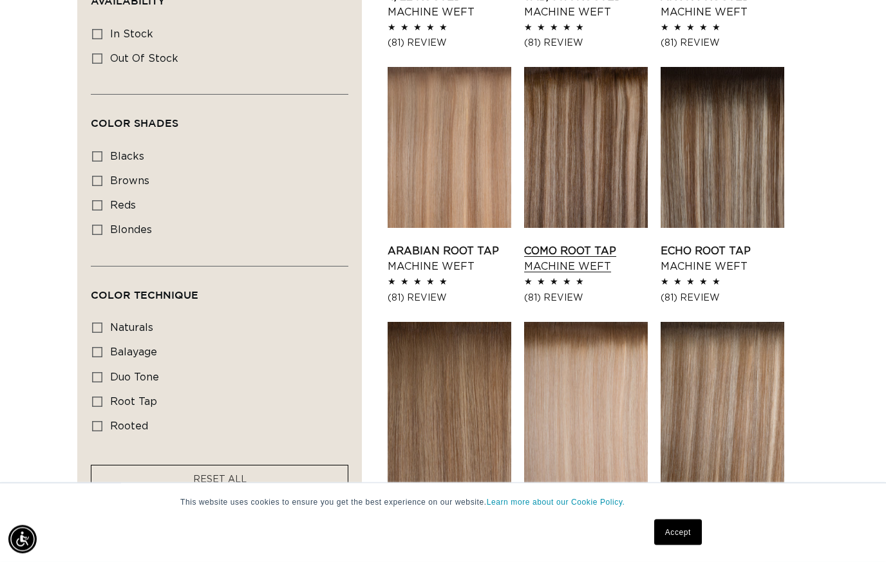
scroll to position [648, 0]
click at [592, 243] on link "Como Root Tap Machine Weft" at bounding box center [586, 258] width 124 height 31
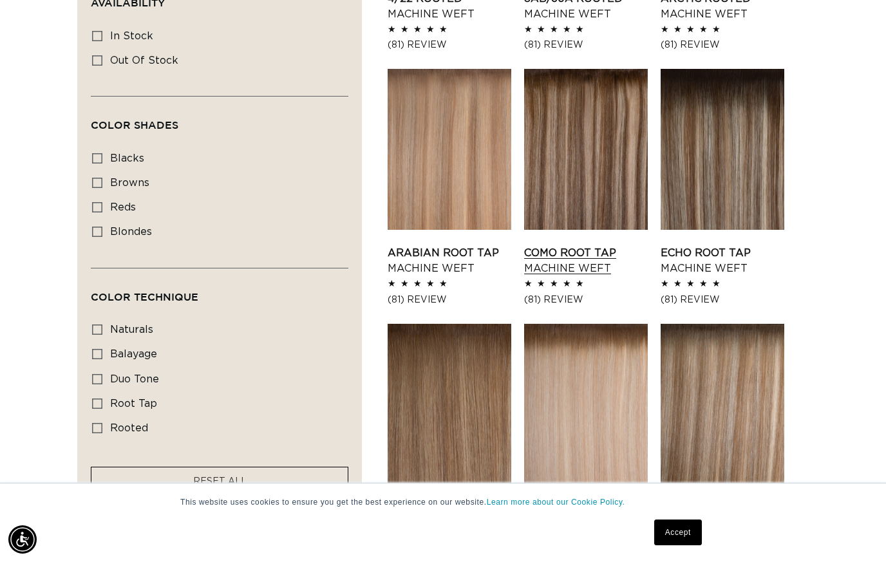
scroll to position [647, 0]
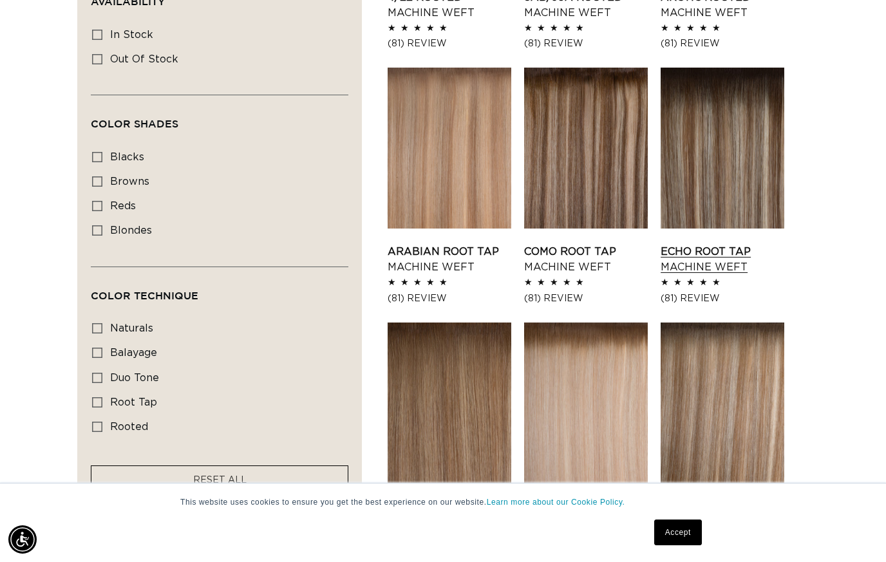
click at [714, 244] on link "Echo Root Tap Machine Weft" at bounding box center [722, 259] width 124 height 31
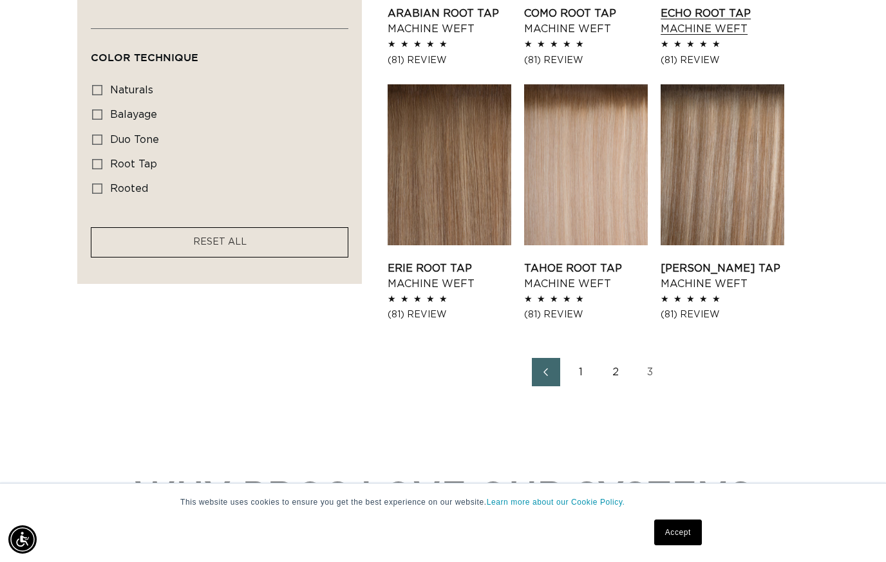
scroll to position [0, 1588]
click at [604, 366] on link "2" at bounding box center [615, 372] width 28 height 28
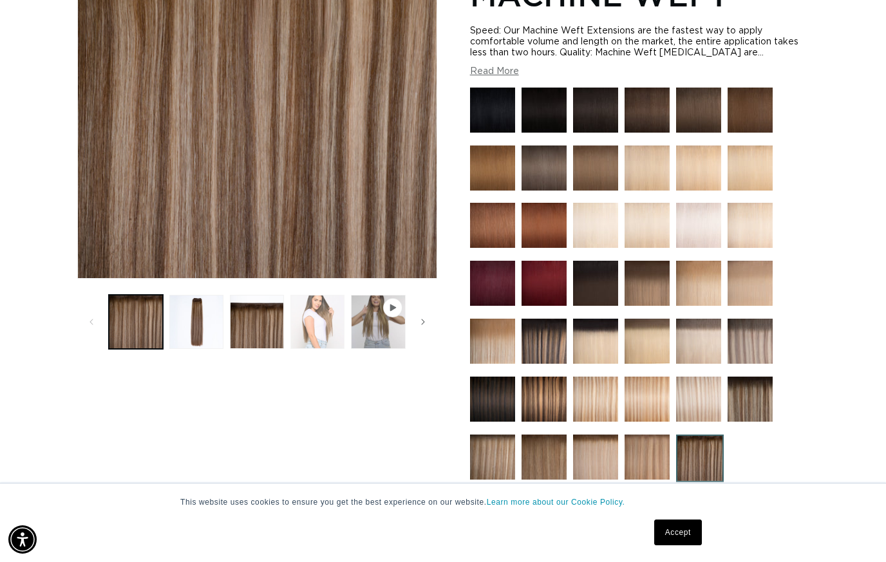
click at [322, 327] on button "Load image 4 in gallery view" at bounding box center [317, 322] width 54 height 54
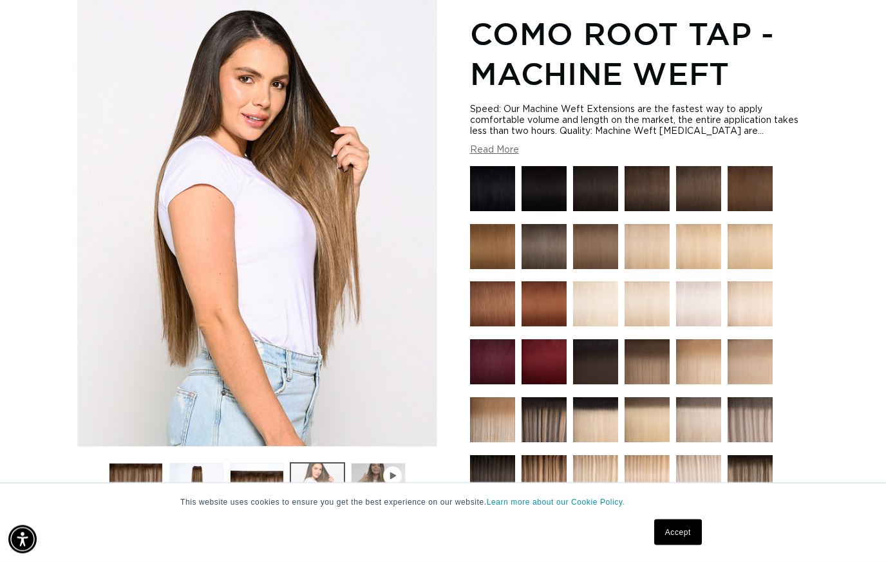
scroll to position [176, 0]
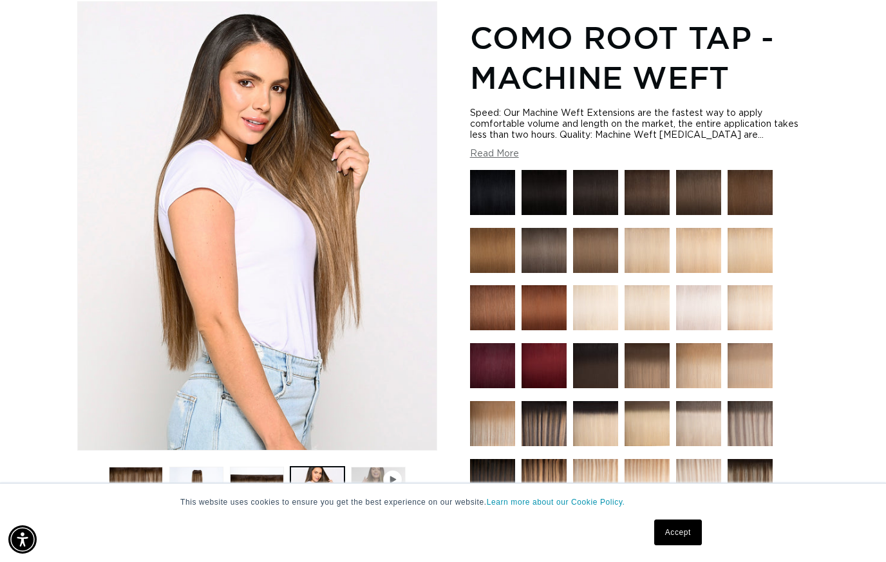
click at [374, 508] on button "Play video 1 in gallery view" at bounding box center [378, 494] width 54 height 54
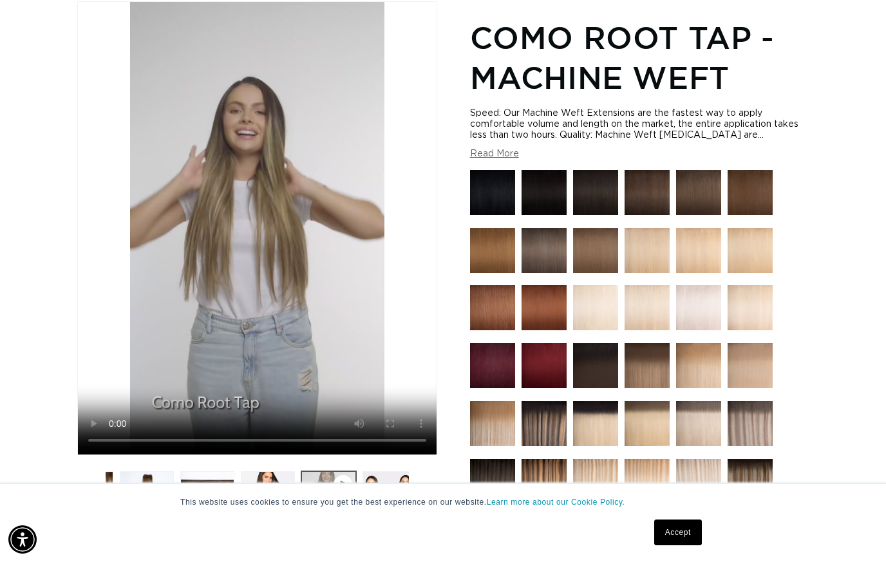
scroll to position [0, 794]
click at [155, 178] on video "Como Root Tap - Machine Weft" at bounding box center [257, 228] width 358 height 452
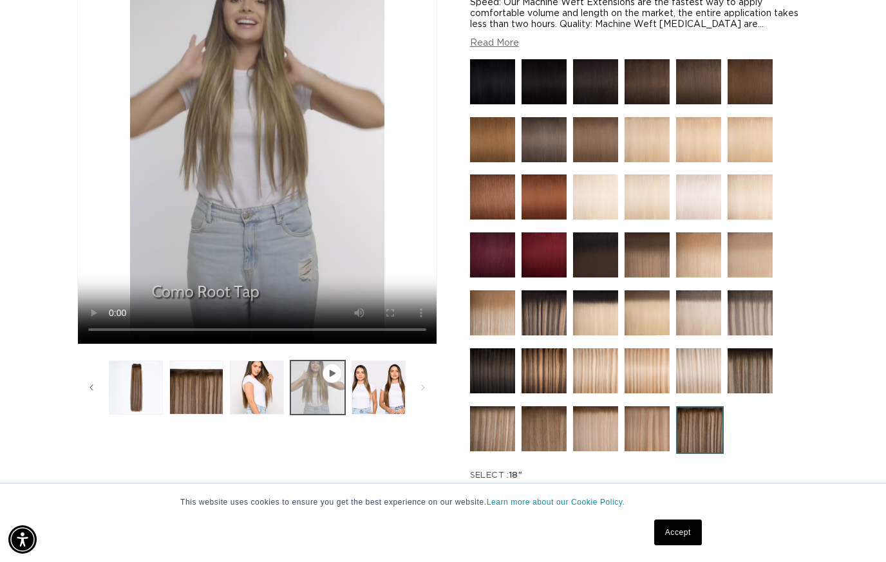
click at [317, 414] on button "Play video 1 in gallery view" at bounding box center [317, 387] width 54 height 54
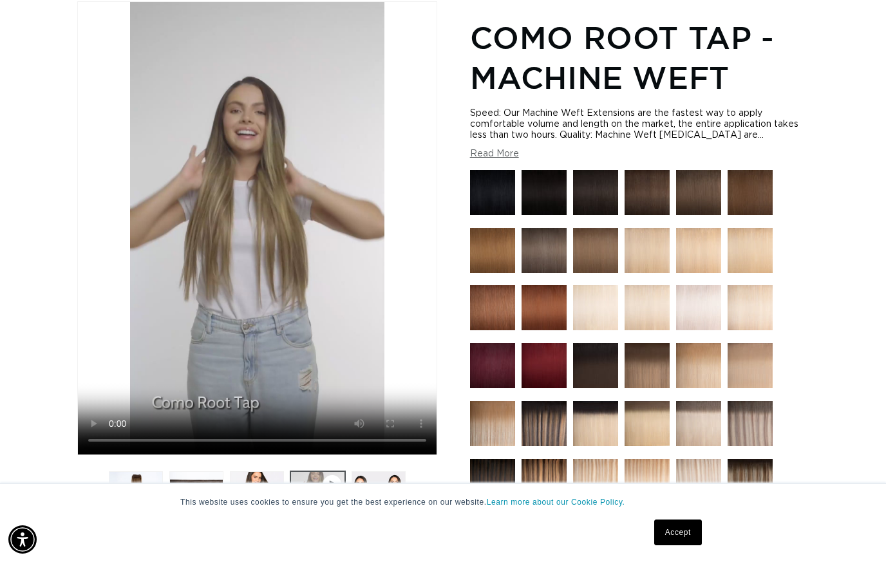
scroll to position [0, 1588]
click at [246, 253] on video "Como Root Tap - Machine Weft" at bounding box center [257, 228] width 358 height 452
click at [37, 377] on div "Home Como Root Tap - Machine Weft Image 4 is now available in gallery view Skip…" at bounding box center [443, 433] width 886 height 941
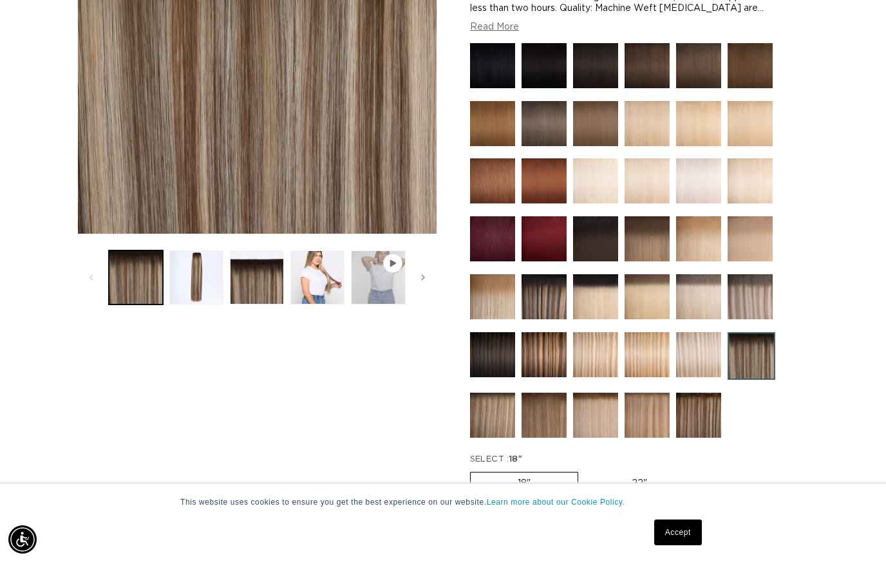
click at [371, 290] on button "Play video 1 in gallery view" at bounding box center [378, 277] width 54 height 54
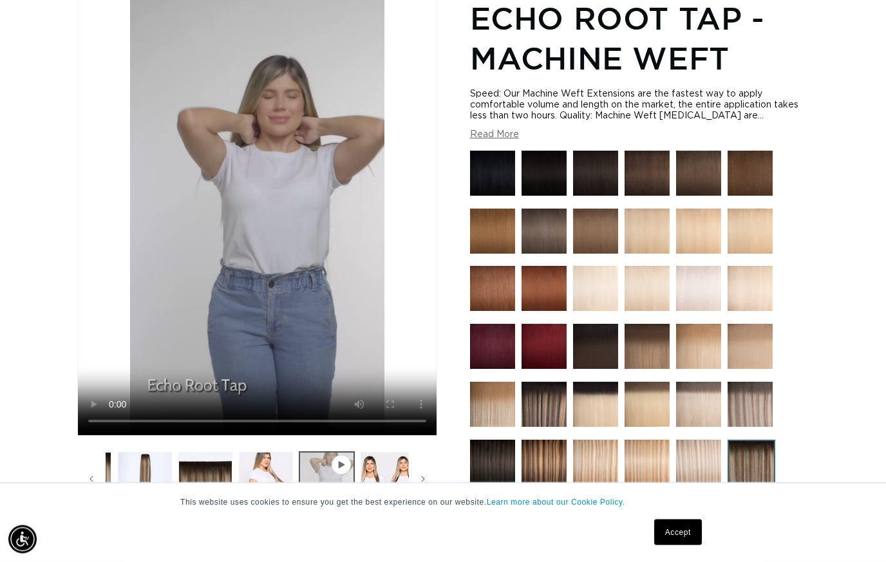
scroll to position [176, 0]
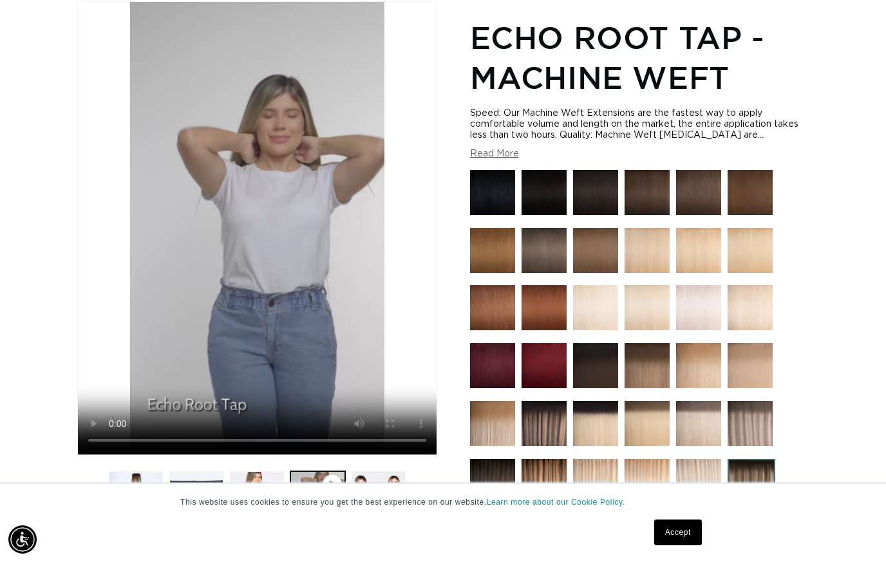
click at [176, 220] on video "Echo Root Tap - Machine Weft" at bounding box center [257, 228] width 358 height 452
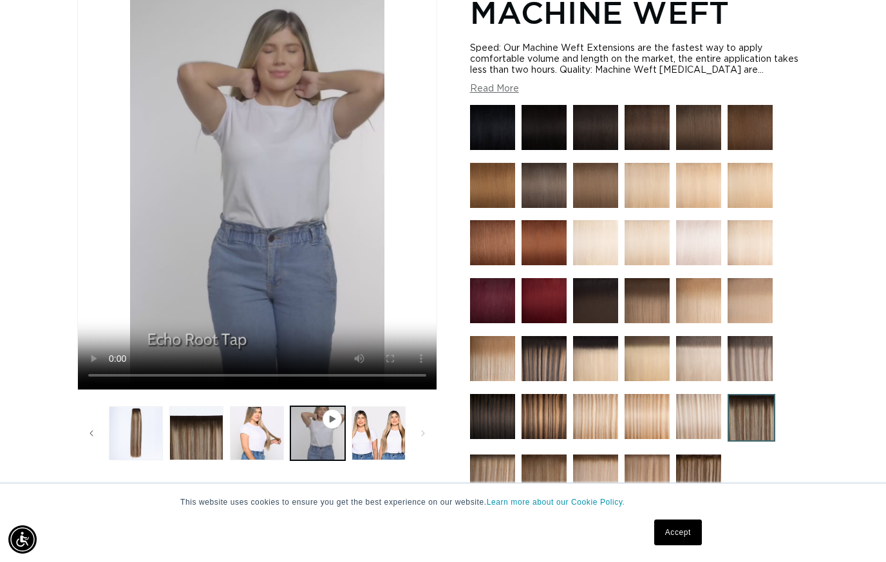
scroll to position [0, 1588]
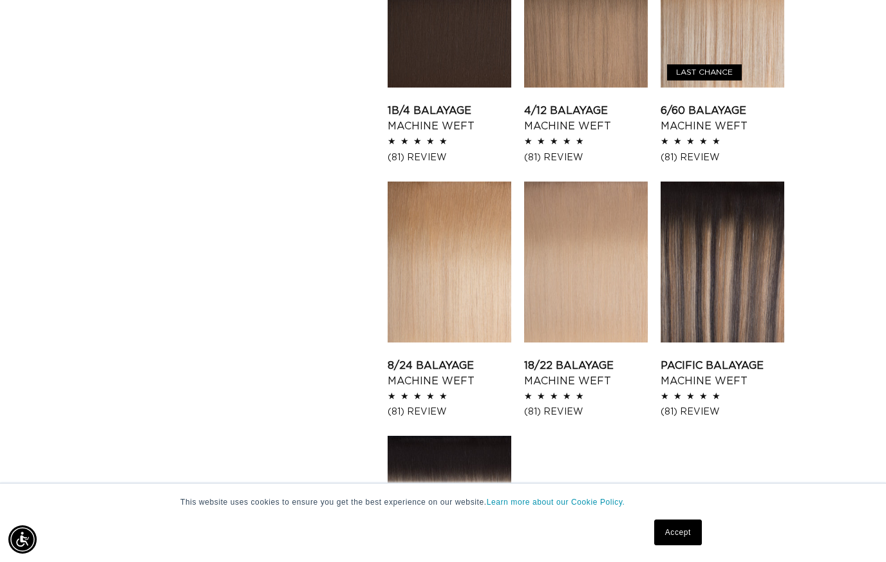
scroll to position [1576, 0]
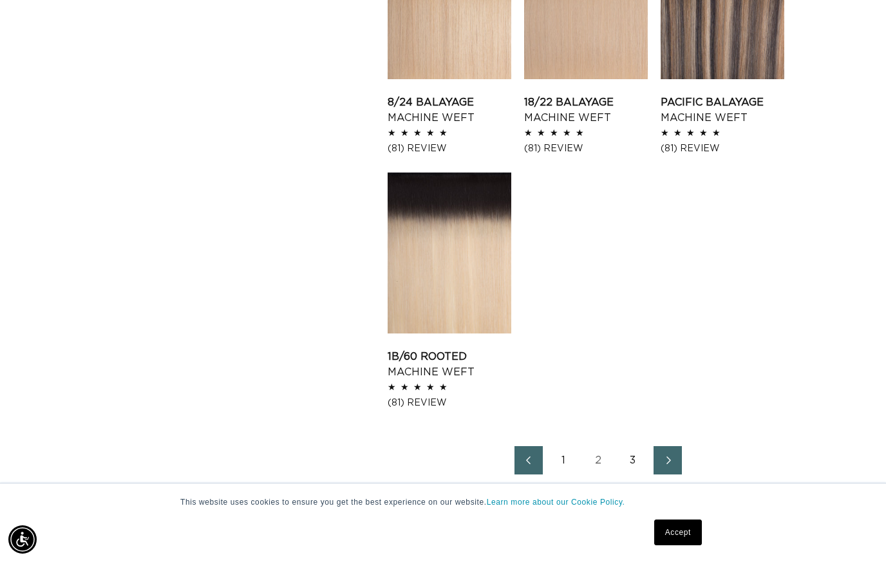
click at [626, 452] on link "3" at bounding box center [633, 460] width 28 height 28
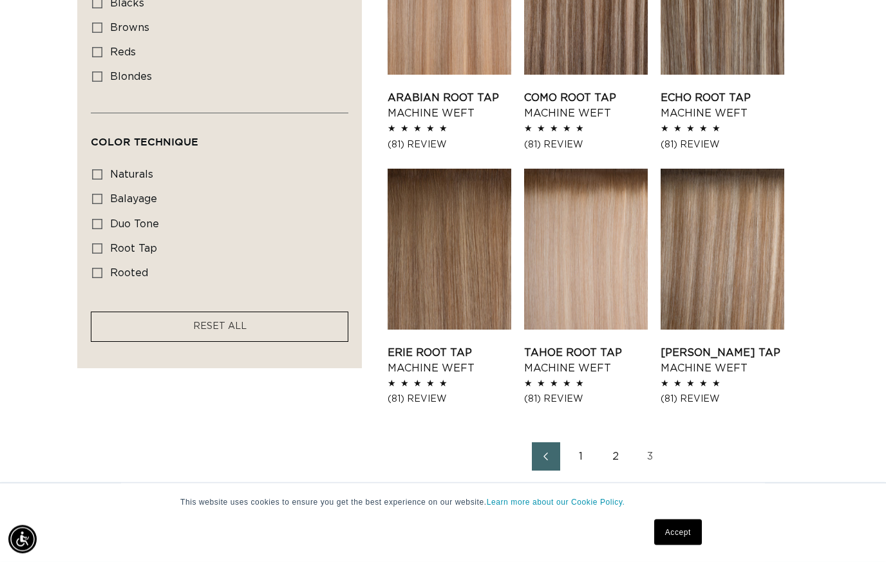
scroll to position [0, 1588]
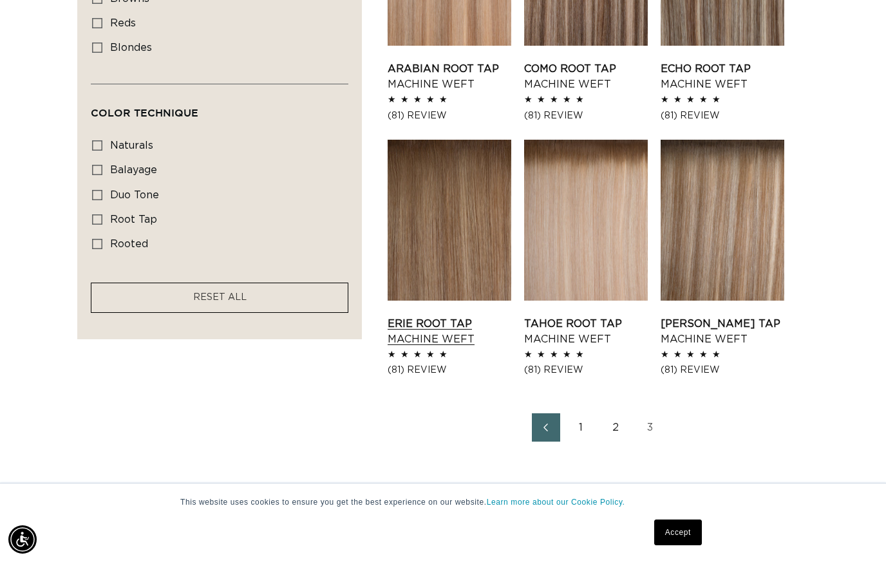
click at [417, 316] on link "Erie Root Tap Machine Weft" at bounding box center [449, 331] width 124 height 31
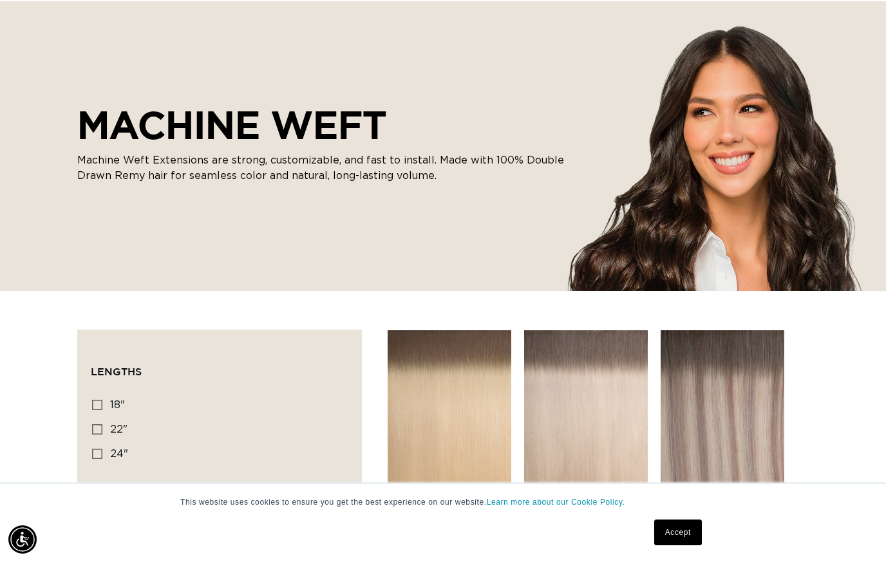
scroll to position [895, 0]
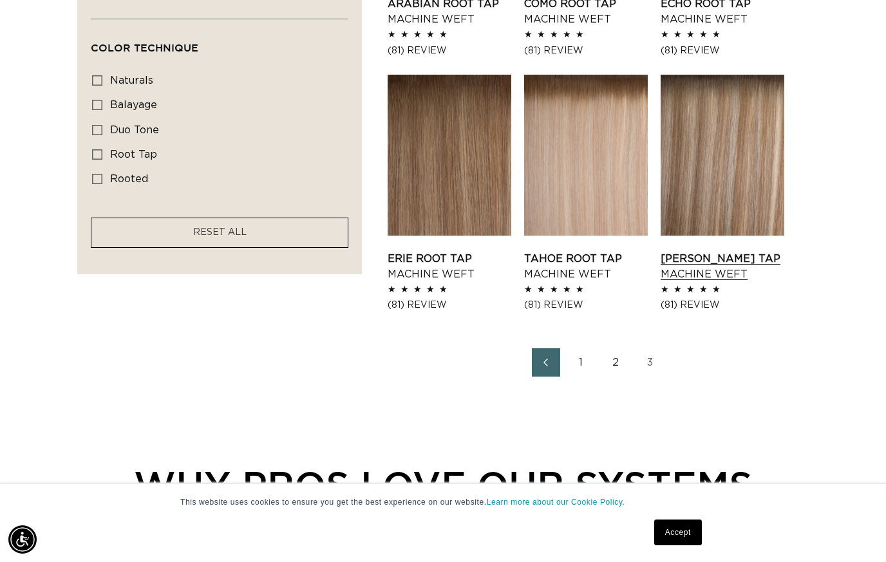
click at [711, 251] on link "Victoria Root Tap Machine Weft" at bounding box center [722, 266] width 124 height 31
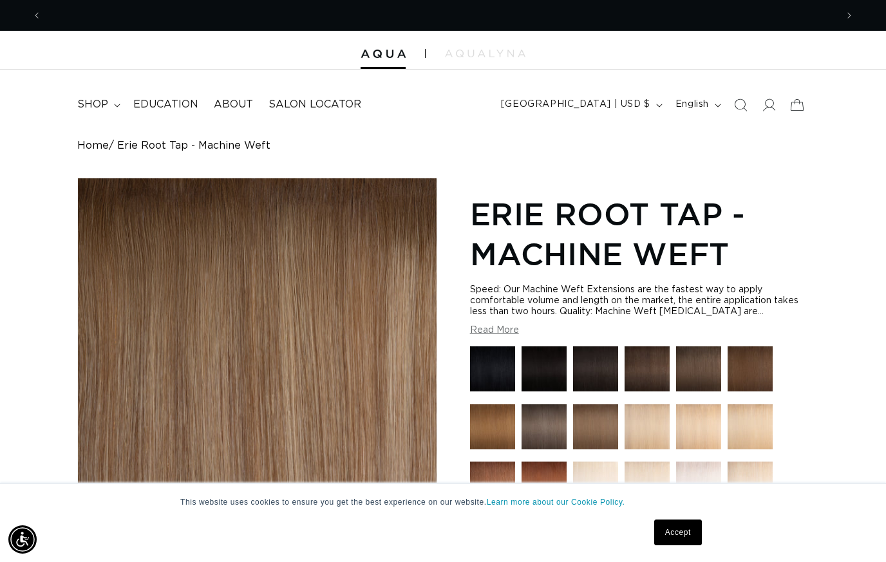
scroll to position [0, 794]
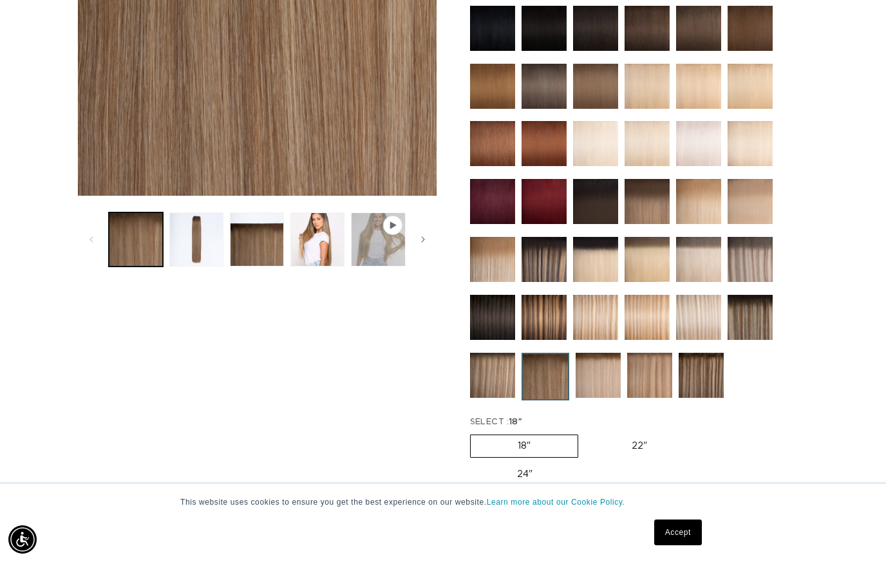
click at [380, 241] on button "Play video 1 in gallery view" at bounding box center [378, 239] width 54 height 54
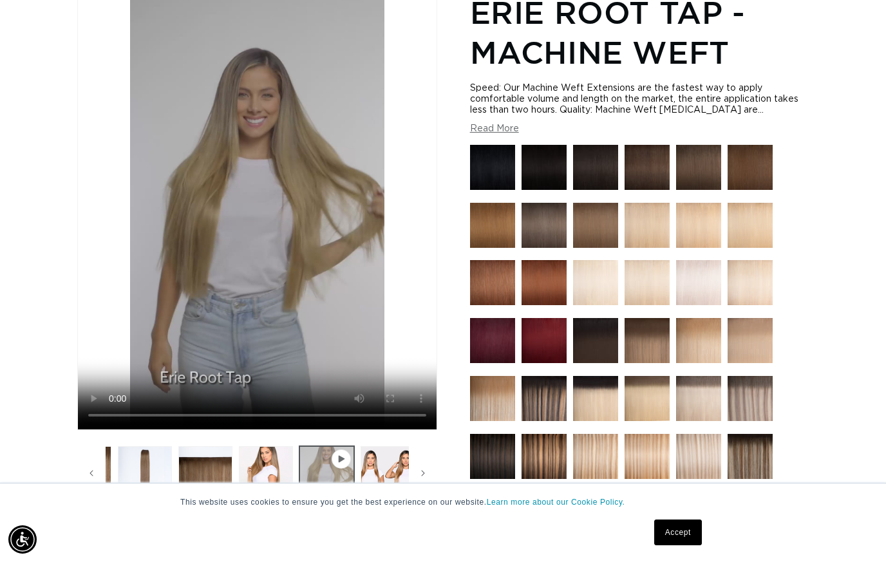
scroll to position [0, 60]
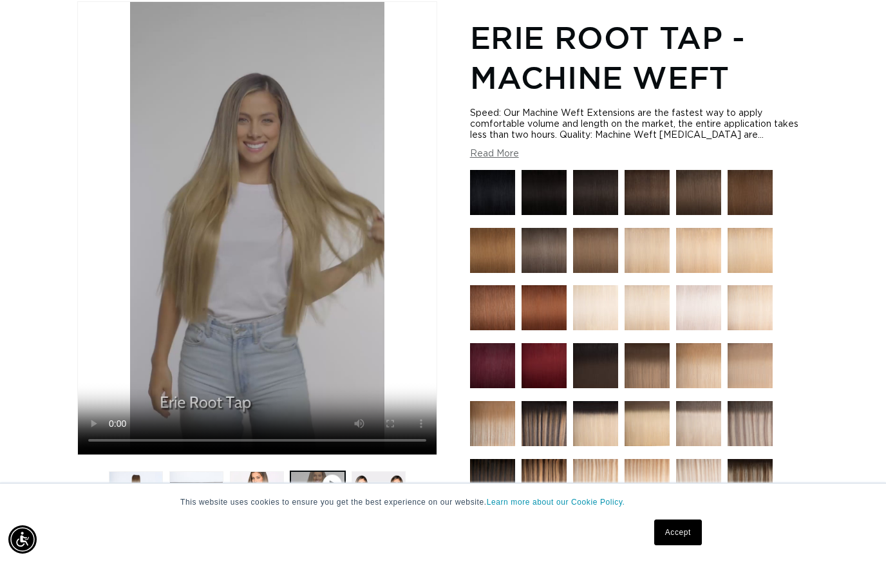
click at [201, 301] on video "Erie Root Tap - Machine Weft" at bounding box center [257, 228] width 358 height 452
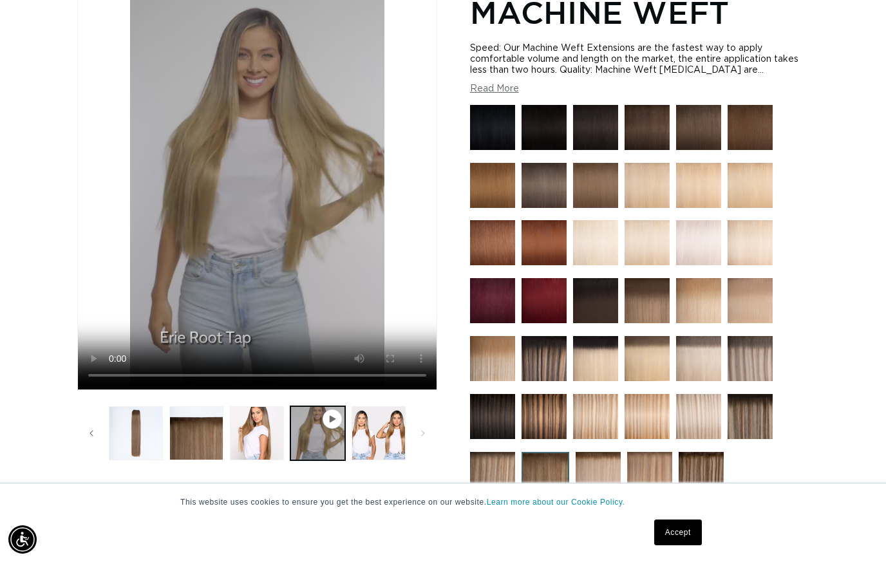
scroll to position [0, 794]
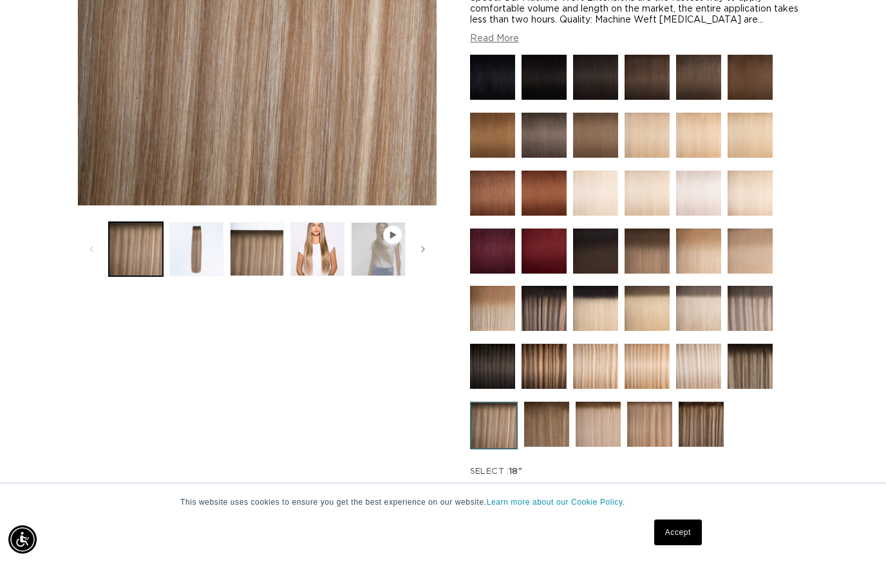
click at [378, 249] on button "Play video 1 in gallery view" at bounding box center [378, 249] width 54 height 54
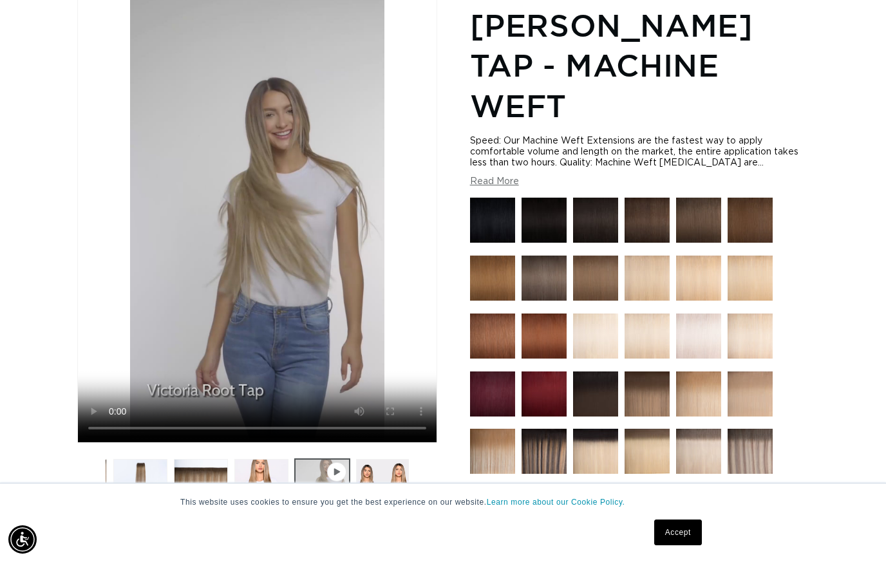
scroll to position [0, 60]
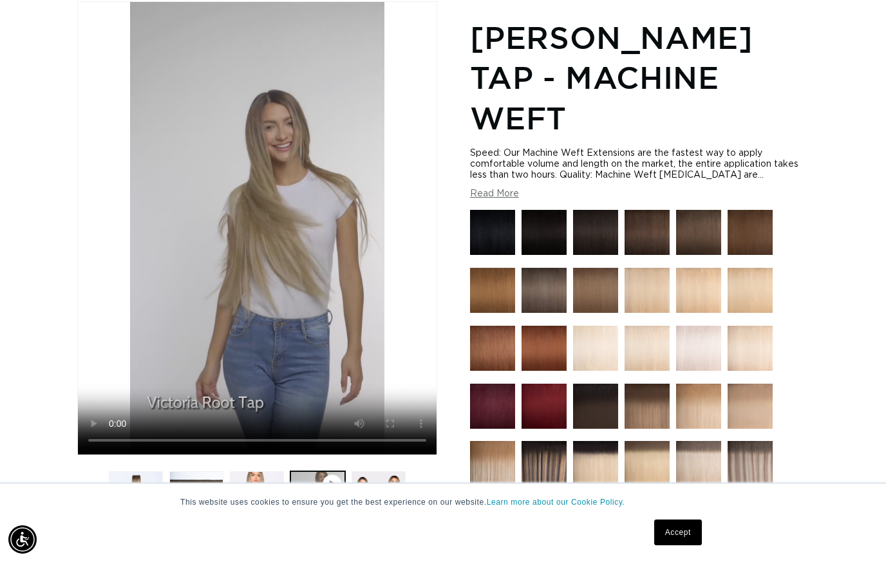
click at [148, 234] on video "Victoria Root Tap - Machine Weft" at bounding box center [257, 228] width 358 height 452
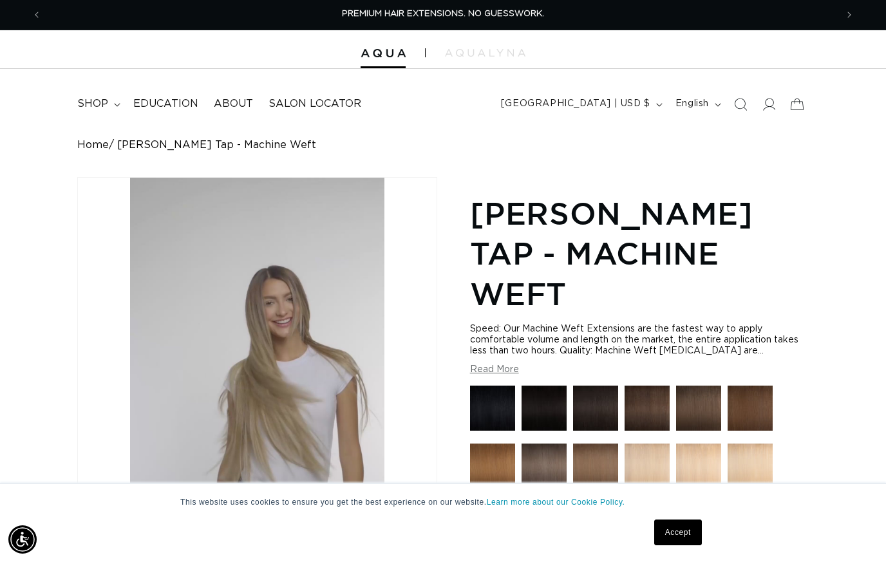
scroll to position [0, 0]
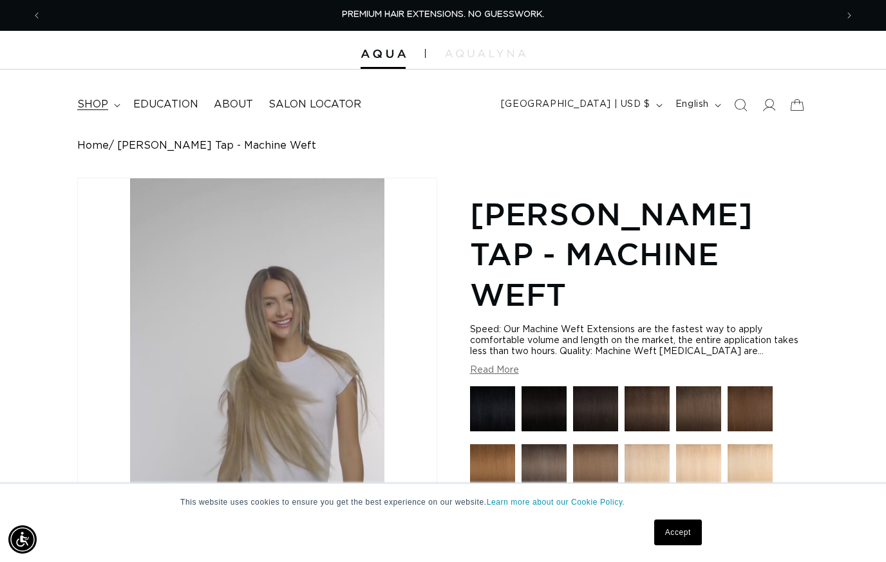
click at [99, 106] on span "shop" at bounding box center [92, 105] width 31 height 14
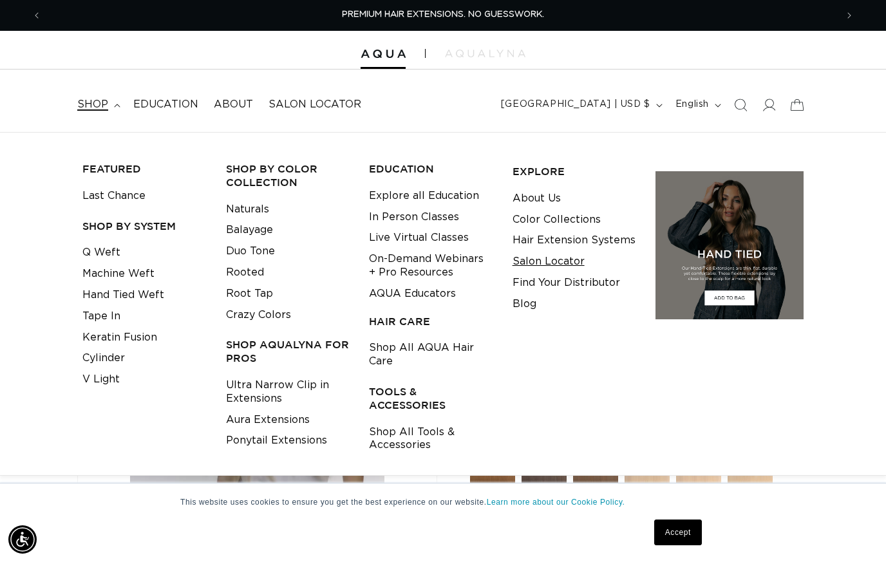
click at [536, 262] on link "Salon Locator" at bounding box center [548, 261] width 72 height 21
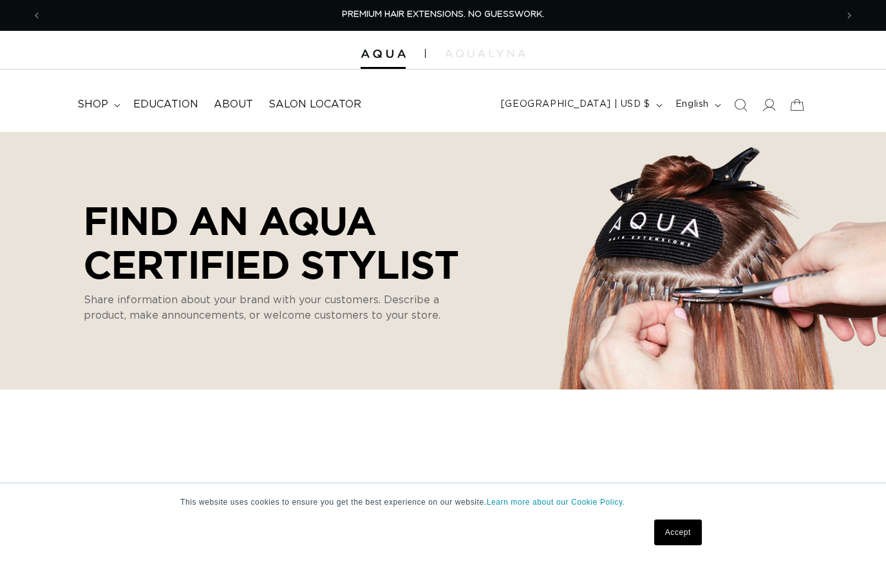
select select "m"
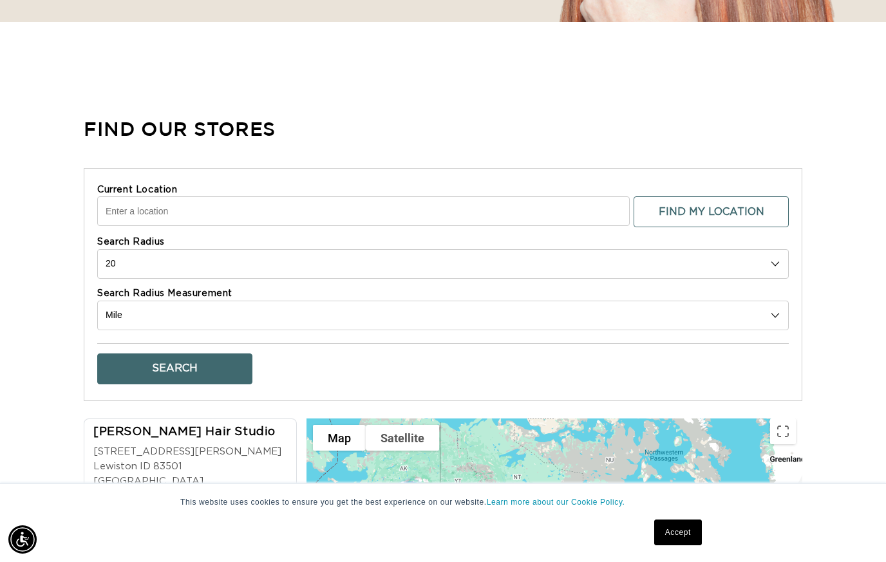
click at [129, 216] on input "Current Location" at bounding box center [363, 211] width 532 height 30
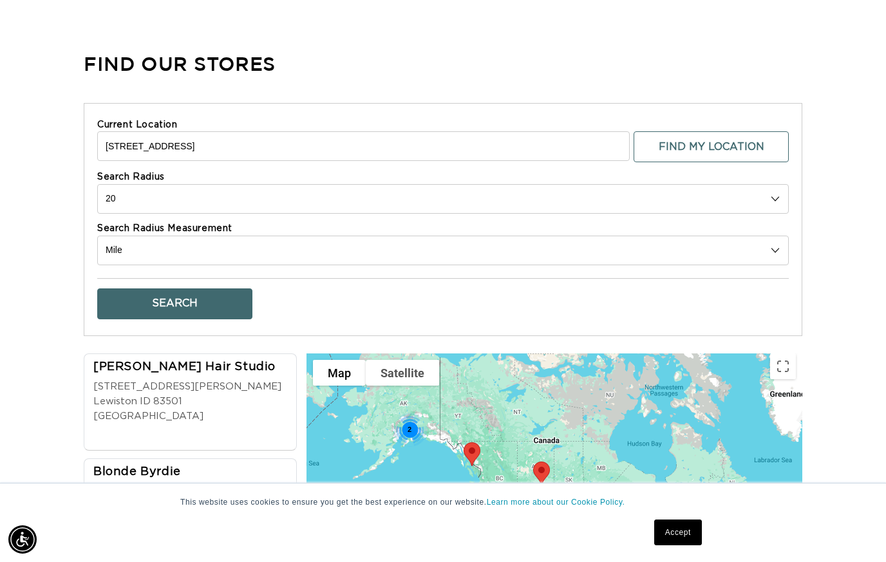
click at [169, 138] on input "2301 Irvine Ln" at bounding box center [363, 146] width 532 height 30
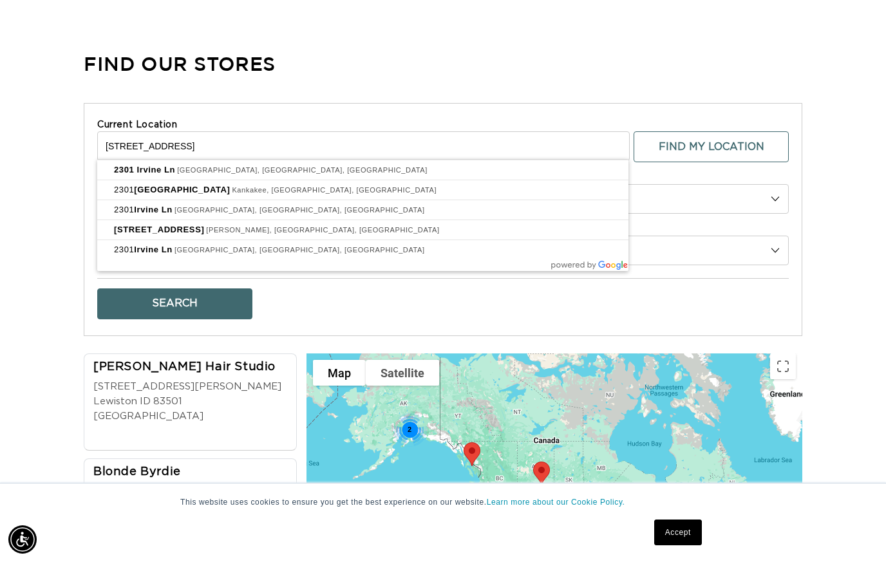
scroll to position [432, 0]
click at [172, 148] on input "2301 Irvine Ln" at bounding box center [363, 147] width 532 height 30
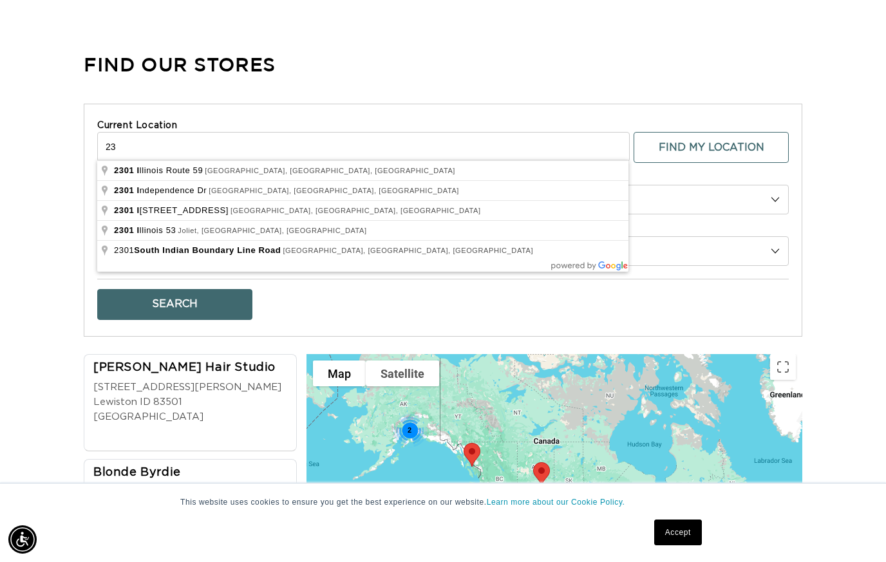
type input "2"
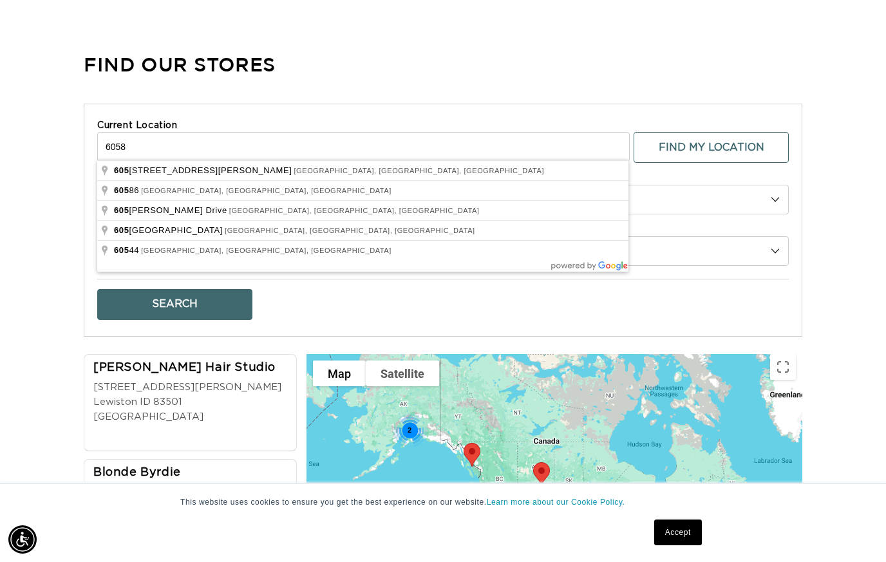
scroll to position [0, 0]
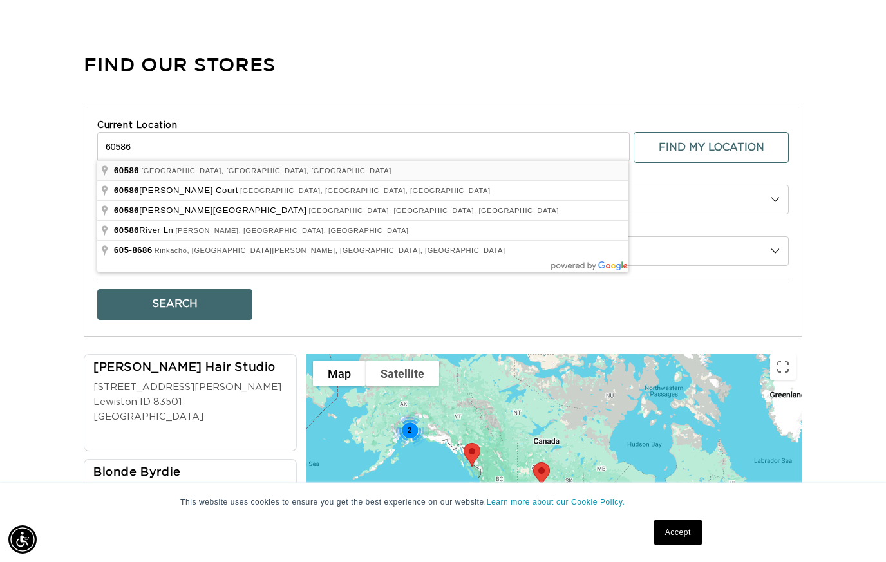
type input "Plainfield, IL 60586, USA"
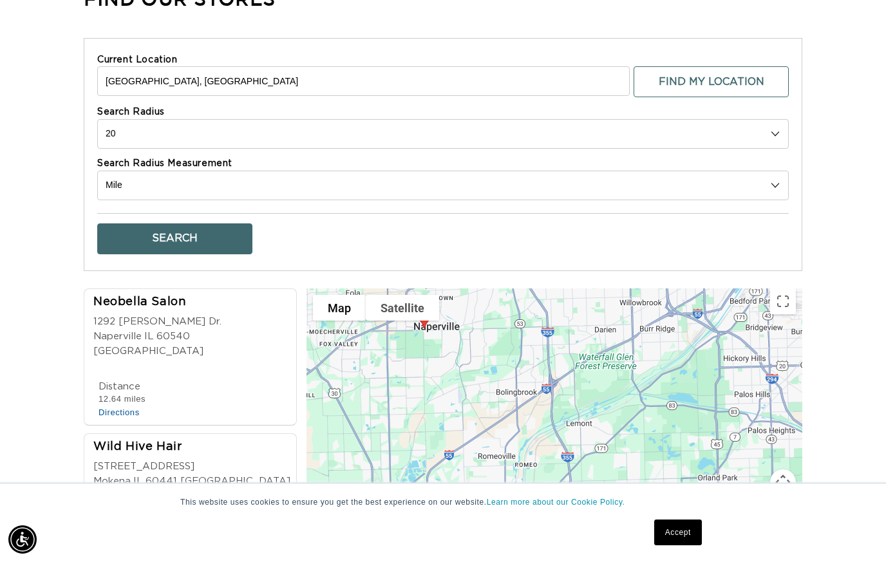
scroll to position [0, 794]
click at [9, 369] on div "Find Our Stores Current Location Plainfield, IL 60586, USA Find My Location Sea…" at bounding box center [443, 308] width 886 height 678
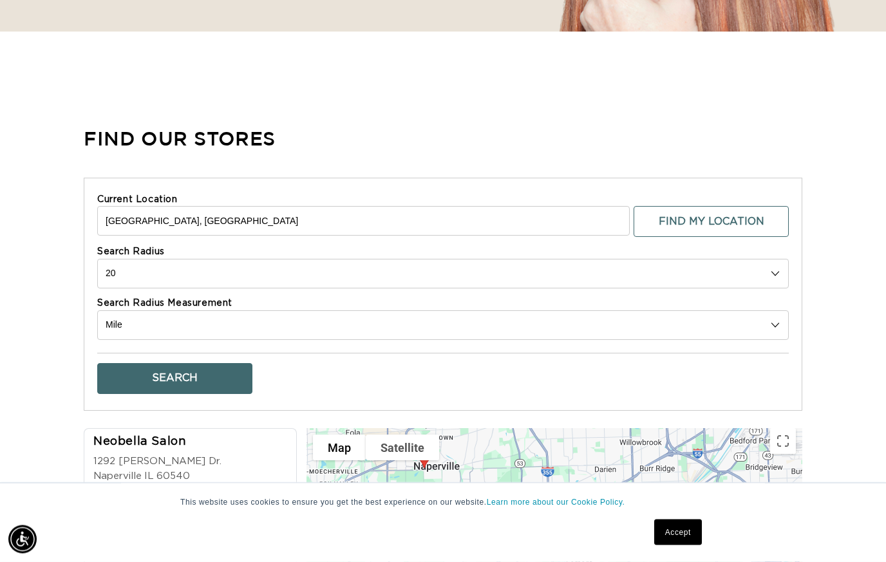
scroll to position [358, 0]
click at [124, 273] on select "10 20 30 40 No Limit" at bounding box center [442, 274] width 691 height 30
select select "40"
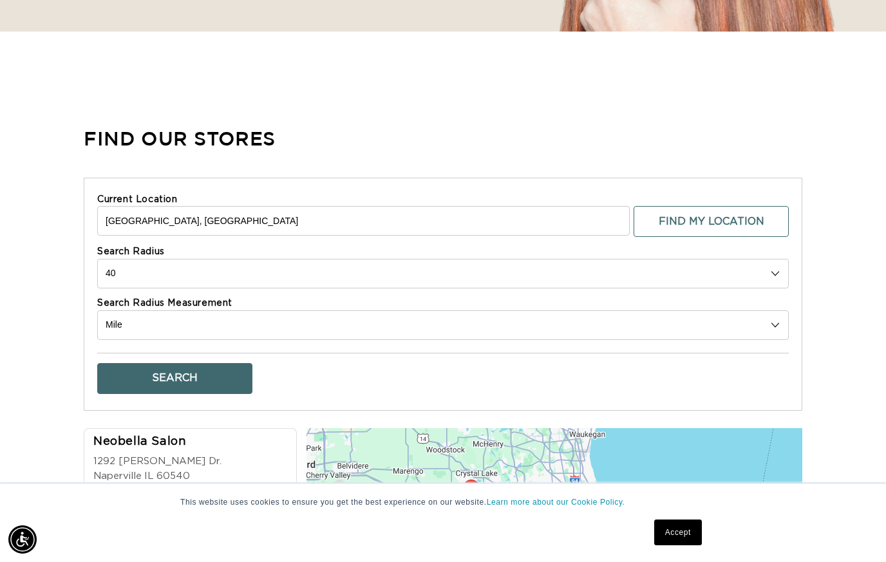
scroll to position [0, 1588]
click at [138, 378] on button "Search" at bounding box center [174, 378] width 155 height 31
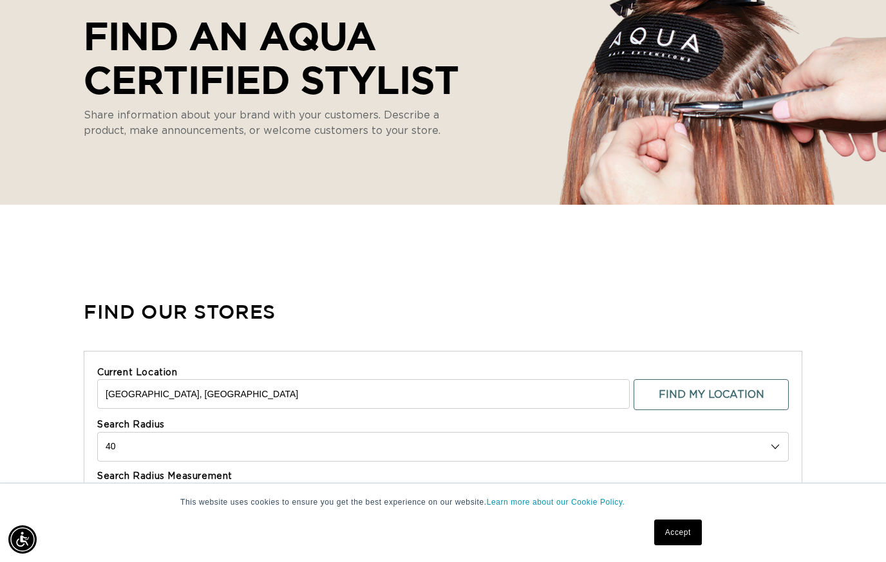
scroll to position [0, 0]
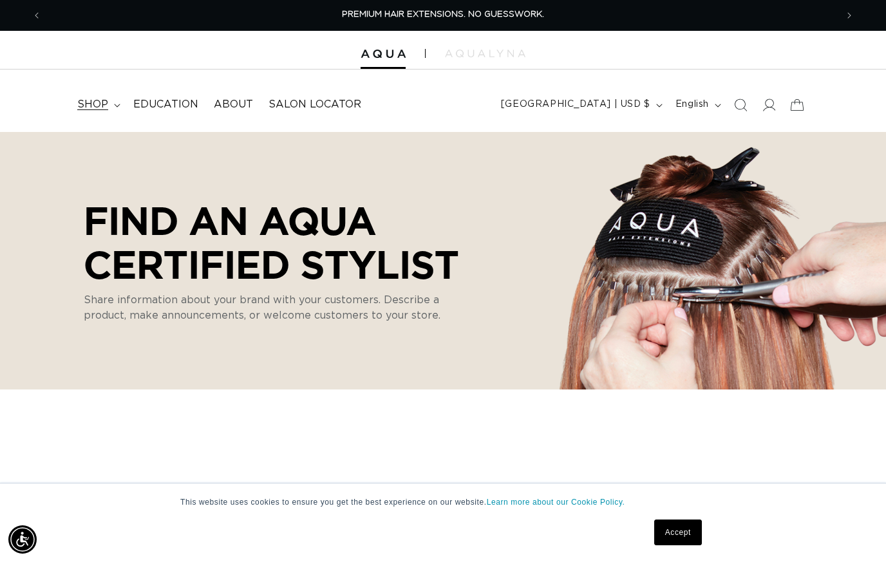
click at [95, 103] on span "shop" at bounding box center [92, 105] width 31 height 14
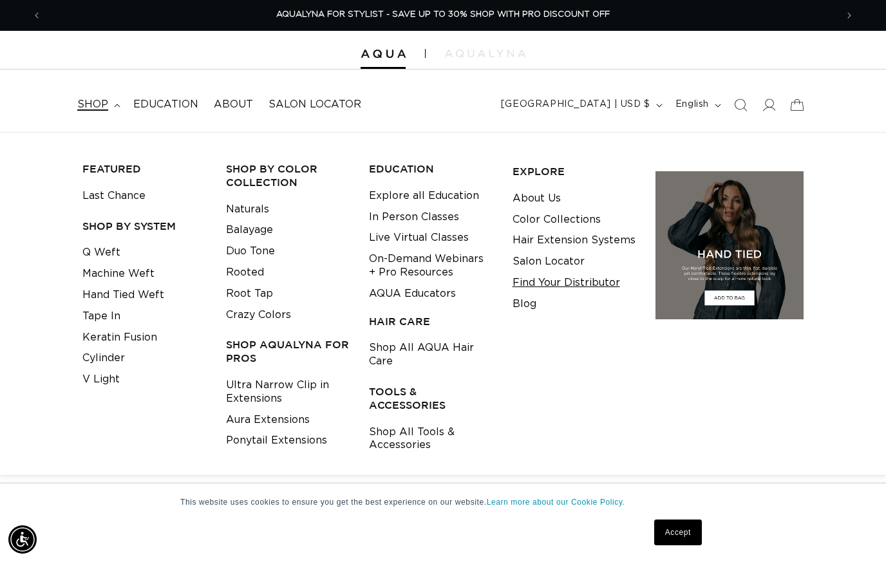
click at [547, 278] on link "Find Your Distributor" at bounding box center [565, 282] width 107 height 21
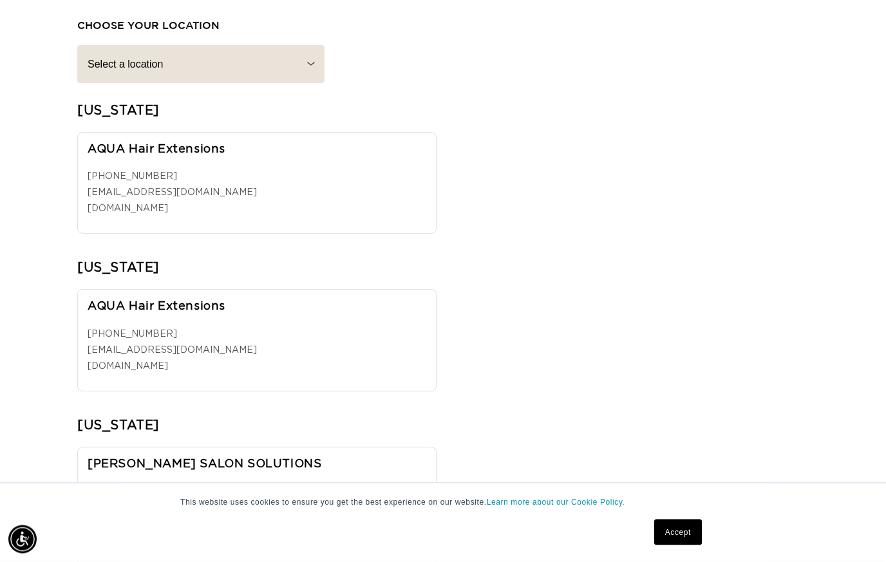
scroll to position [433, 0]
click at [126, 58] on select "Select a location [US_STATE] [US_STATE] [US_STATE] [US_STATE] [US_STATE] [GEOGR…" at bounding box center [200, 64] width 247 height 38
select select "[US_STATE]"
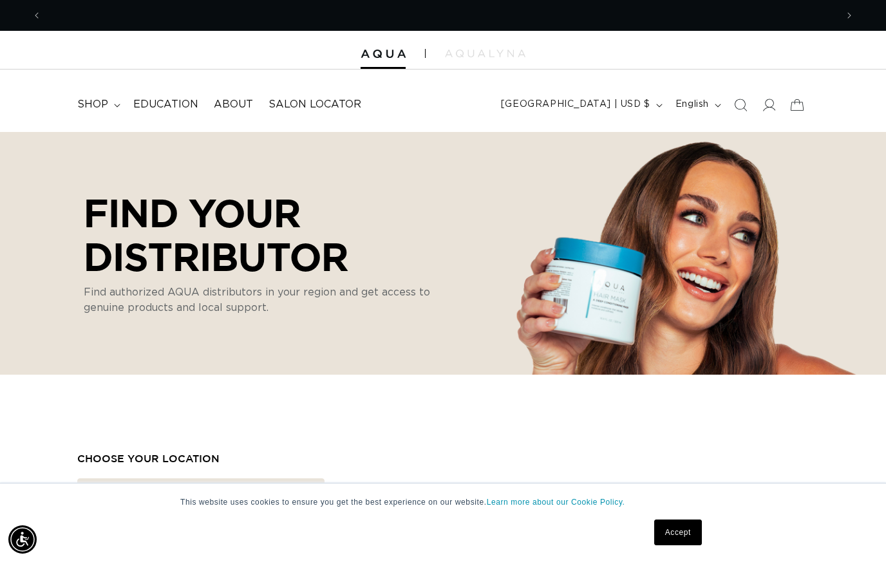
scroll to position [0, 0]
click at [99, 96] on summary "shop" at bounding box center [98, 104] width 56 height 29
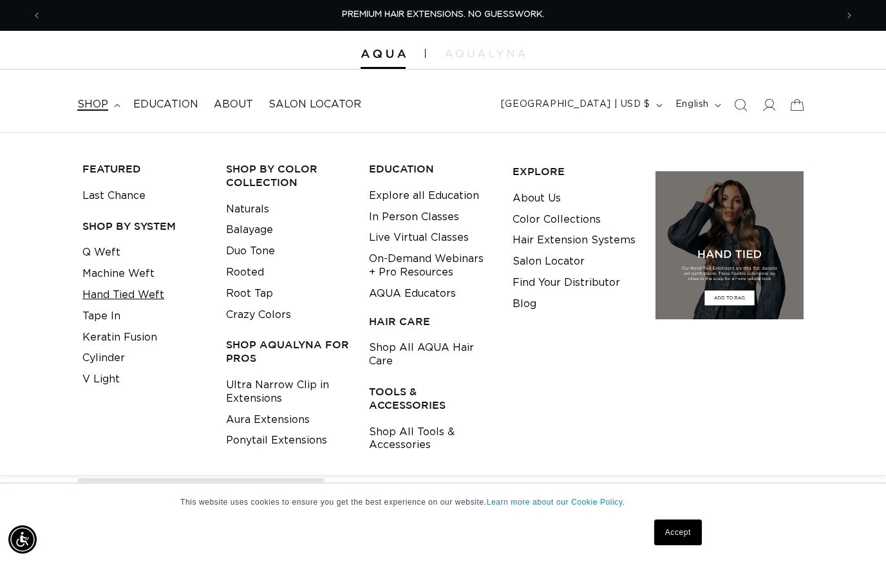
click at [104, 284] on link "Hand Tied Weft" at bounding box center [123, 294] width 82 height 21
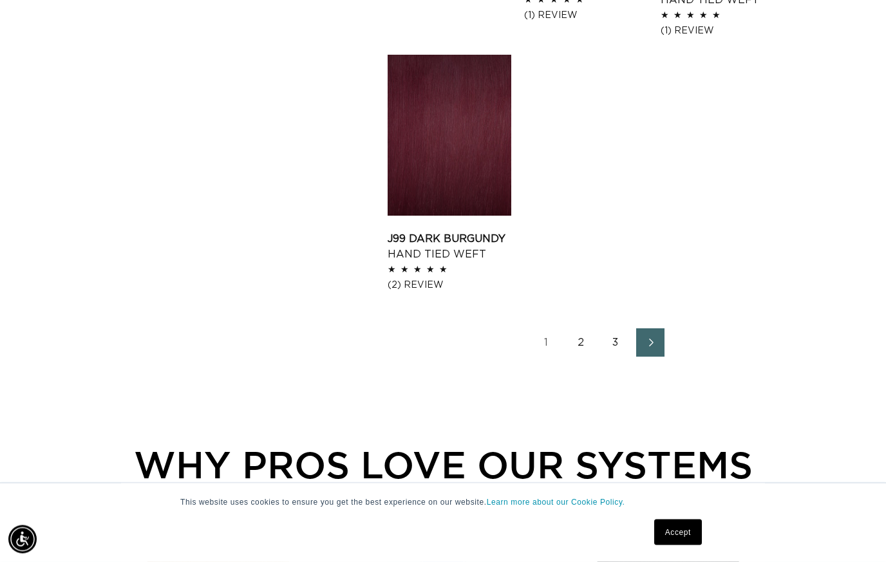
scroll to position [1725, 0]
click at [576, 340] on link "2" at bounding box center [580, 342] width 28 height 28
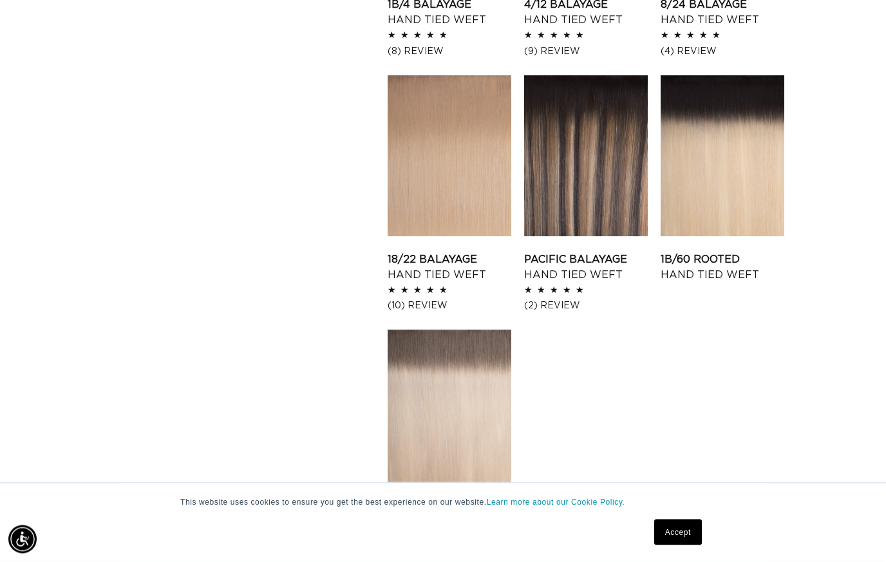
scroll to position [1489, 0]
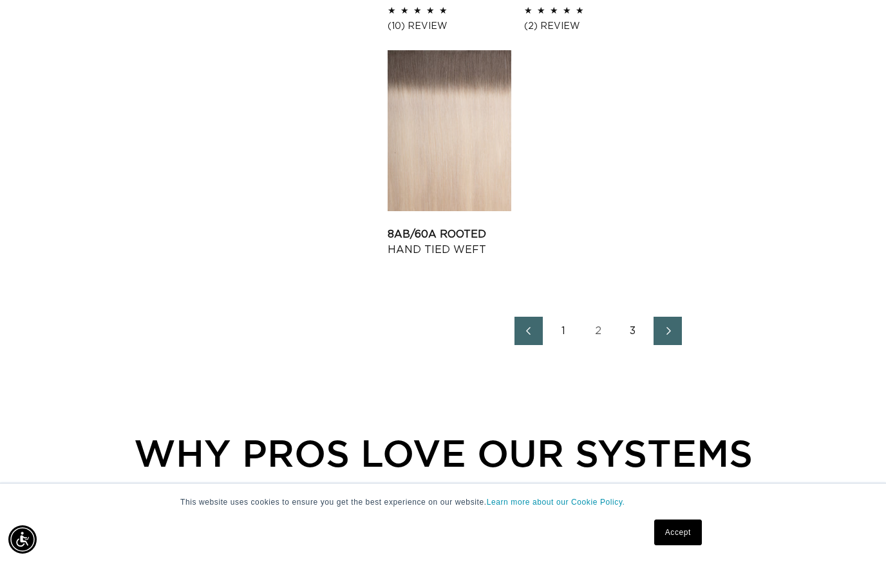
scroll to position [0, 0]
click at [630, 331] on link "3" at bounding box center [633, 331] width 28 height 28
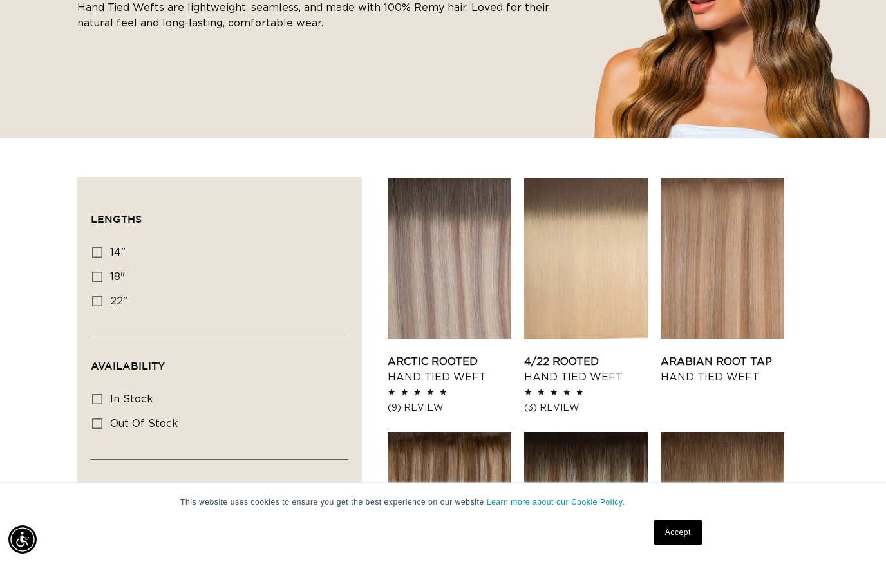
scroll to position [0, 794]
click at [412, 354] on link "Arctic Rooted Hand Tied Weft" at bounding box center [449, 369] width 124 height 31
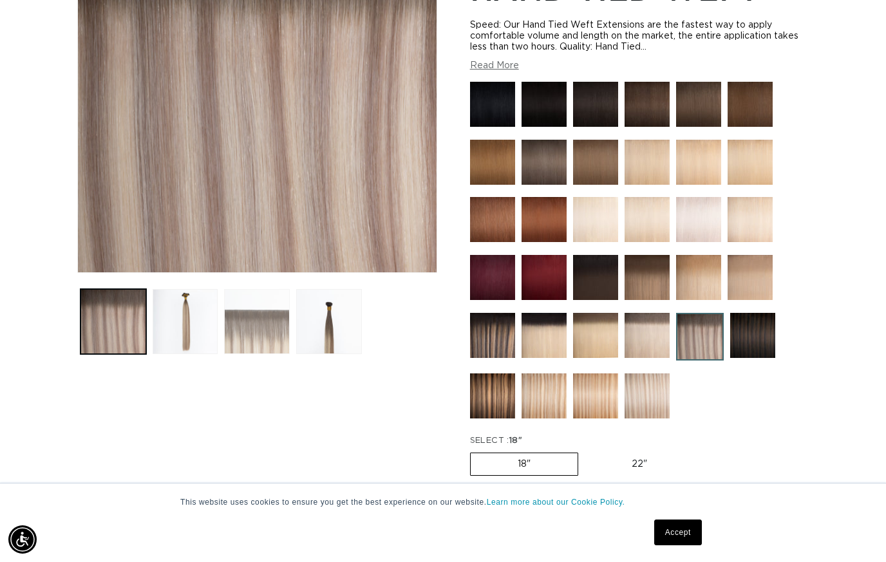
click at [259, 330] on button "Load image 3 in gallery view" at bounding box center [257, 322] width 66 height 66
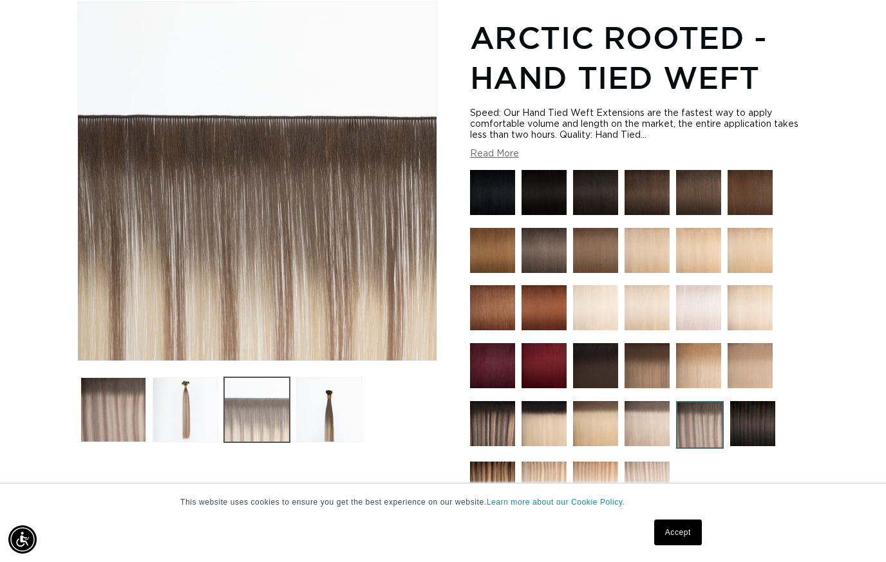
scroll to position [0, 794]
click at [487, 492] on img at bounding box center [492, 483] width 45 height 45
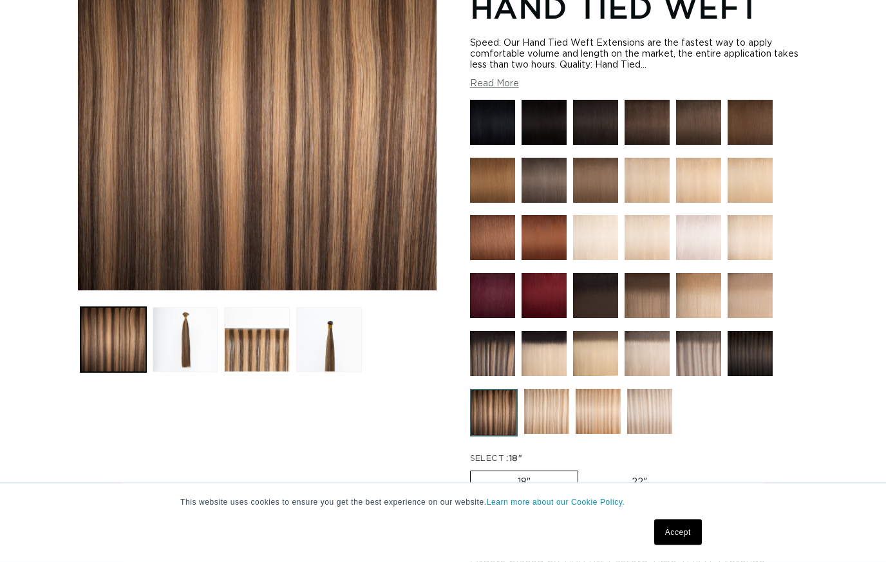
scroll to position [278, 0]
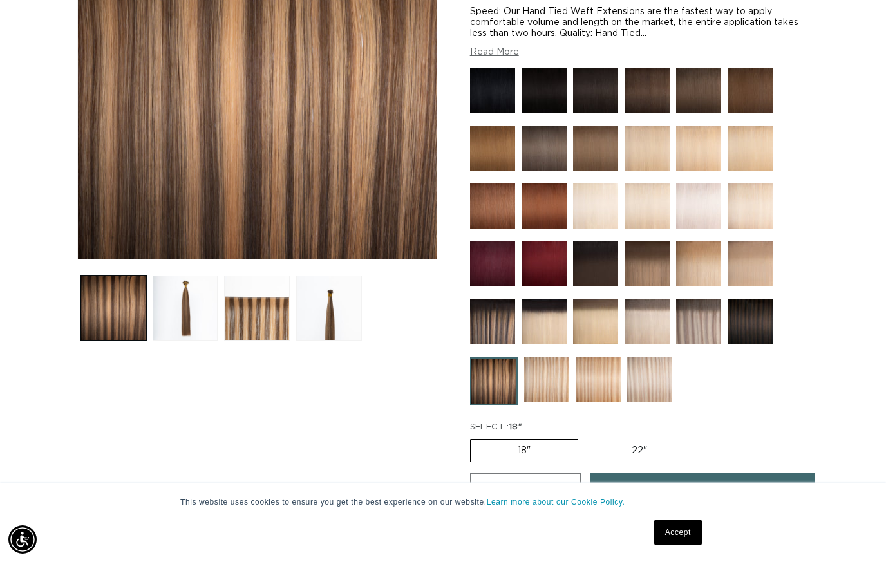
click at [556, 382] on img at bounding box center [546, 379] width 45 height 45
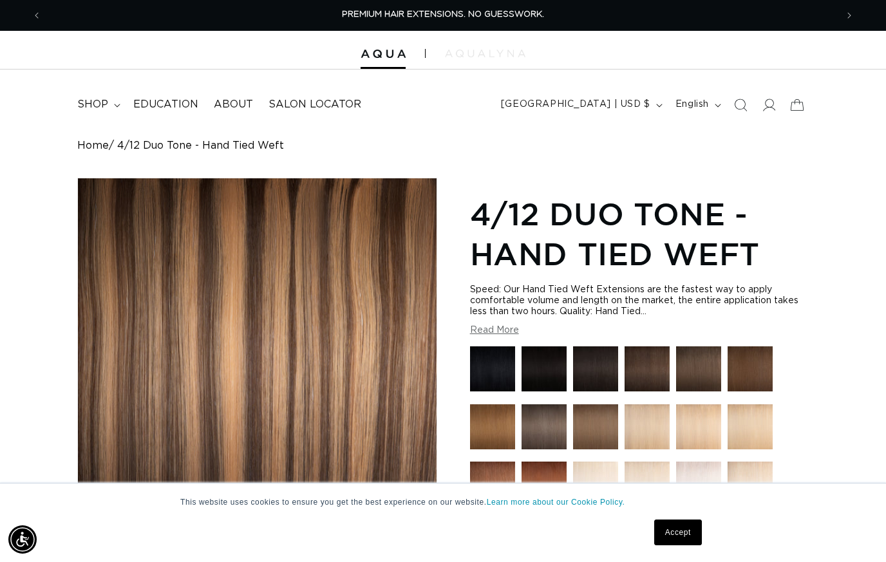
click at [475, 52] on img at bounding box center [485, 54] width 80 height 8
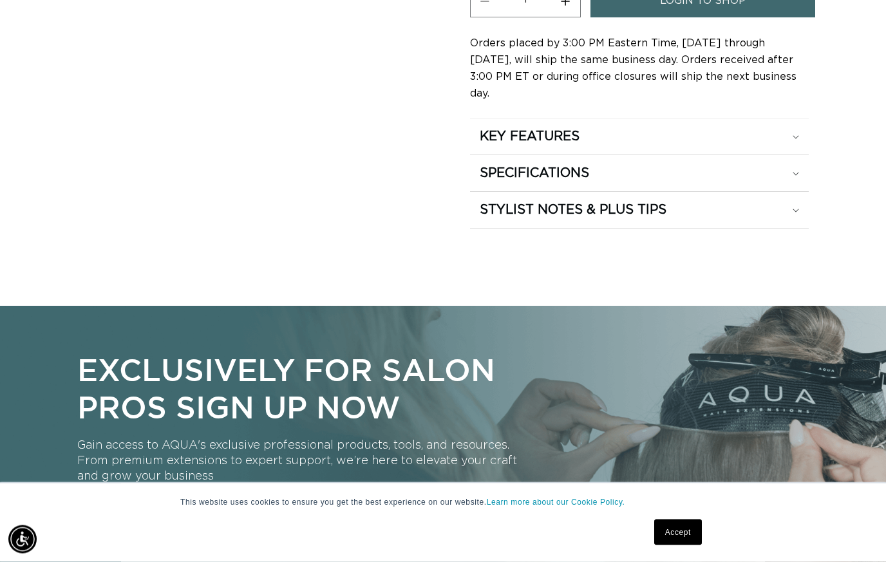
scroll to position [730, 0]
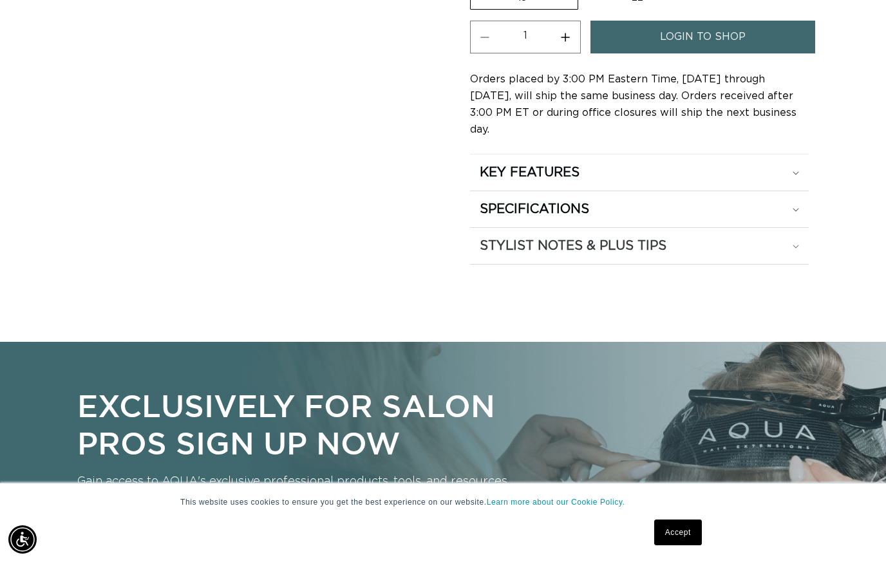
click at [513, 237] on h2 "STYLIST NOTES & PLUS TIPS" at bounding box center [572, 245] width 187 height 17
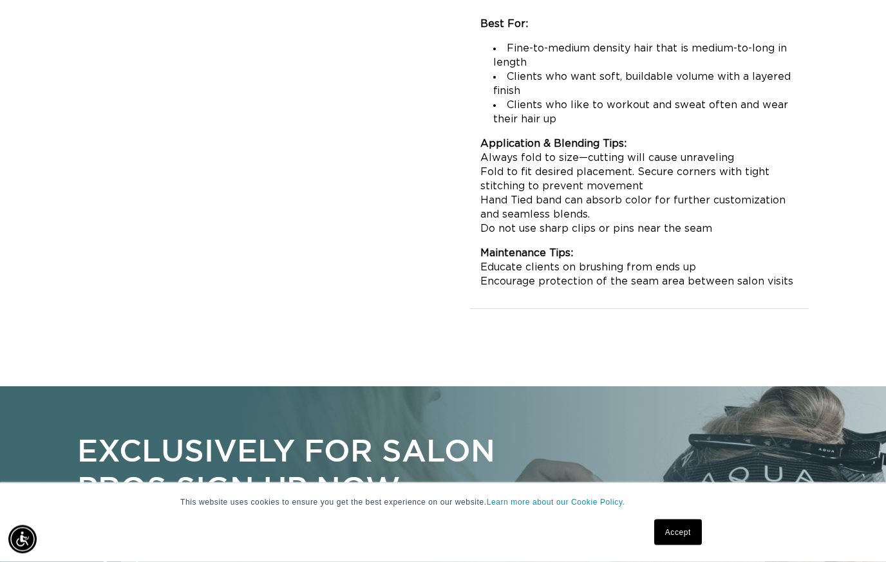
scroll to position [0, 794]
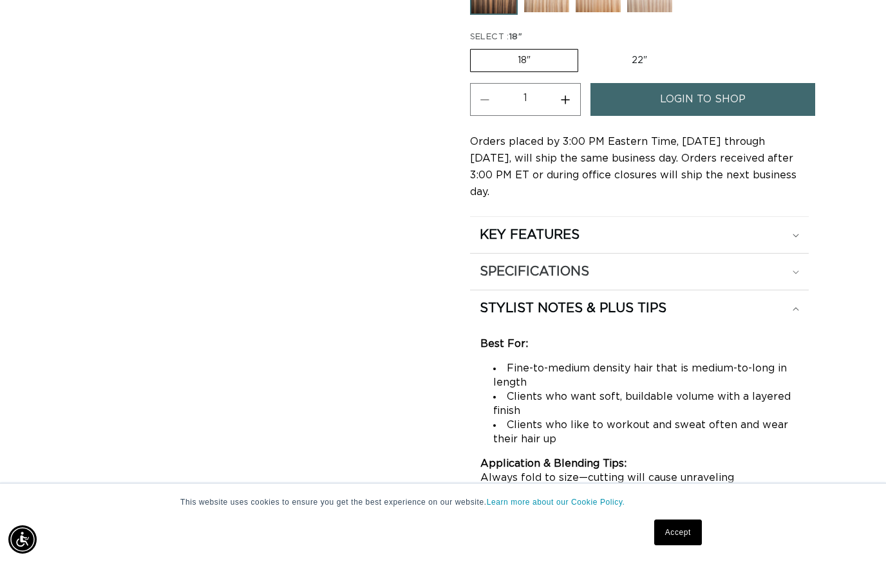
click at [488, 254] on summary "SPECIFICATIONS" at bounding box center [639, 272] width 339 height 36
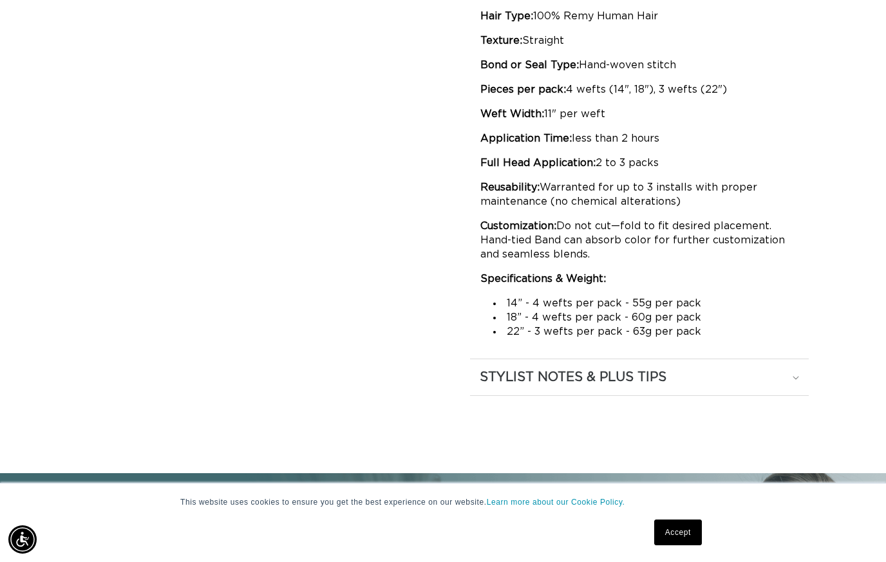
click at [505, 375] on summary "STYLIST NOTES & PLUS TIPS" at bounding box center [639, 377] width 339 height 36
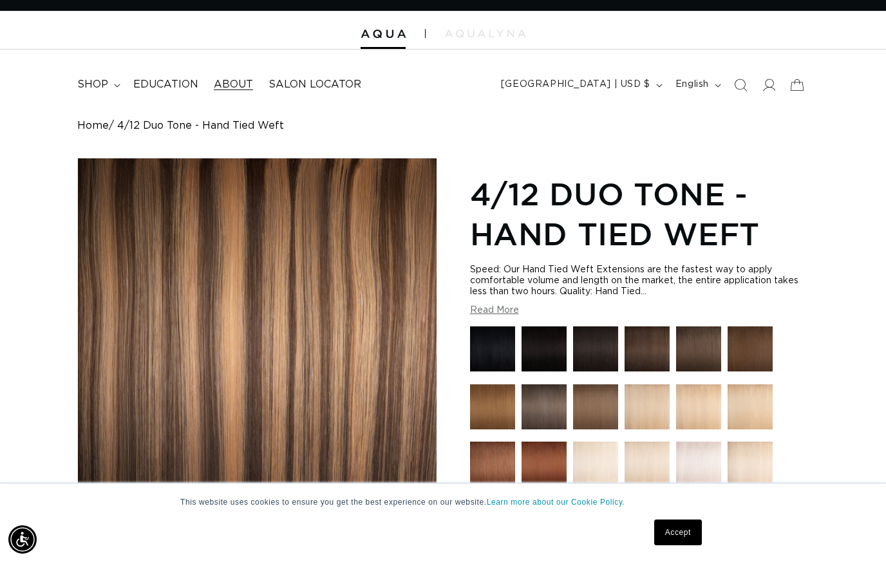
click at [240, 89] on span "About" at bounding box center [233, 85] width 39 height 14
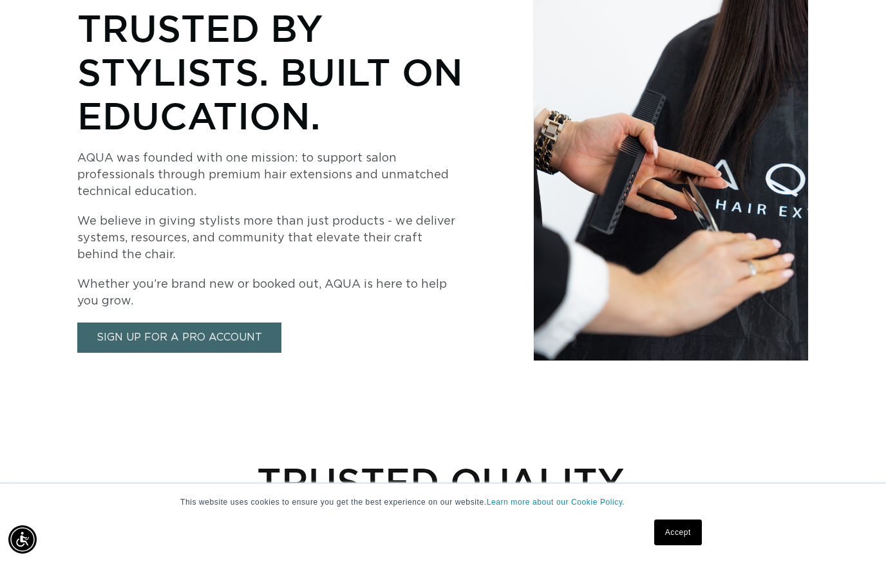
scroll to position [0, 794]
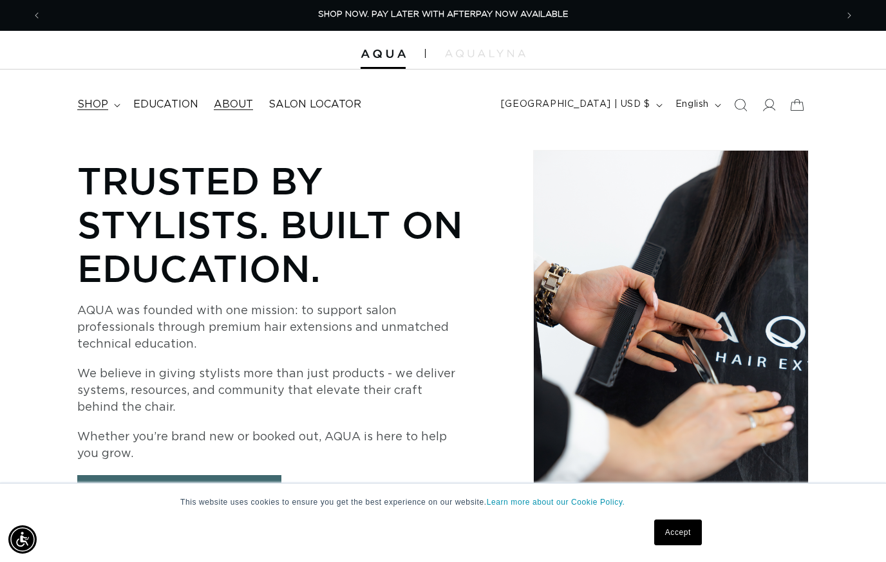
click at [107, 103] on summary "shop" at bounding box center [98, 104] width 56 height 29
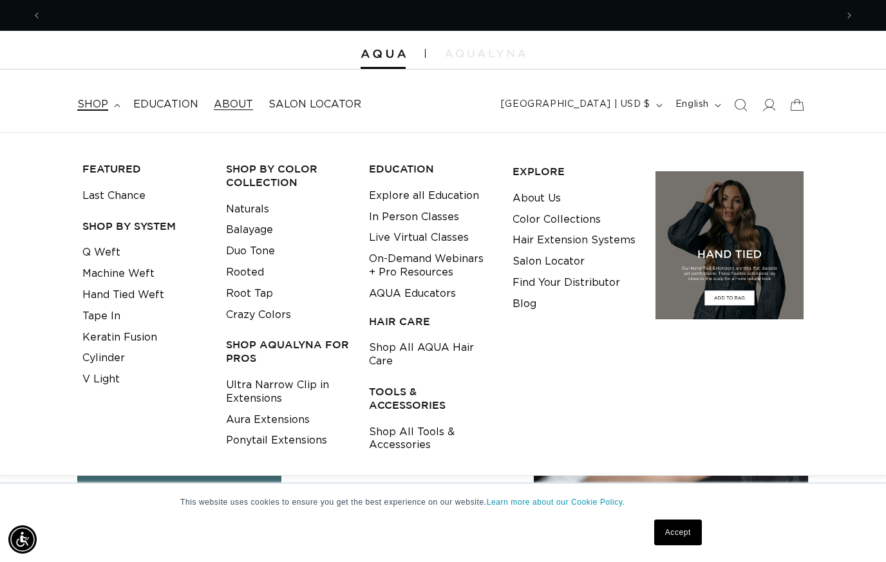
scroll to position [0, 1588]
click at [100, 246] on link "Q Weft" at bounding box center [101, 252] width 38 height 21
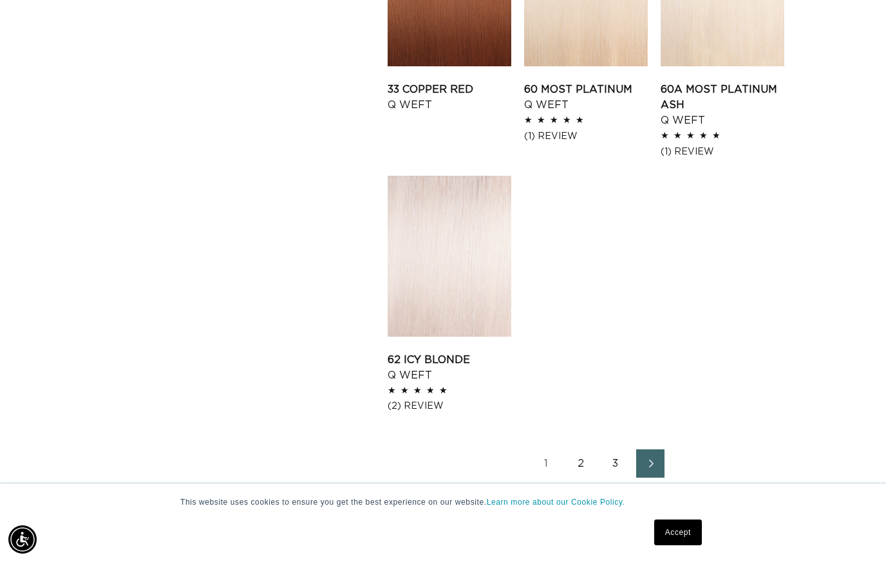
scroll to position [0, 794]
click at [582, 464] on link "2" at bounding box center [580, 463] width 28 height 28
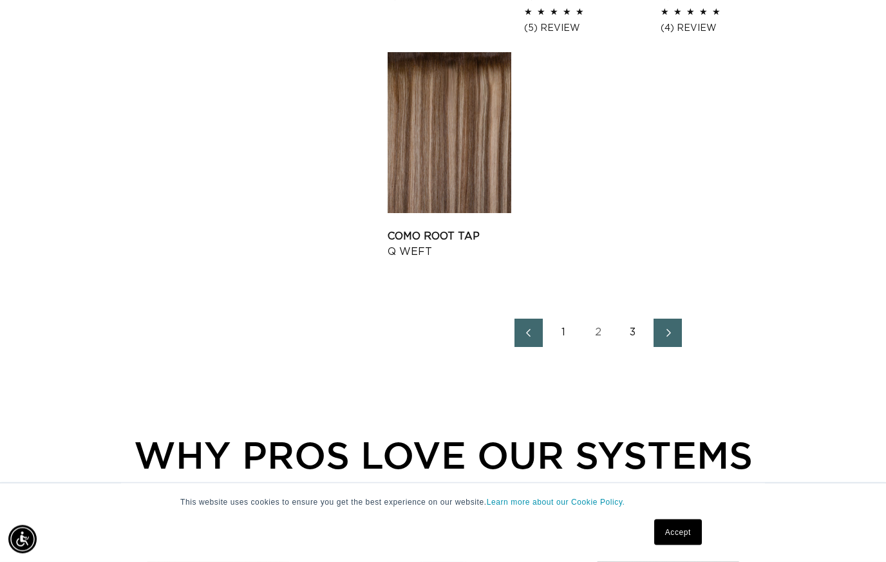
scroll to position [1674, 0]
click at [440, 228] on link "Como Root Tap Q Weft" at bounding box center [449, 243] width 124 height 31
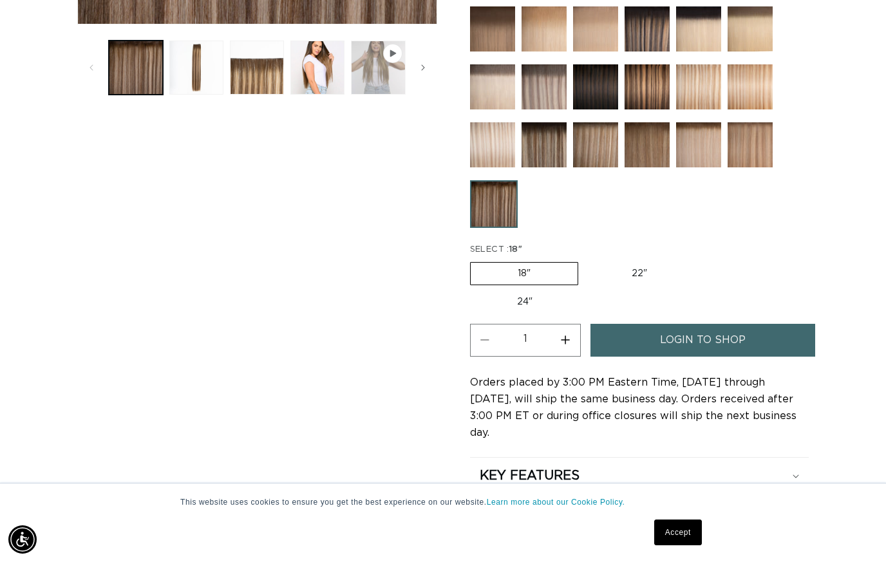
click at [364, 71] on button "Play video 1 in gallery view" at bounding box center [378, 68] width 54 height 54
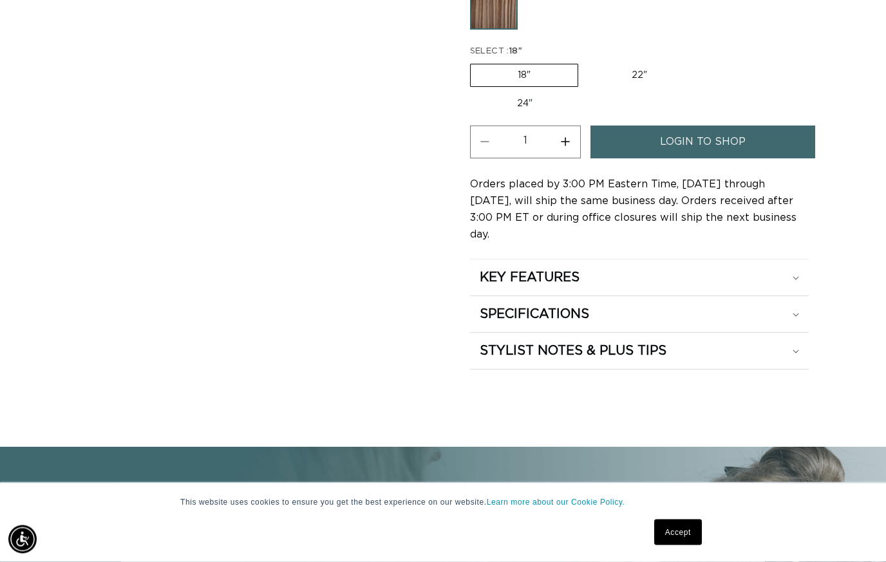
scroll to position [711, 0]
click at [510, 296] on summary "SPECIFICATIONS" at bounding box center [639, 314] width 339 height 36
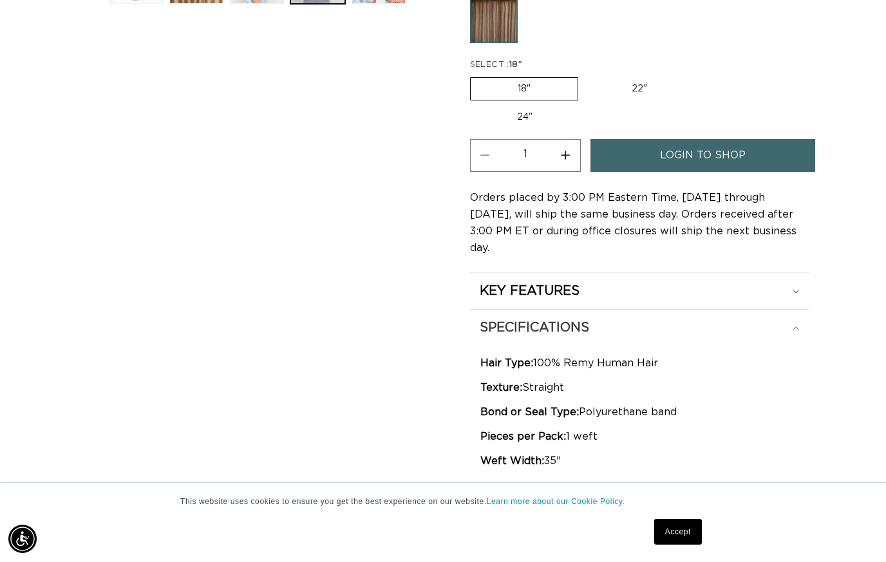
scroll to position [698, 0]
click at [516, 273] on summary "KEY FEATURES" at bounding box center [639, 291] width 339 height 36
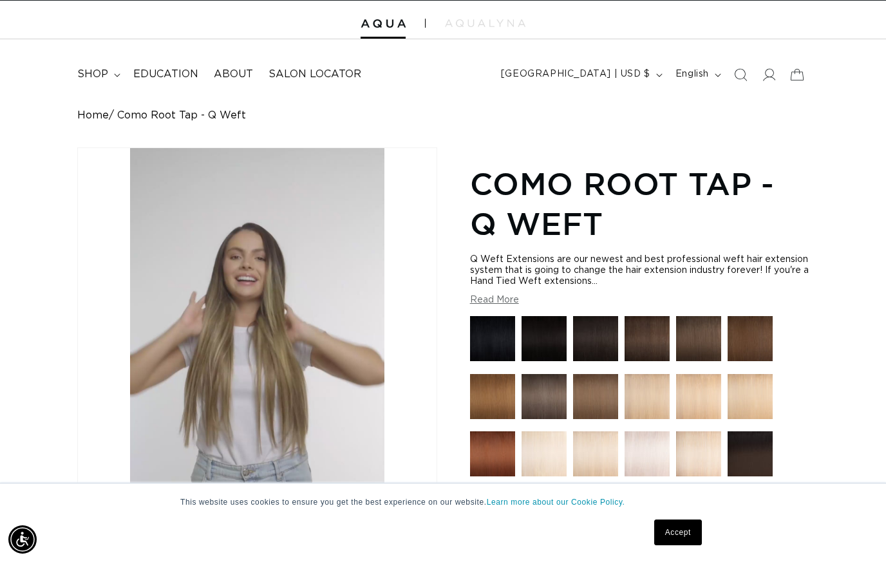
scroll to position [0, 1588]
click at [488, 302] on button "Read More" at bounding box center [494, 300] width 49 height 11
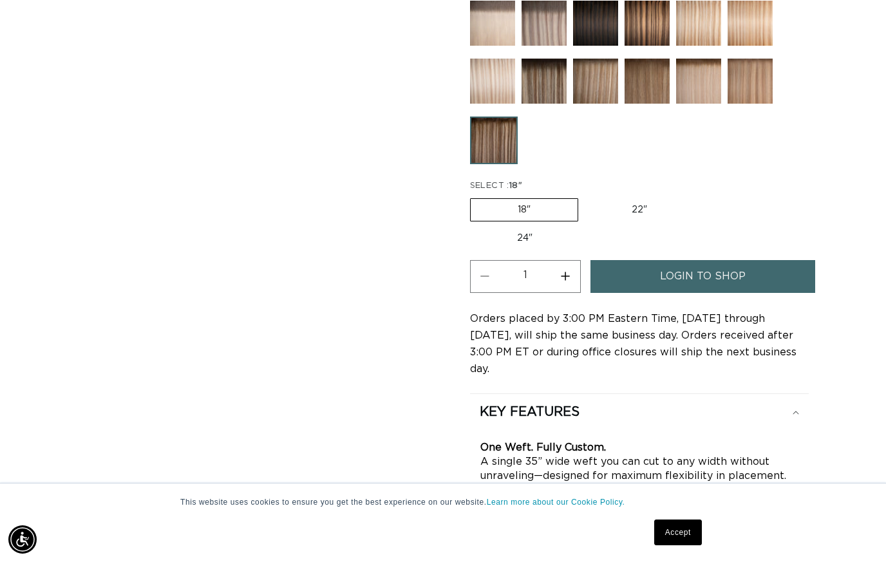
scroll to position [0, 794]
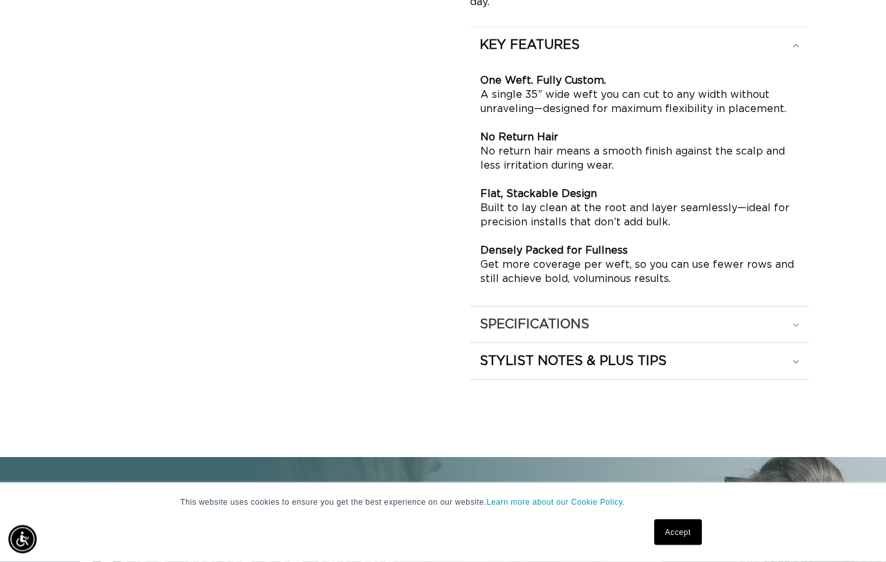
click at [507, 317] on h2 "SPECIFICATIONS" at bounding box center [533, 325] width 109 height 17
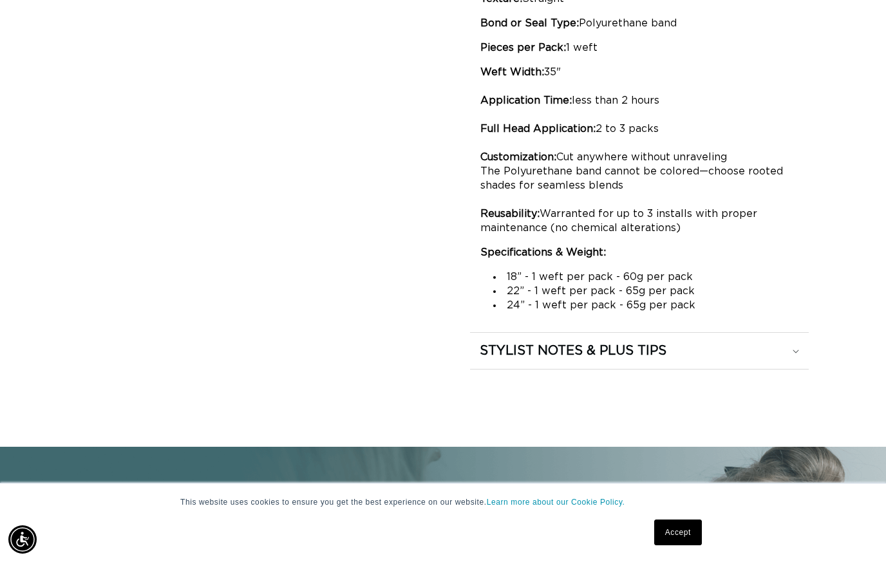
scroll to position [1408, 0]
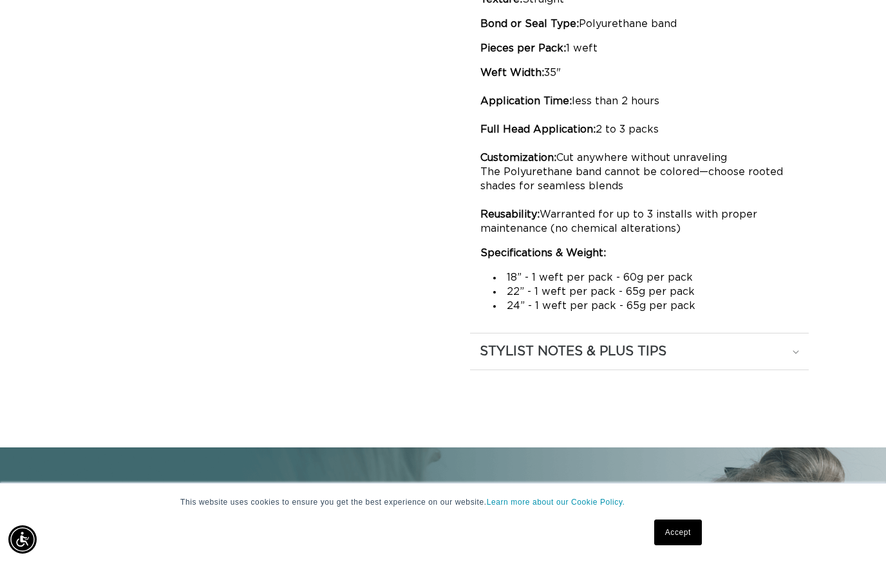
click at [492, 343] on h2 "STYLIST NOTES & PLUS TIPS" at bounding box center [572, 351] width 187 height 17
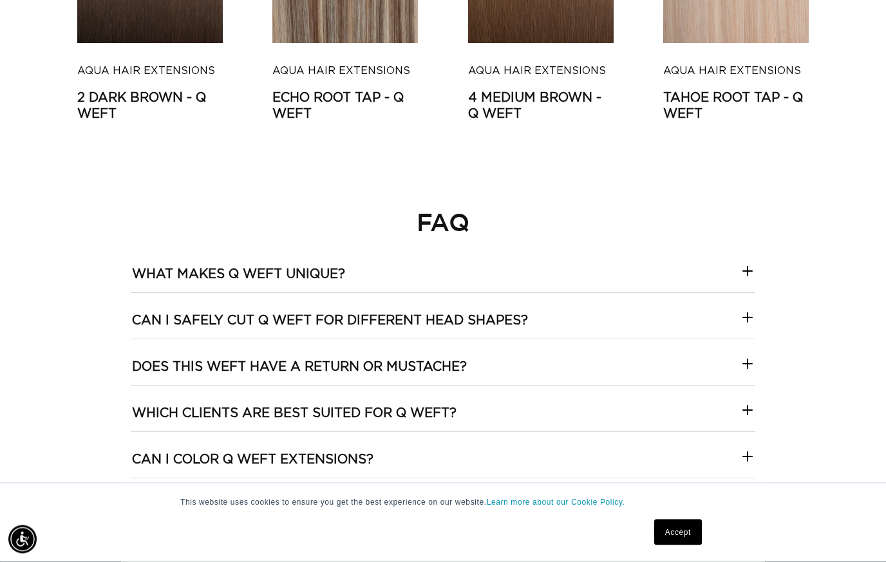
scroll to position [3625, 0]
click at [162, 266] on h3 "What makes Q Weft unique?" at bounding box center [238, 274] width 213 height 17
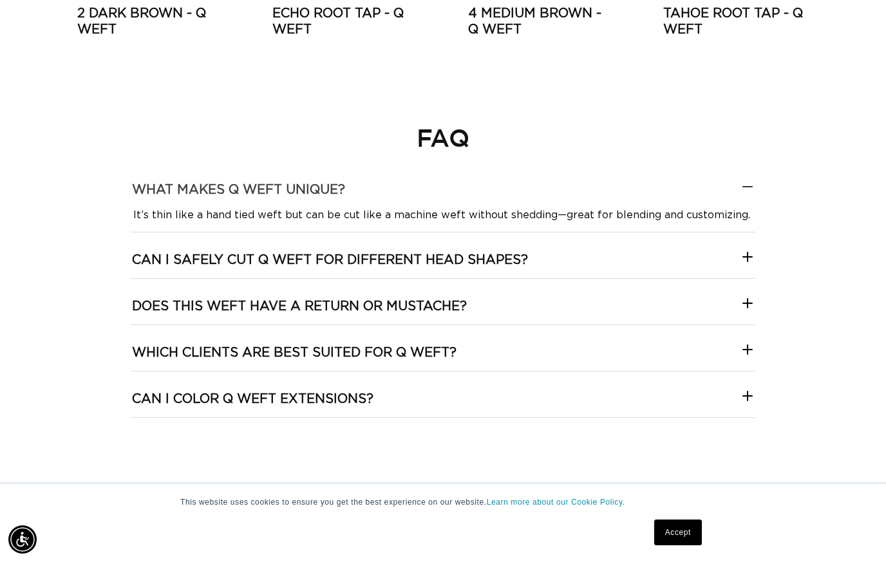
scroll to position [0, 1588]
click at [176, 252] on h3 "Can I safely cut Q Weft for different head shapes?" at bounding box center [330, 260] width 396 height 17
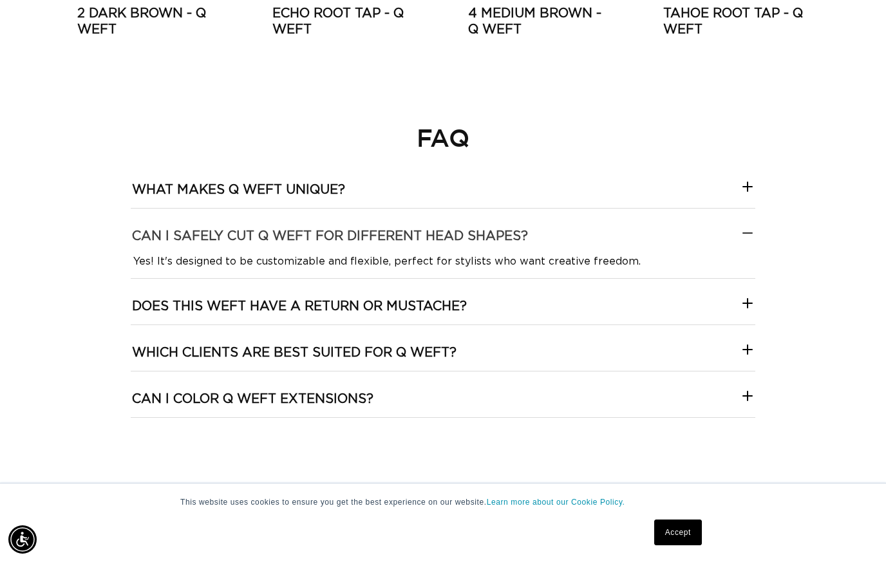
scroll to position [0, 0]
click at [166, 298] on h3 "Does this weft have a return or mustache?" at bounding box center [299, 306] width 335 height 17
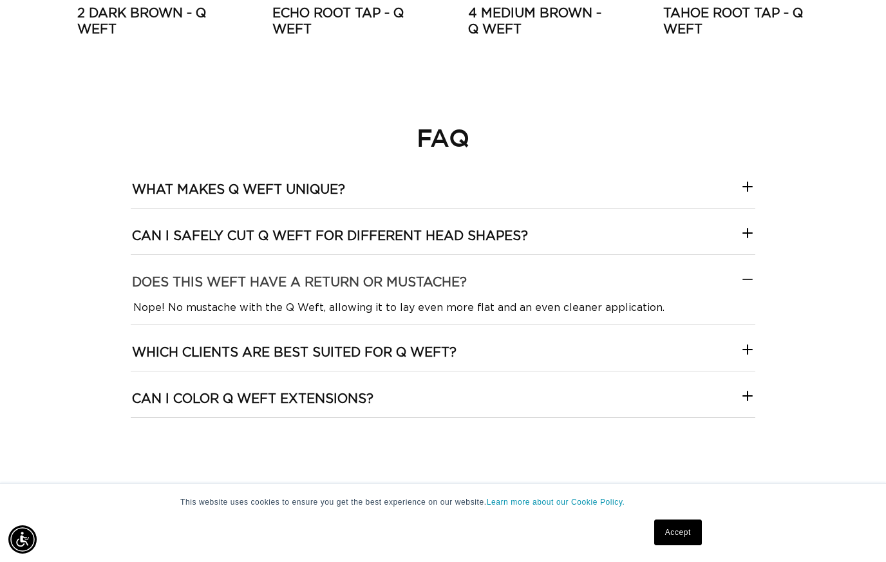
scroll to position [0, 1588]
click at [189, 325] on Weft\?-template--18844261286116__collapsible_content_RjkbrX "Which clients are best suited for Q Weft?" at bounding box center [443, 348] width 624 height 46
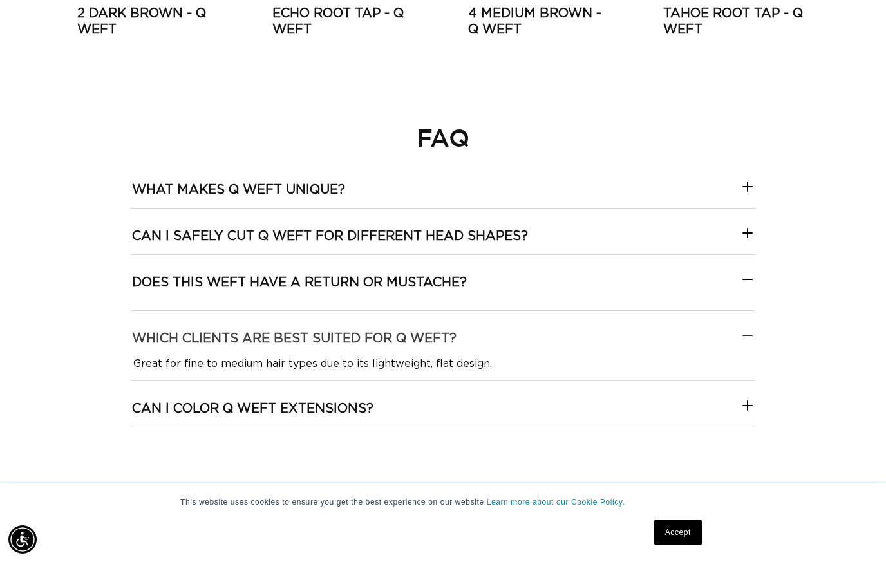
scroll to position [0, 0]
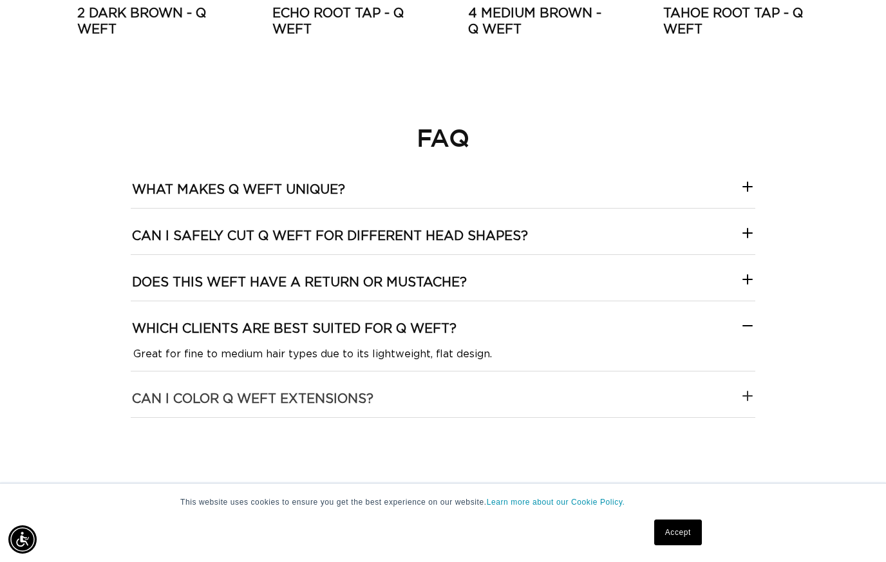
click at [149, 391] on h3 "Can I color Q Weft extensions?" at bounding box center [252, 399] width 241 height 17
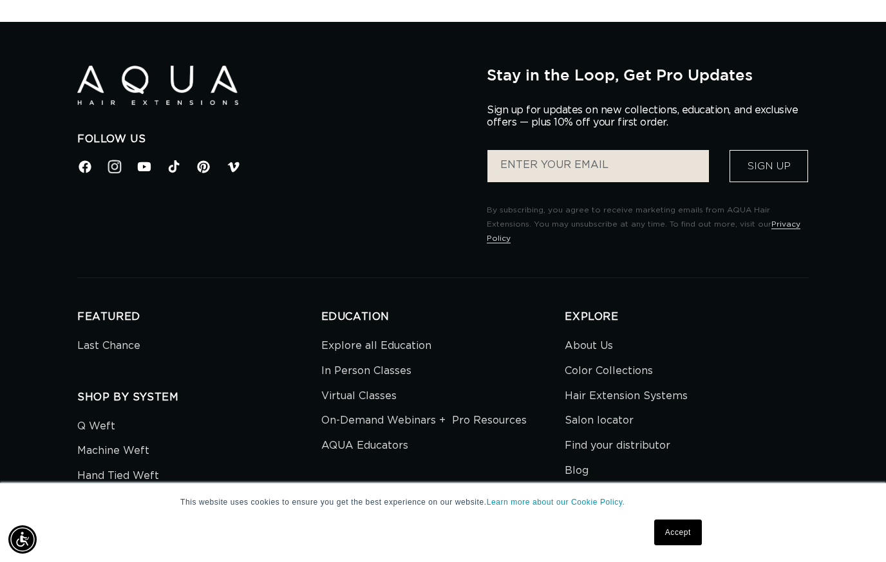
click at [112, 158] on icon at bounding box center [114, 166] width 17 height 17
